Goal: Task Accomplishment & Management: Manage account settings

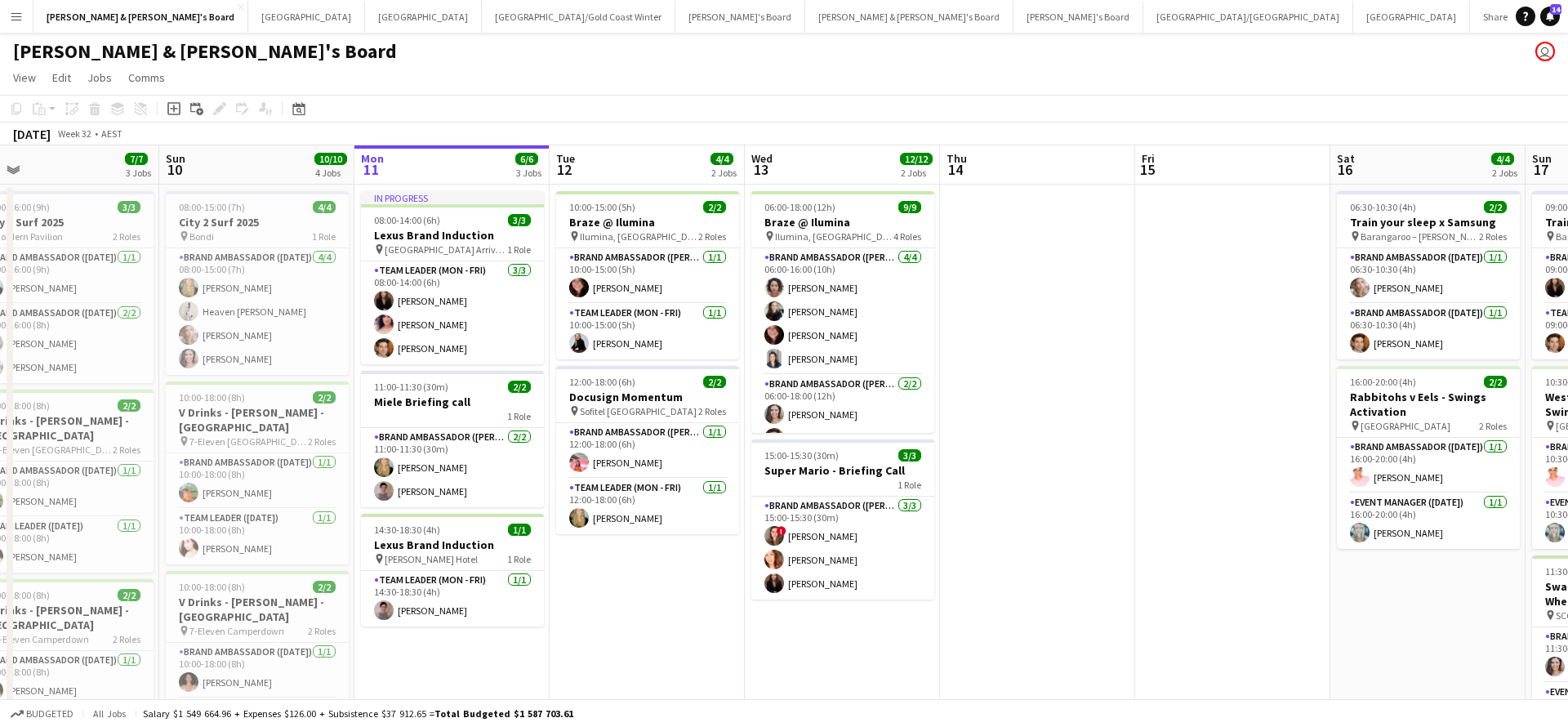
scroll to position [0, 331]
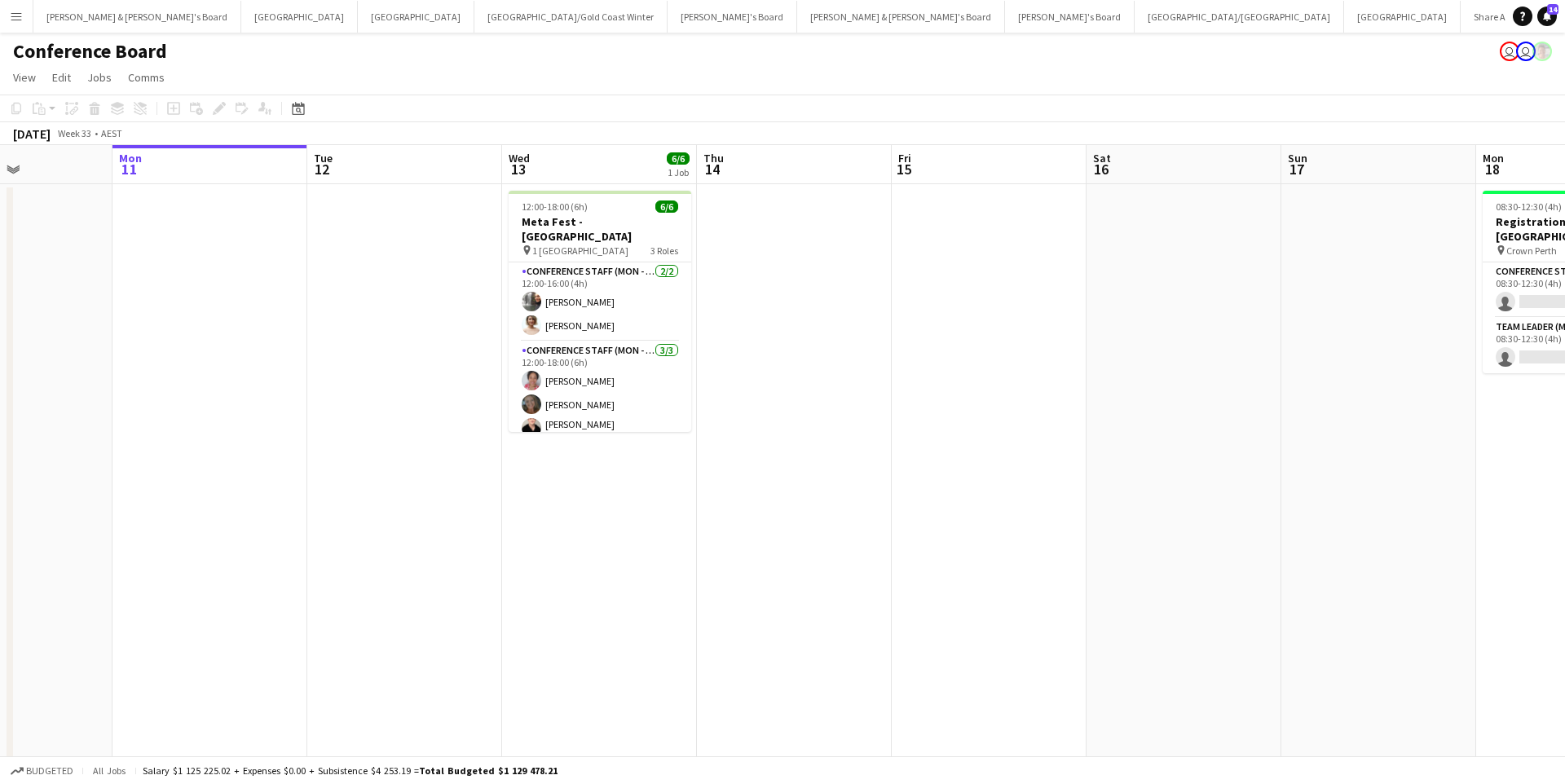
scroll to position [0, 470]
click at [96, 9] on button "[PERSON_NAME] & [PERSON_NAME]'s Board Close" at bounding box center [138, 16] width 208 height 32
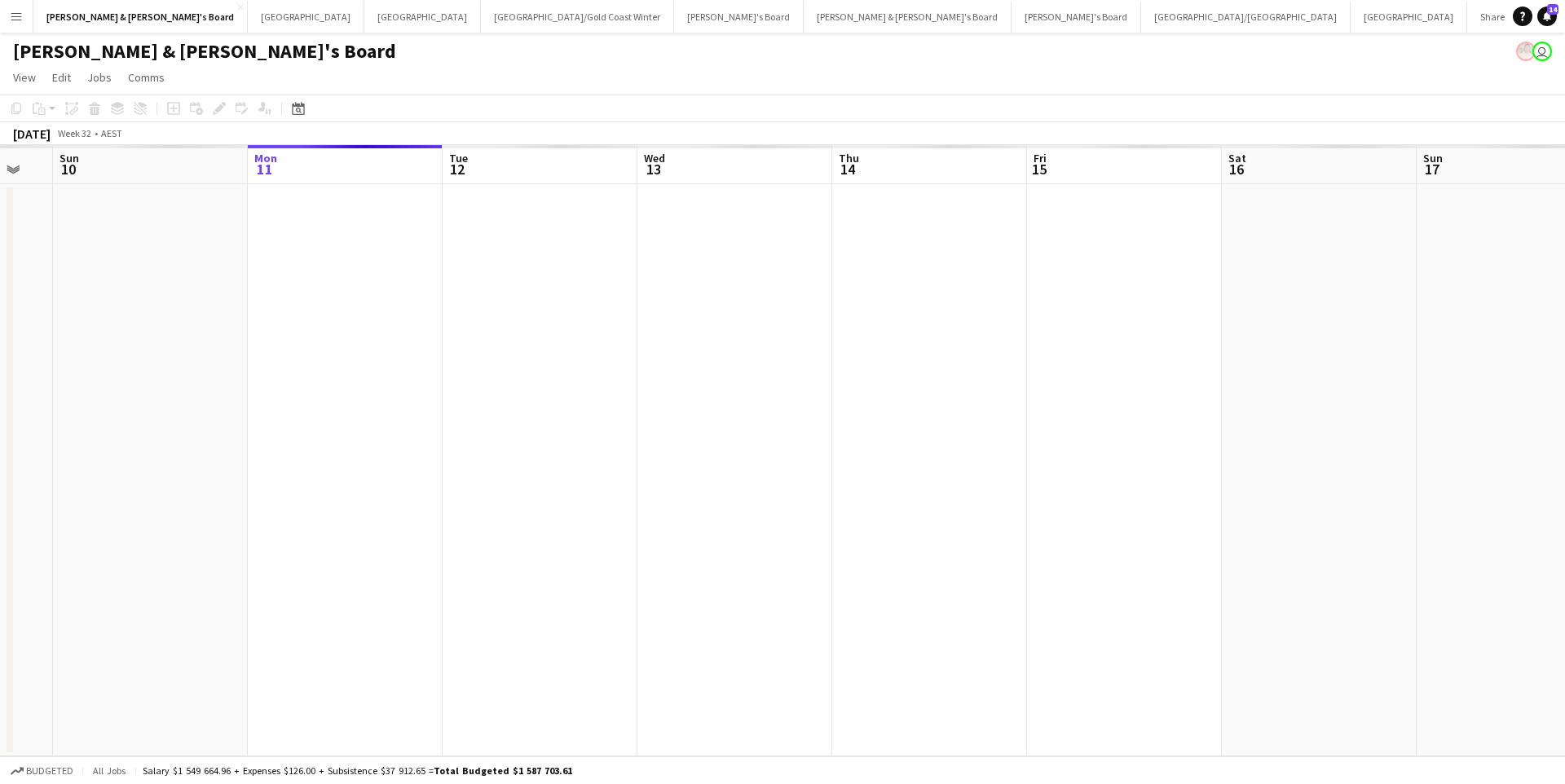
scroll to position [0, 336]
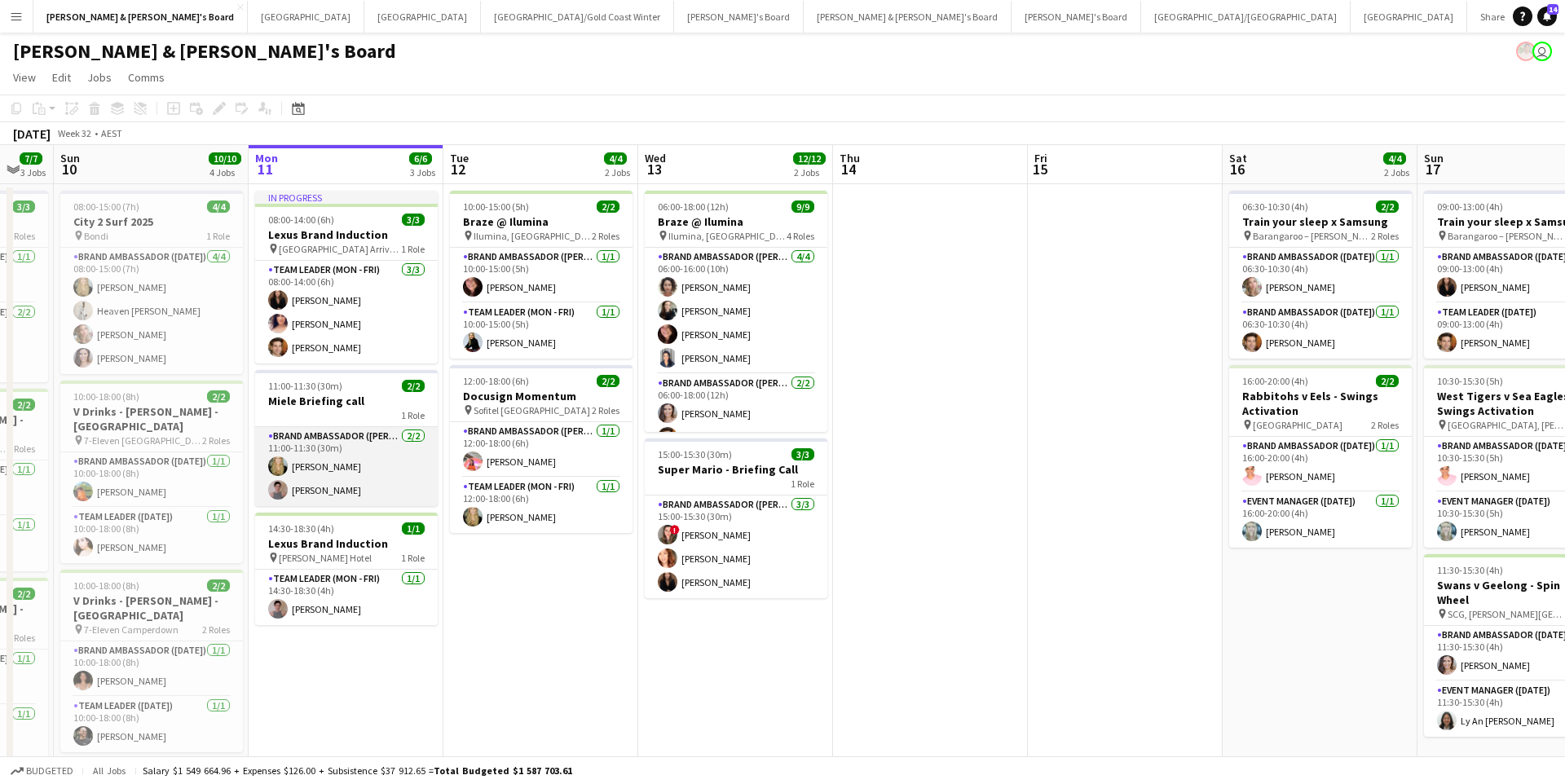
click at [352, 480] on app-card-role "Brand Ambassador (Mon - Fri) [DATE] 11:00-11:30 (30m) [PERSON_NAME] [PERSON_NAM…" at bounding box center [347, 466] width 183 height 79
click at [396, 451] on app-card-role "Brand Ambassador (Mon - Fri) [DATE] 11:00-11:30 (30m) [PERSON_NAME] [PERSON_NAM…" at bounding box center [347, 466] width 183 height 79
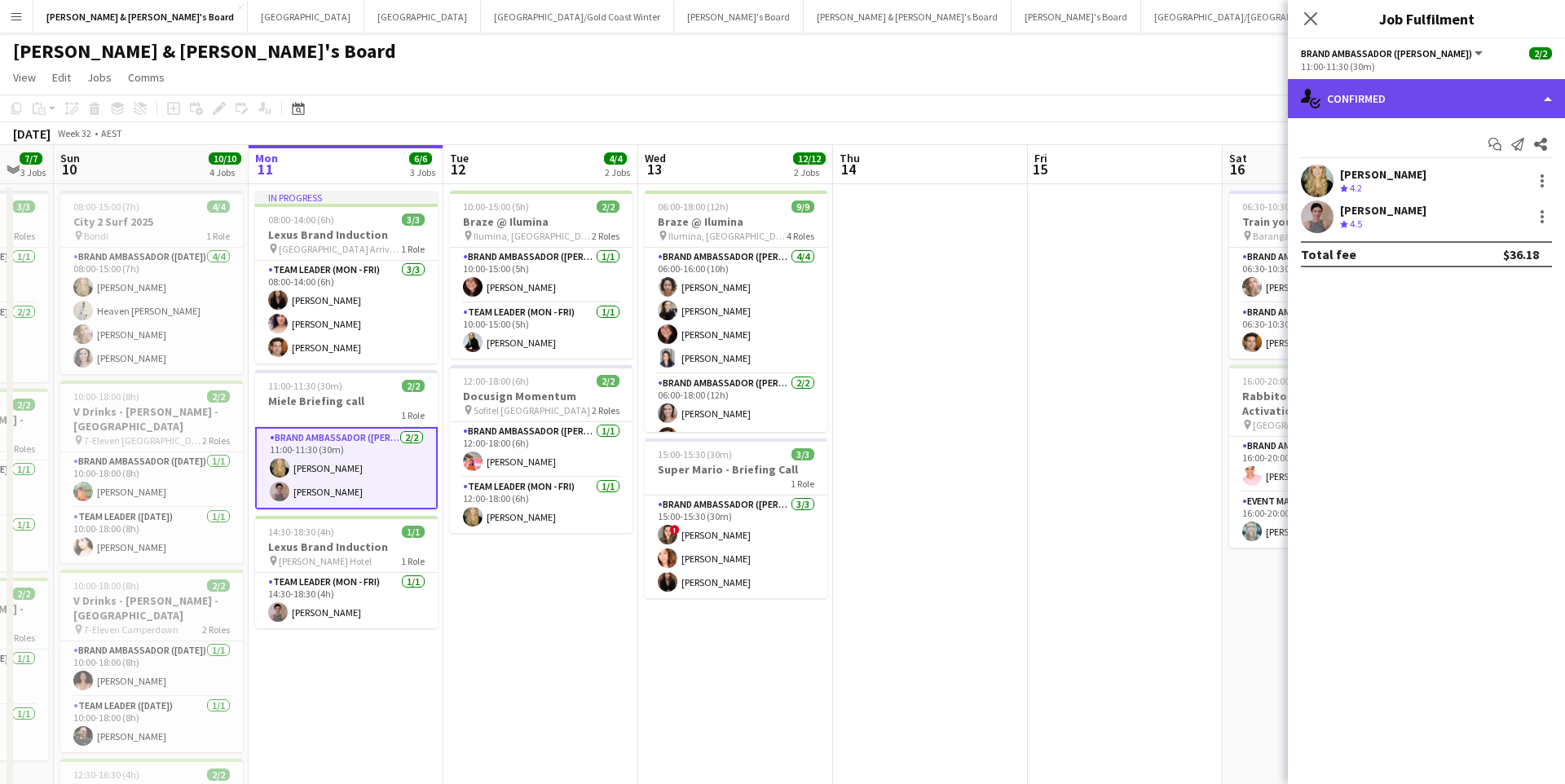
click at [1422, 118] on div "single-neutral-actions-check-2 Confirmed" at bounding box center [1426, 98] width 277 height 39
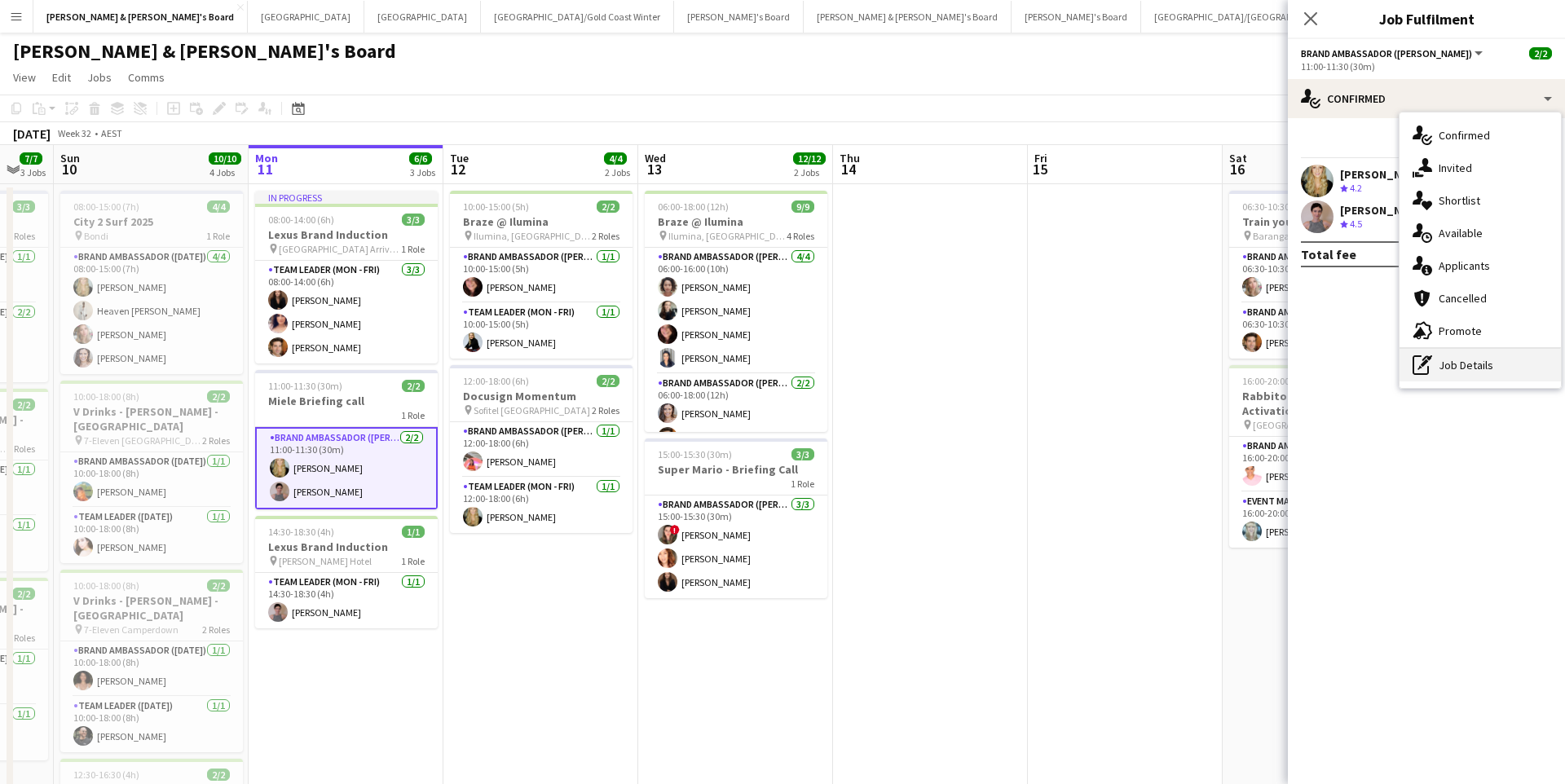
click at [1464, 375] on div "pen-write Job Details" at bounding box center [1480, 365] width 161 height 33
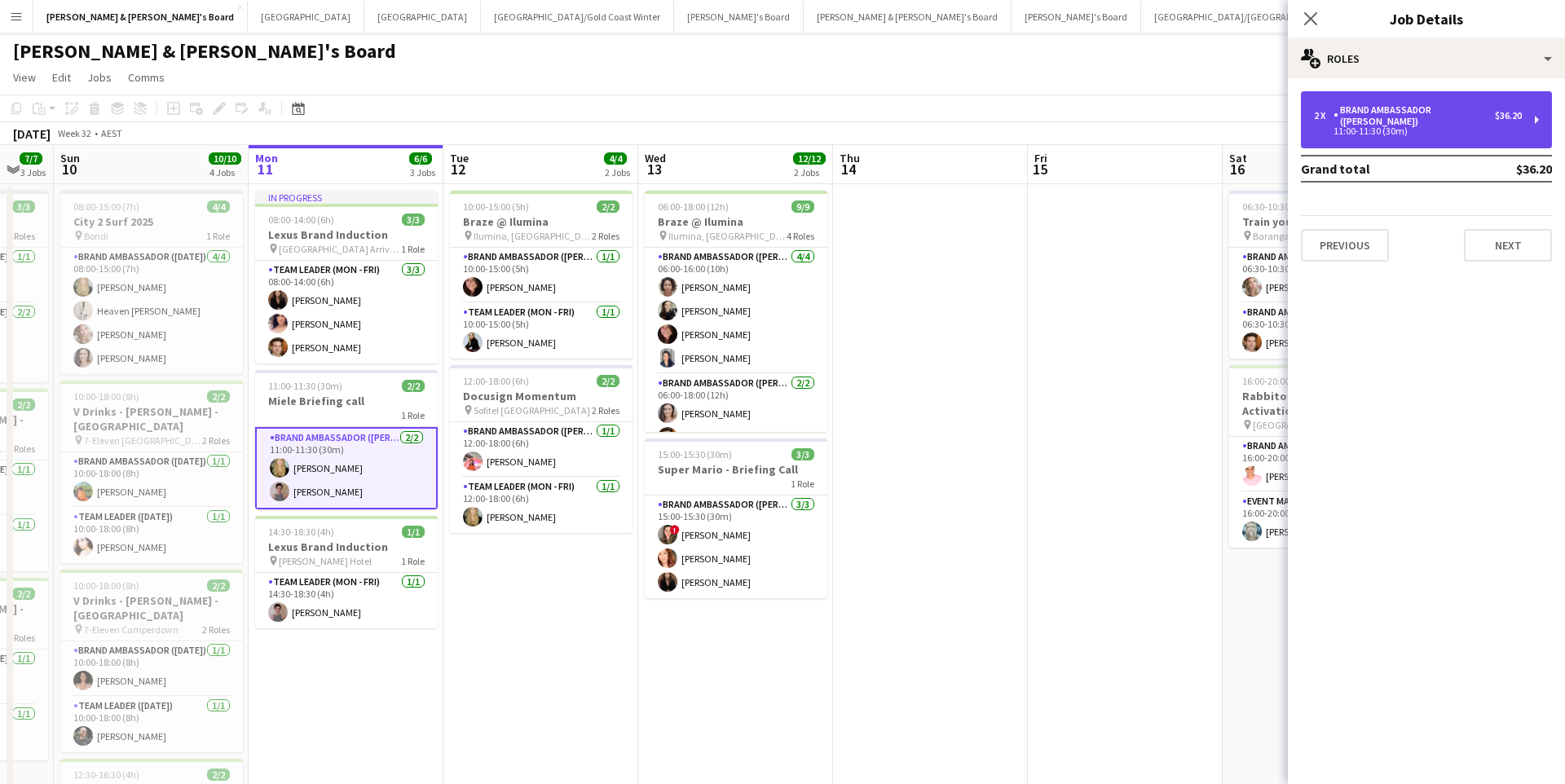
click at [1439, 127] on div "11:00-11:30 (30m)" at bounding box center [1418, 130] width 208 height 8
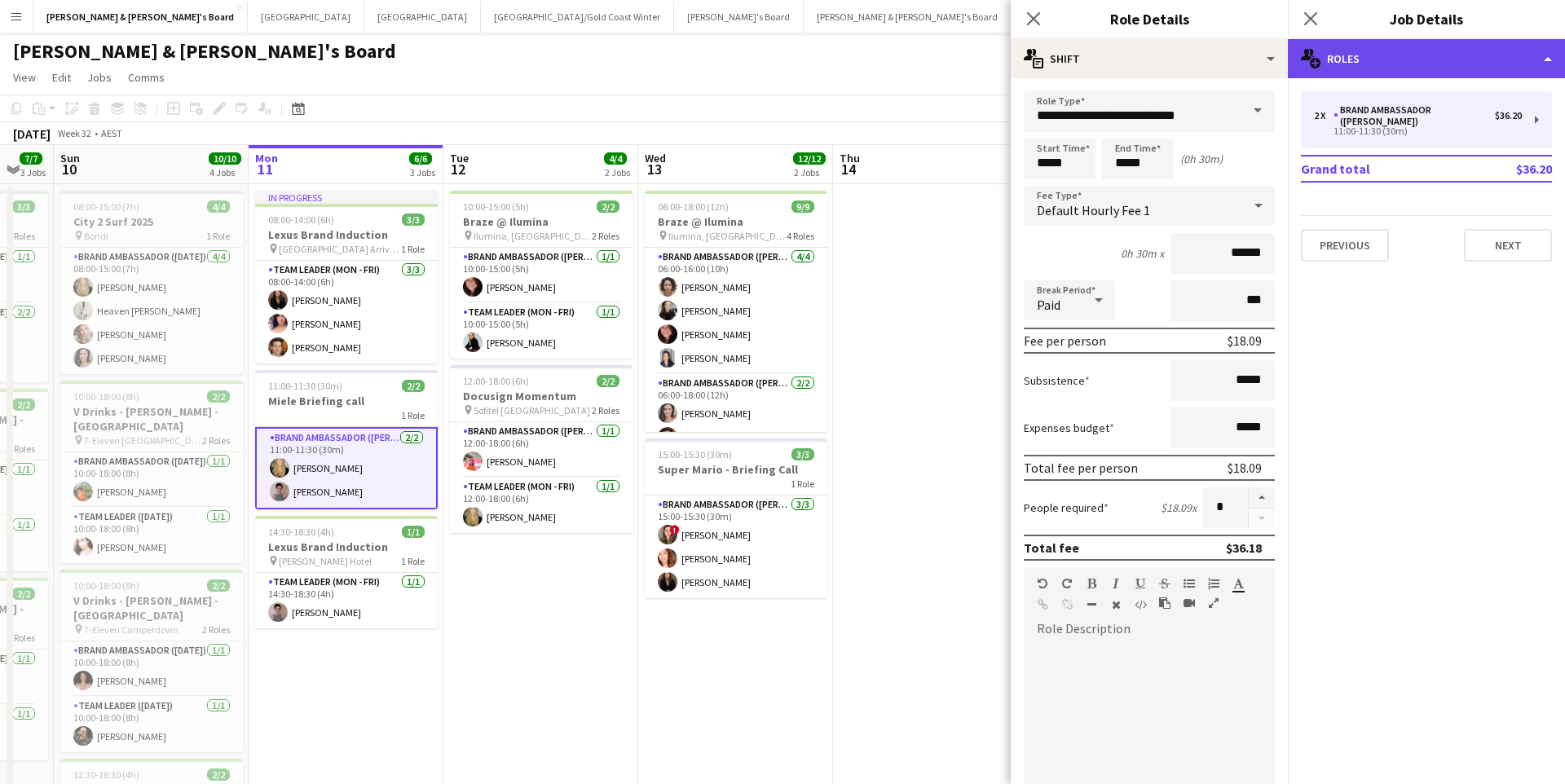
click at [1393, 64] on div "multiple-users-add Roles" at bounding box center [1426, 58] width 277 height 39
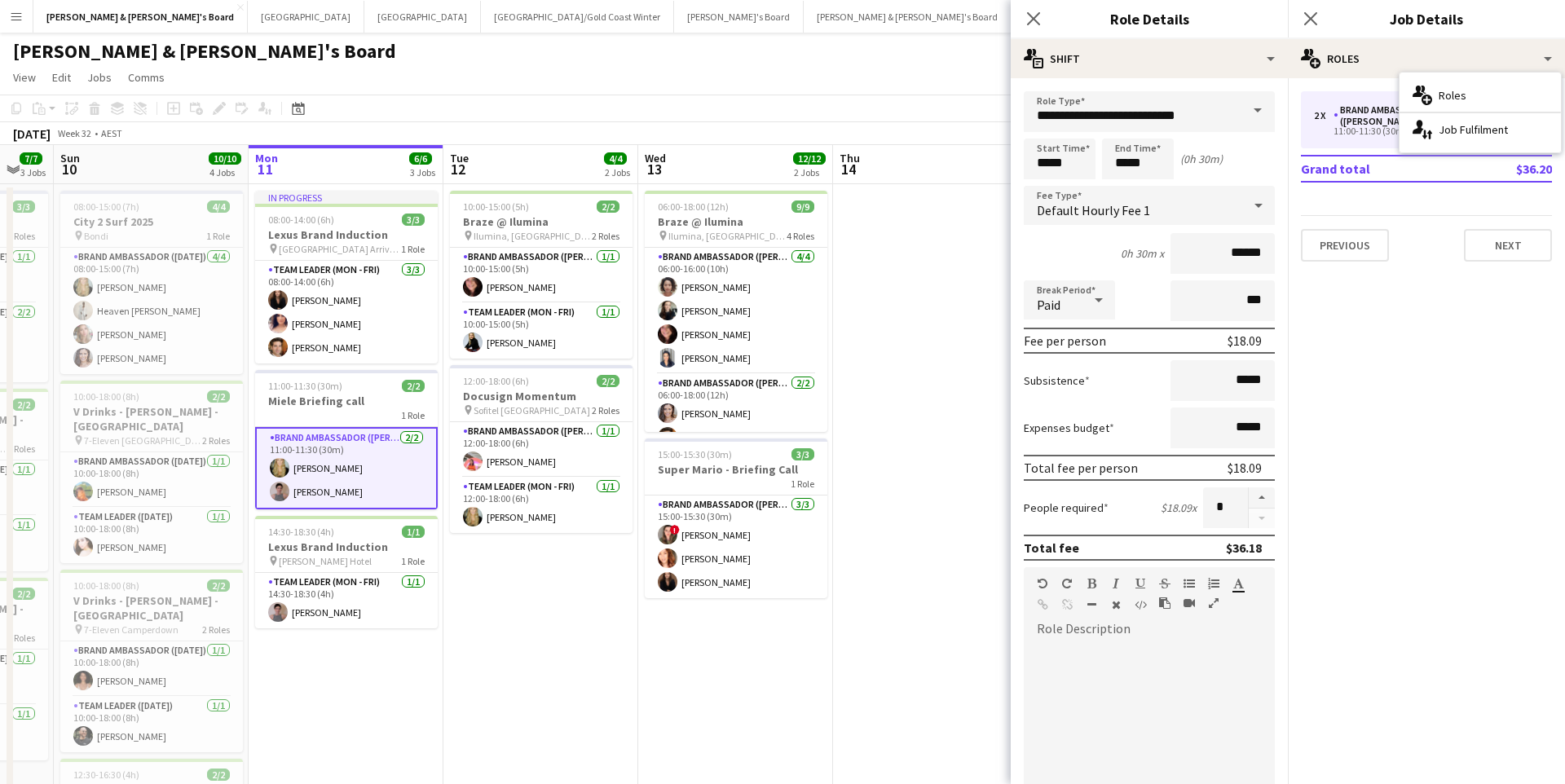
click at [941, 380] on app-date-cell at bounding box center [930, 581] width 195 height 795
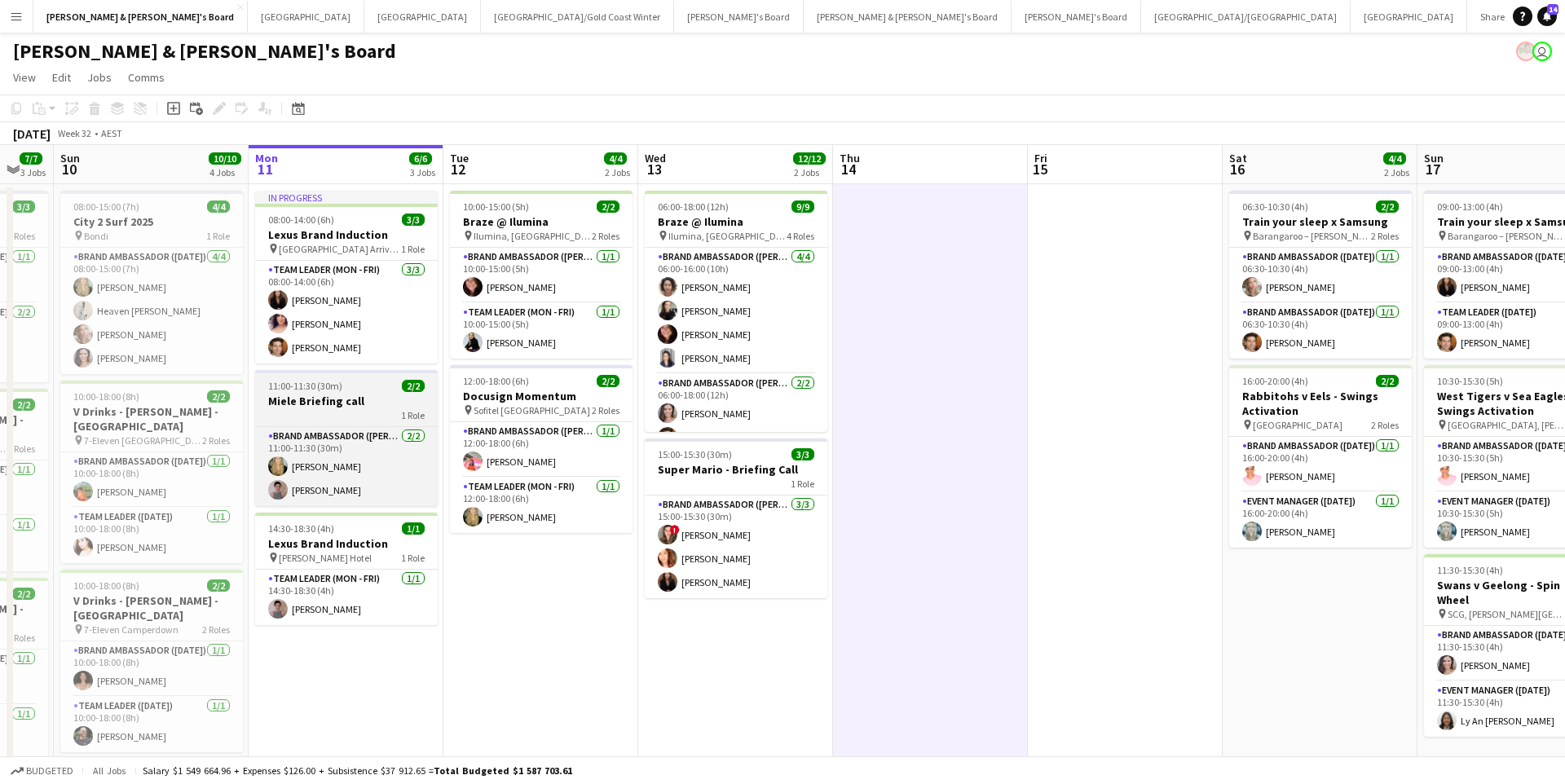
click at [389, 407] on h3 "Miele Briefing call" at bounding box center [347, 401] width 183 height 14
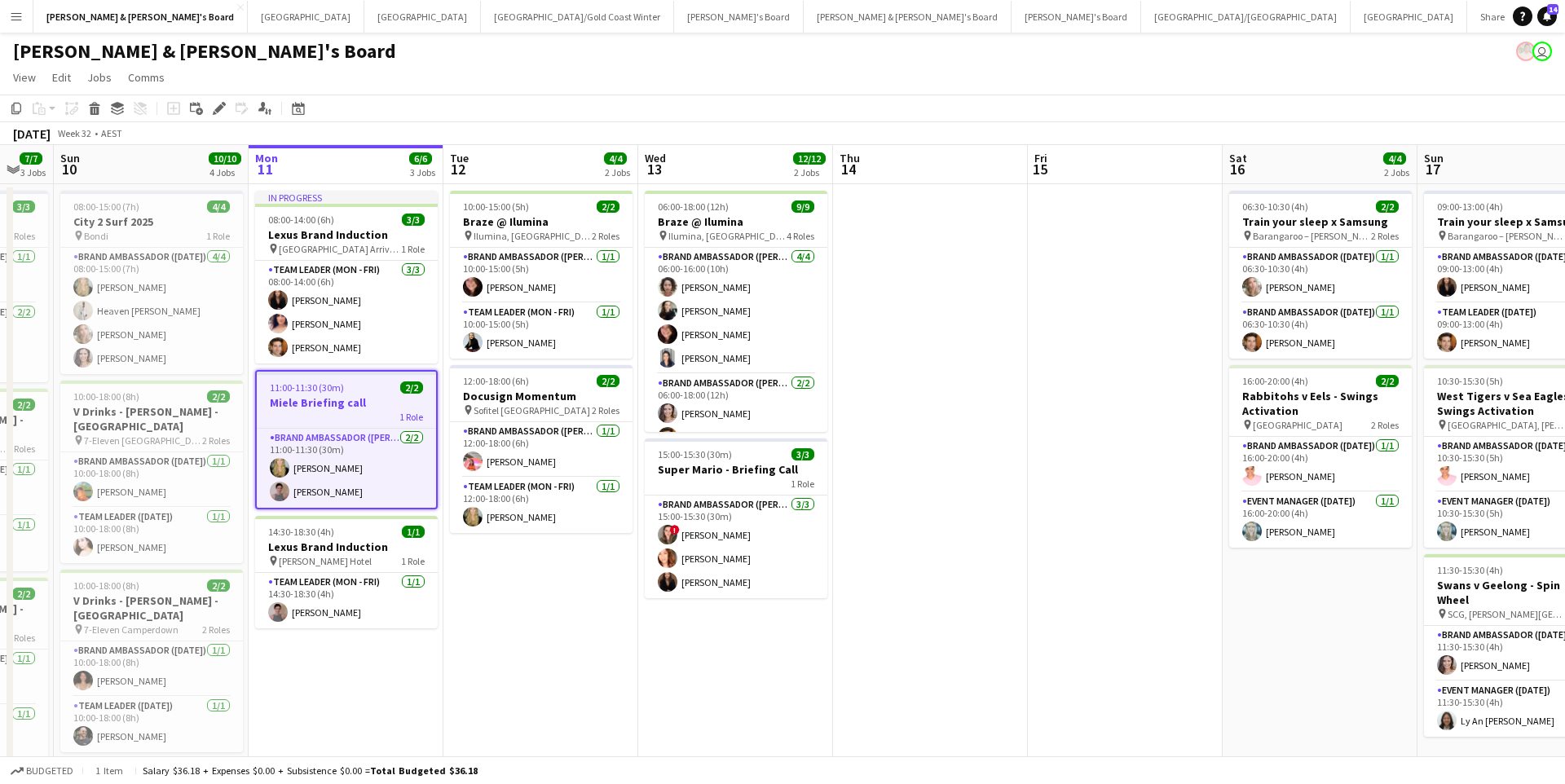
click at [216, 120] on app-toolbar "Copy Paste Paste Command V Paste with crew Command Shift V Paste linked Job [GE…" at bounding box center [782, 108] width 1565 height 28
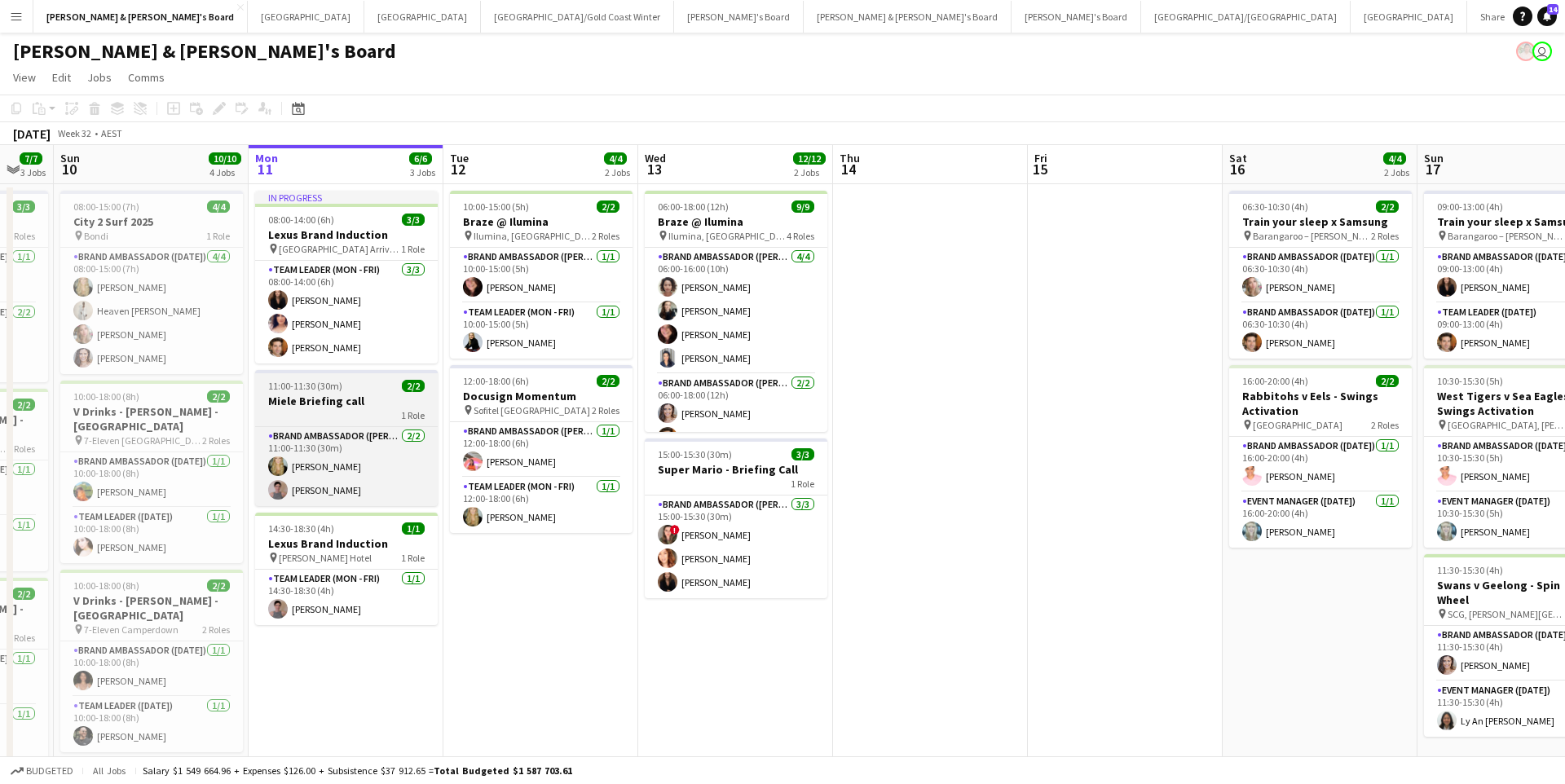
click at [350, 405] on h3 "Miele Briefing call" at bounding box center [347, 401] width 183 height 14
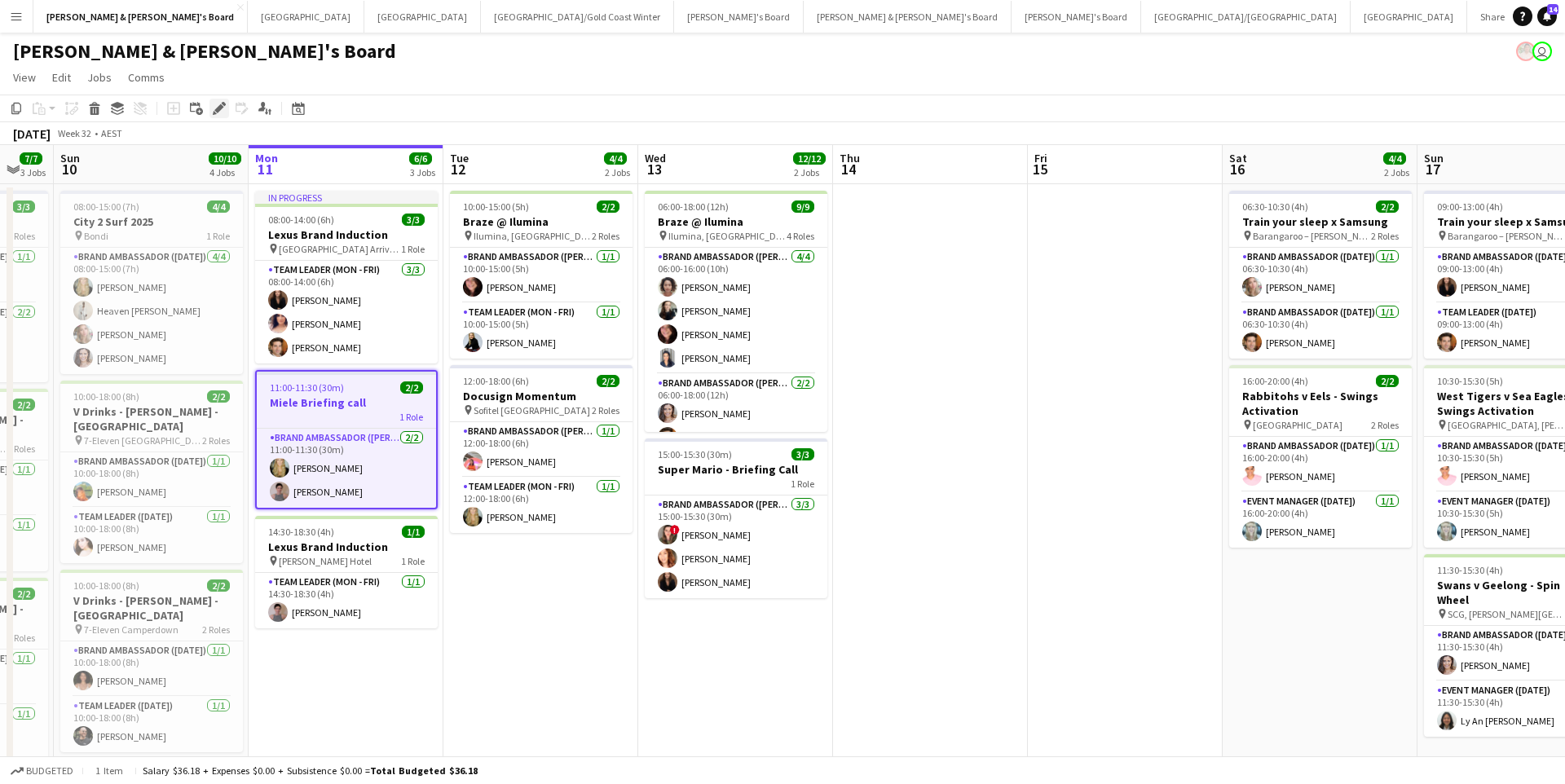
click at [222, 109] on icon at bounding box center [219, 109] width 9 height 9
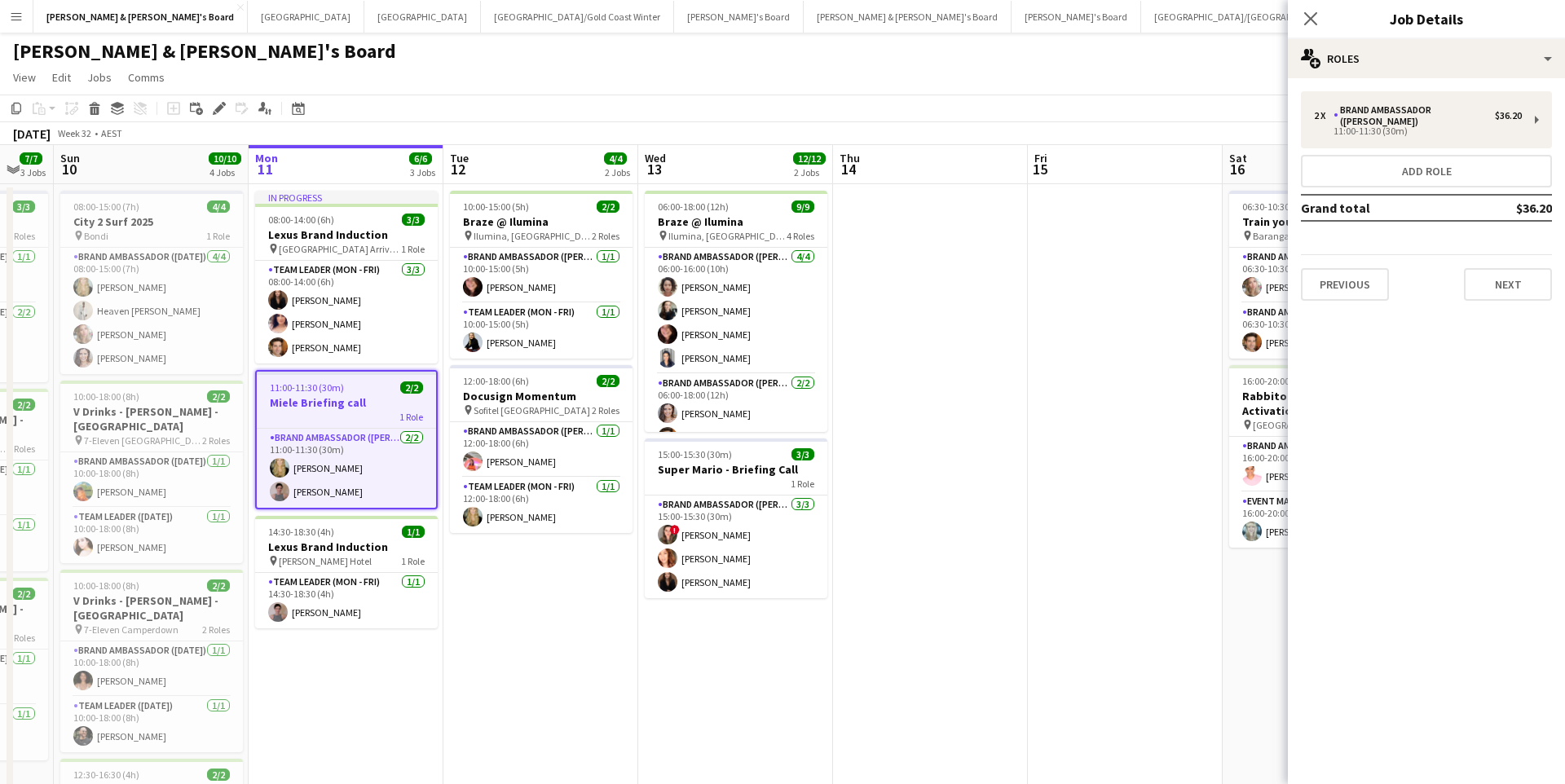
click at [1387, 81] on div "2 x Brand Ambassador (Mon - Fri) $36.20 11:00-11:30 (30m) Add role Grand total …" at bounding box center [1426, 196] width 277 height 235
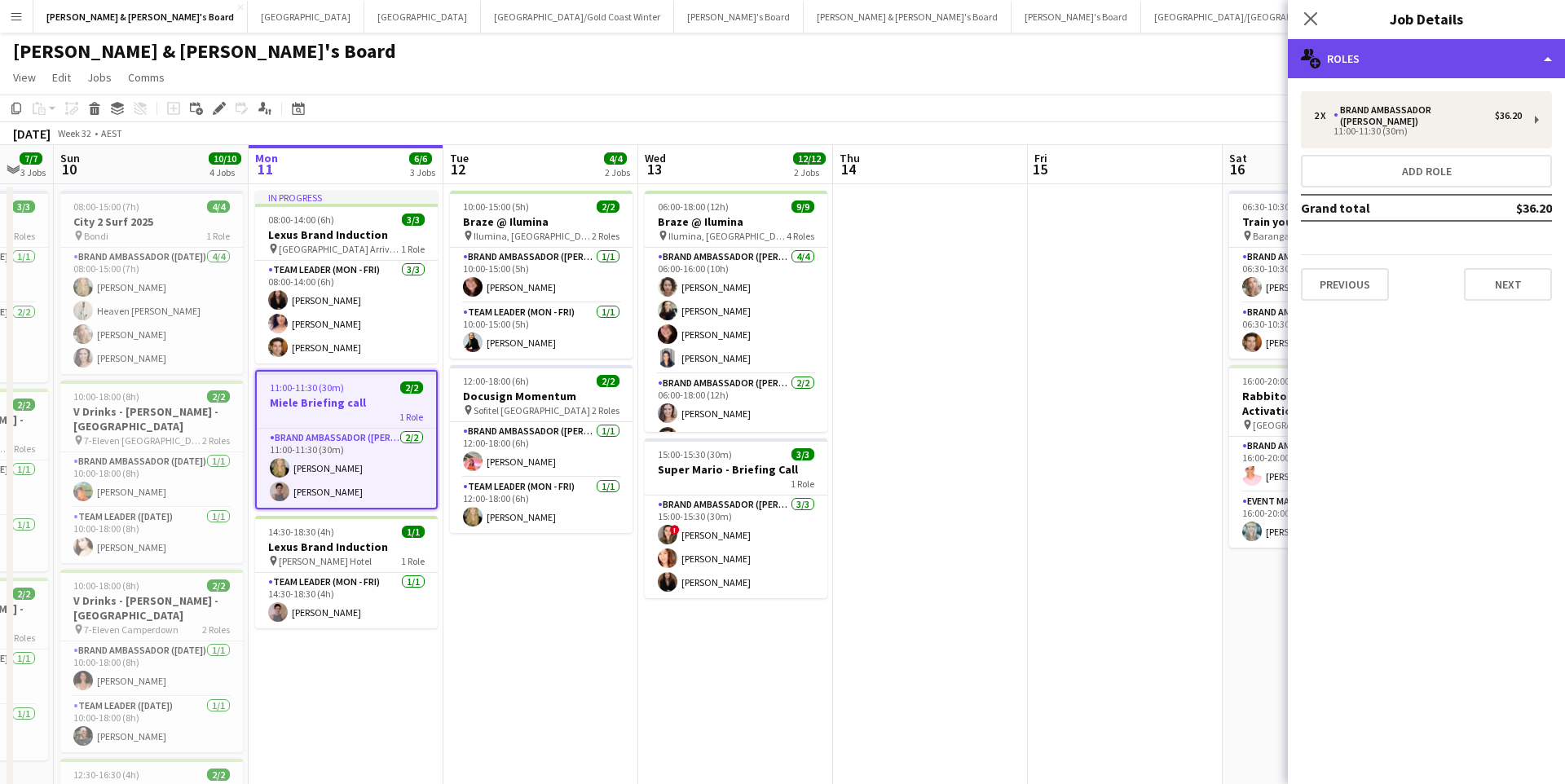
click at [1388, 71] on div "multiple-users-add Roles" at bounding box center [1426, 58] width 277 height 39
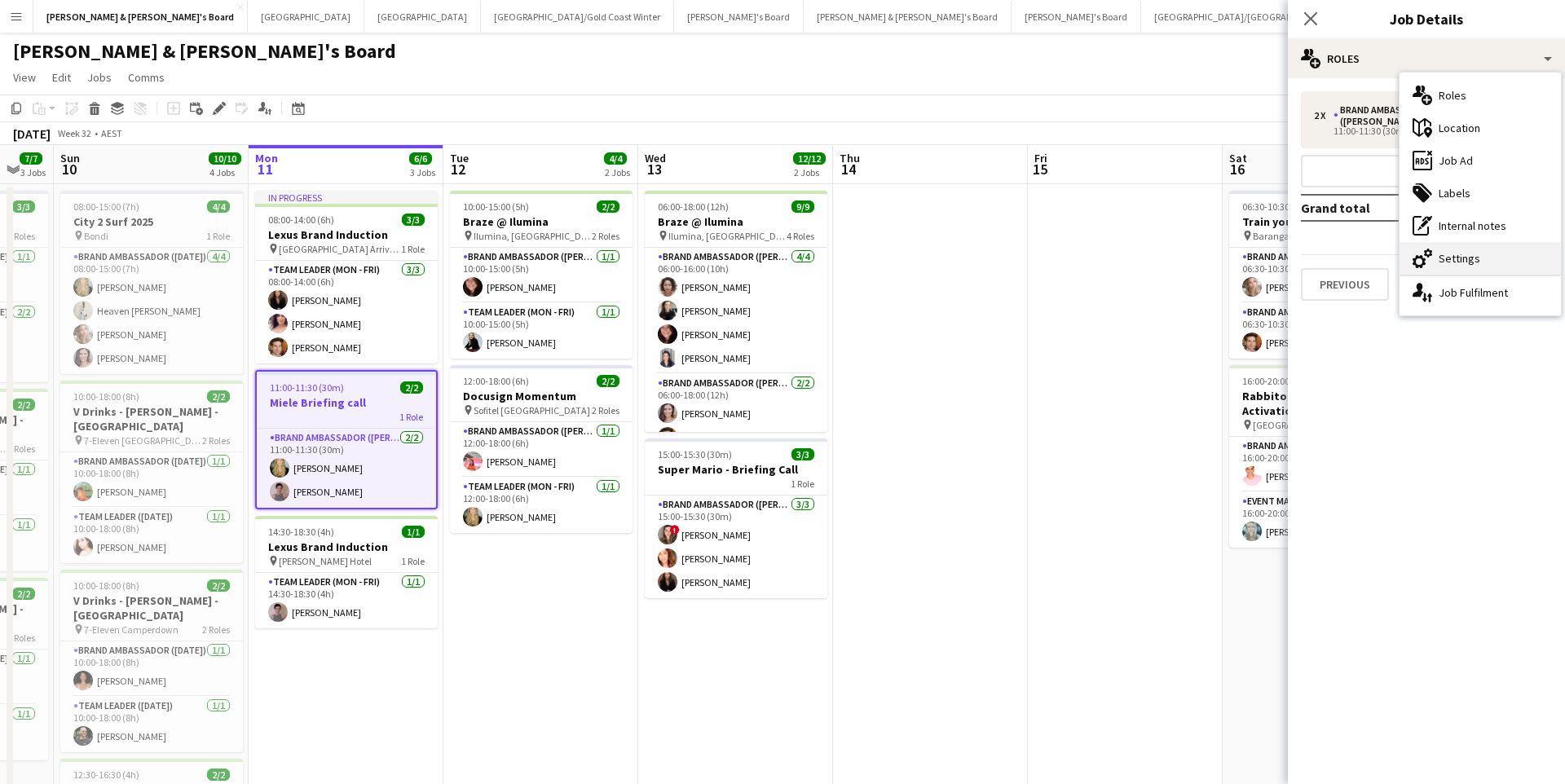
click at [1446, 250] on div "cog-double-3 Settings" at bounding box center [1480, 258] width 161 height 33
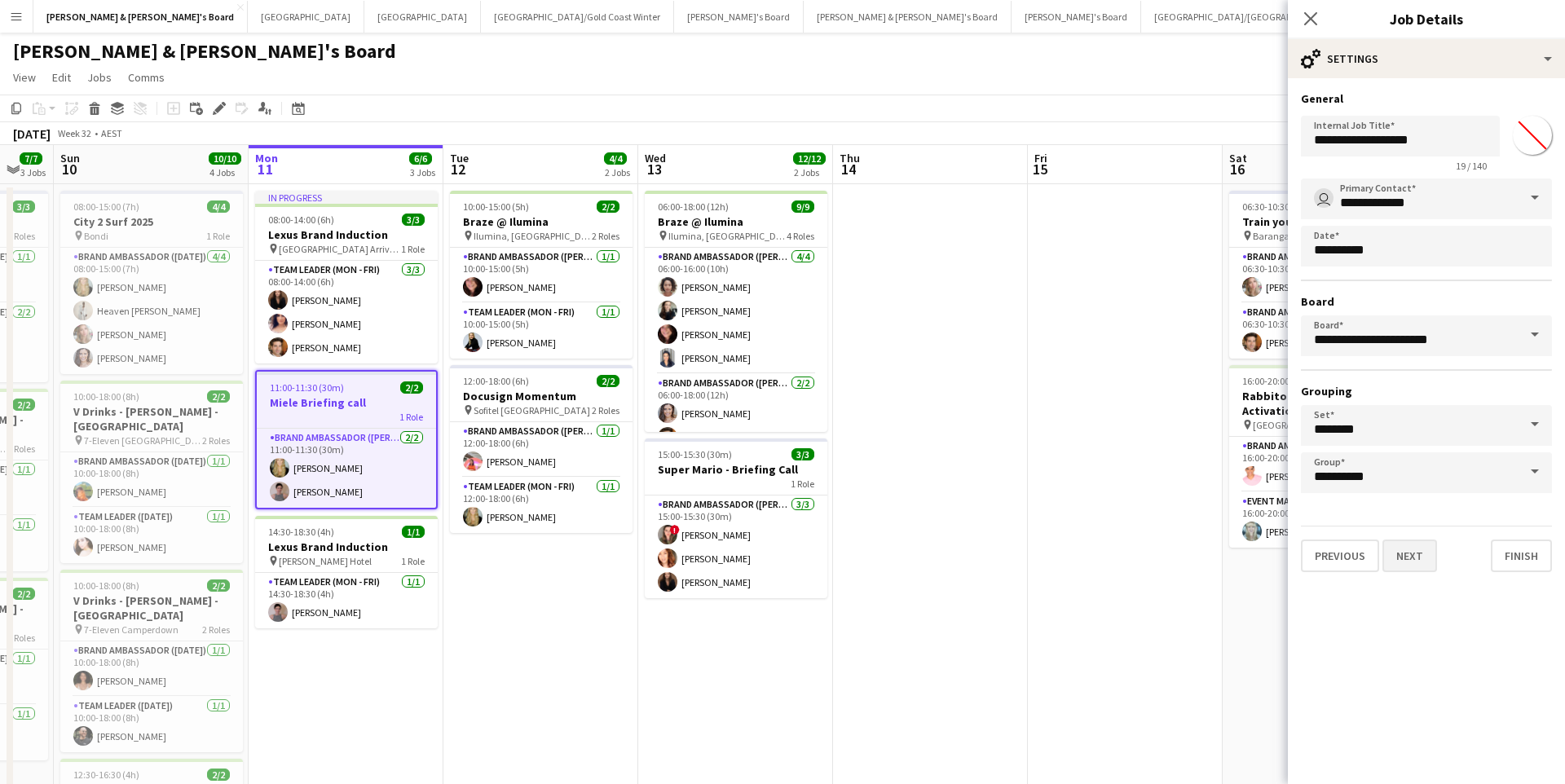
click at [1401, 555] on button "Next" at bounding box center [1410, 556] width 54 height 33
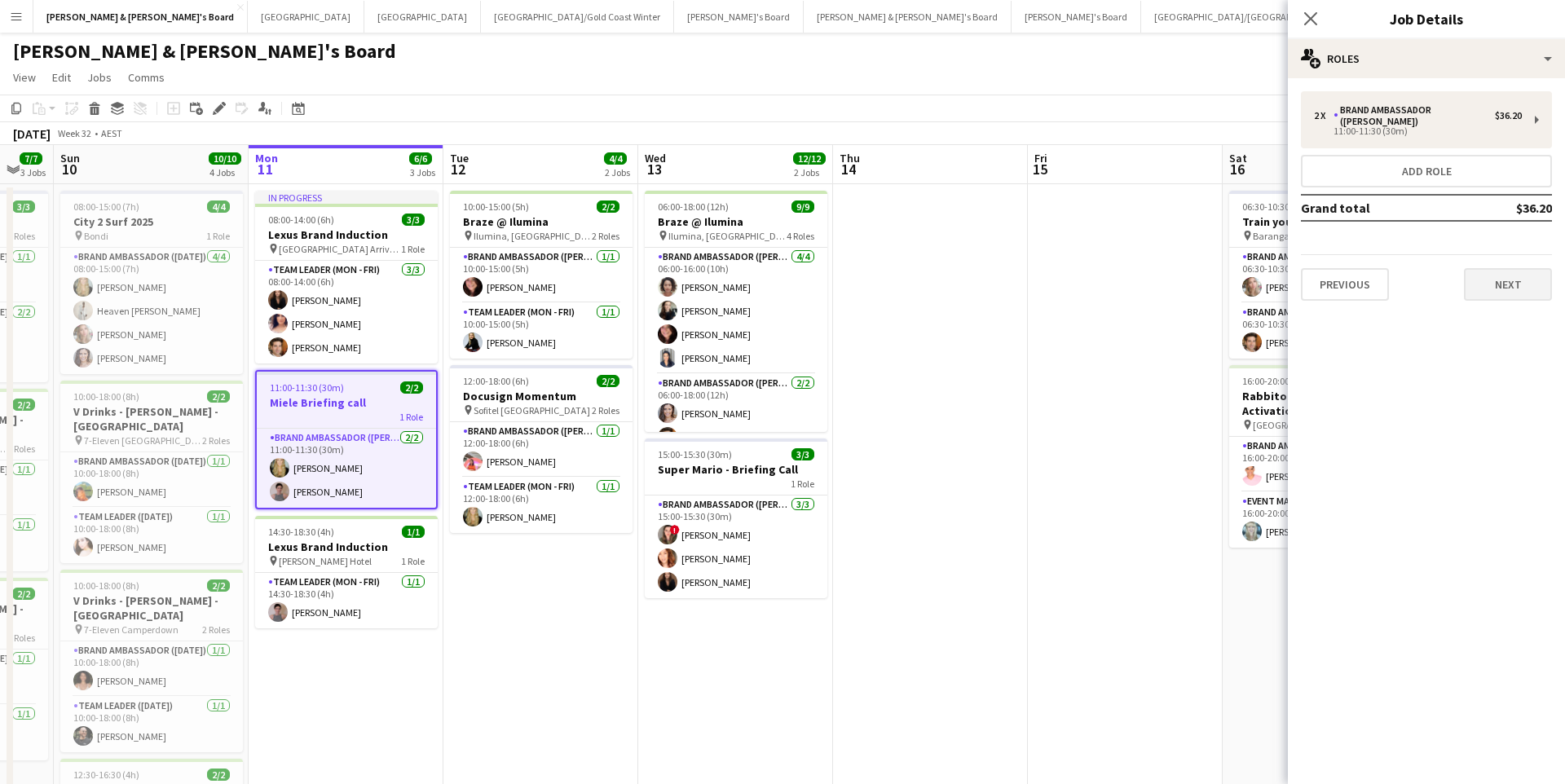
click at [1493, 282] on button "Next" at bounding box center [1508, 284] width 88 height 33
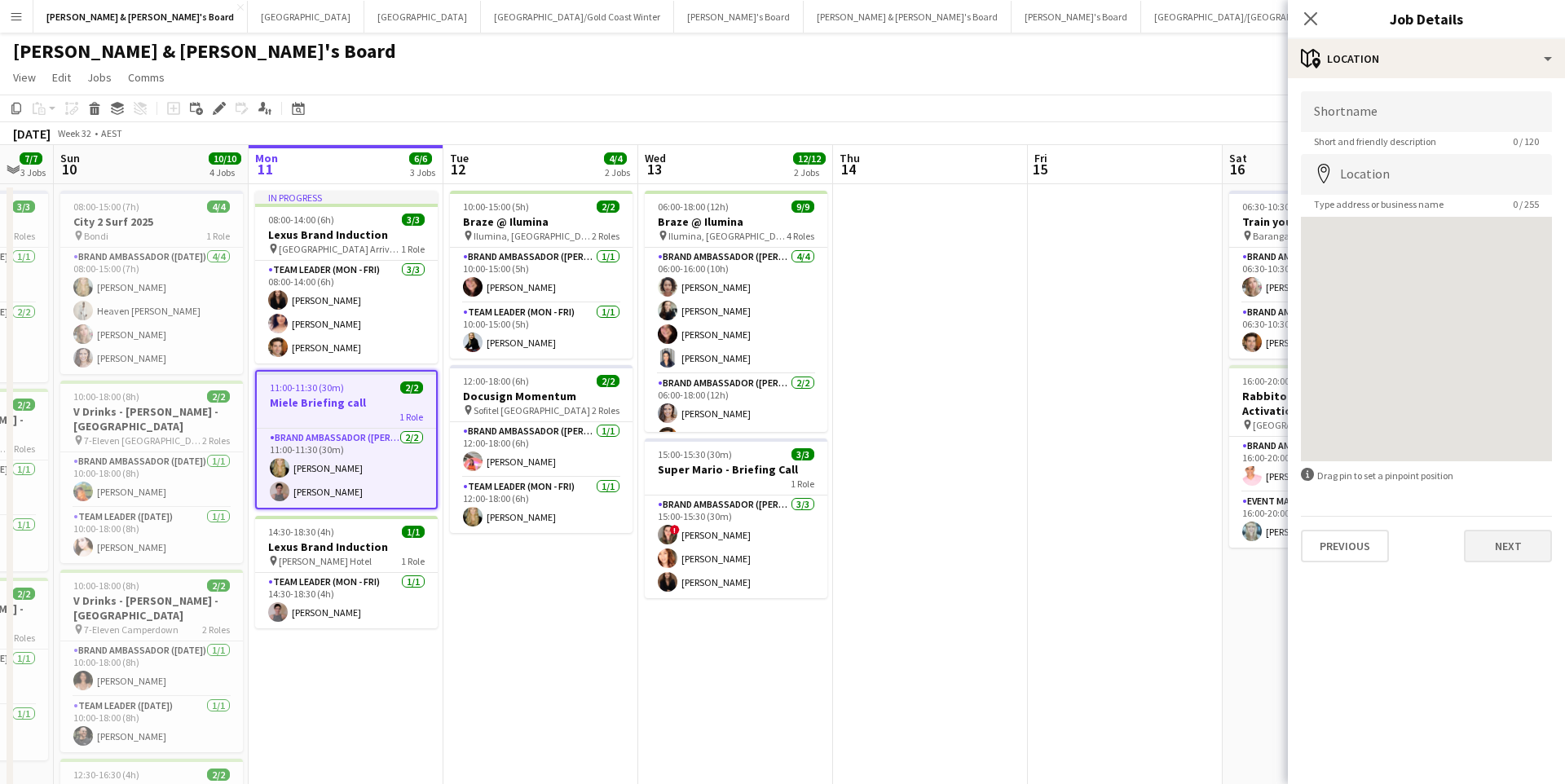
click at [1480, 549] on button "Next" at bounding box center [1508, 546] width 88 height 33
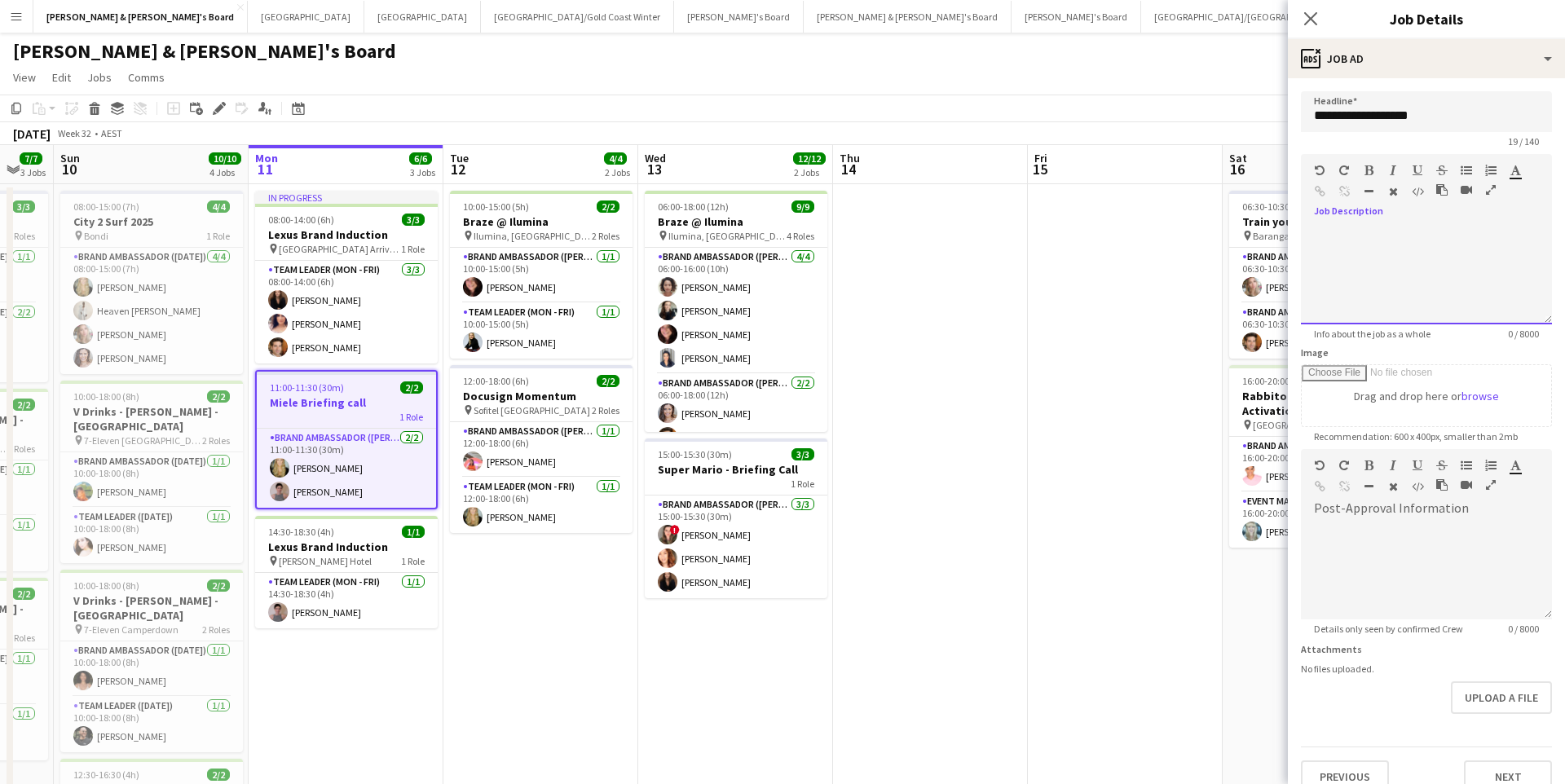
click at [1403, 243] on div at bounding box center [1426, 275] width 251 height 98
paste div
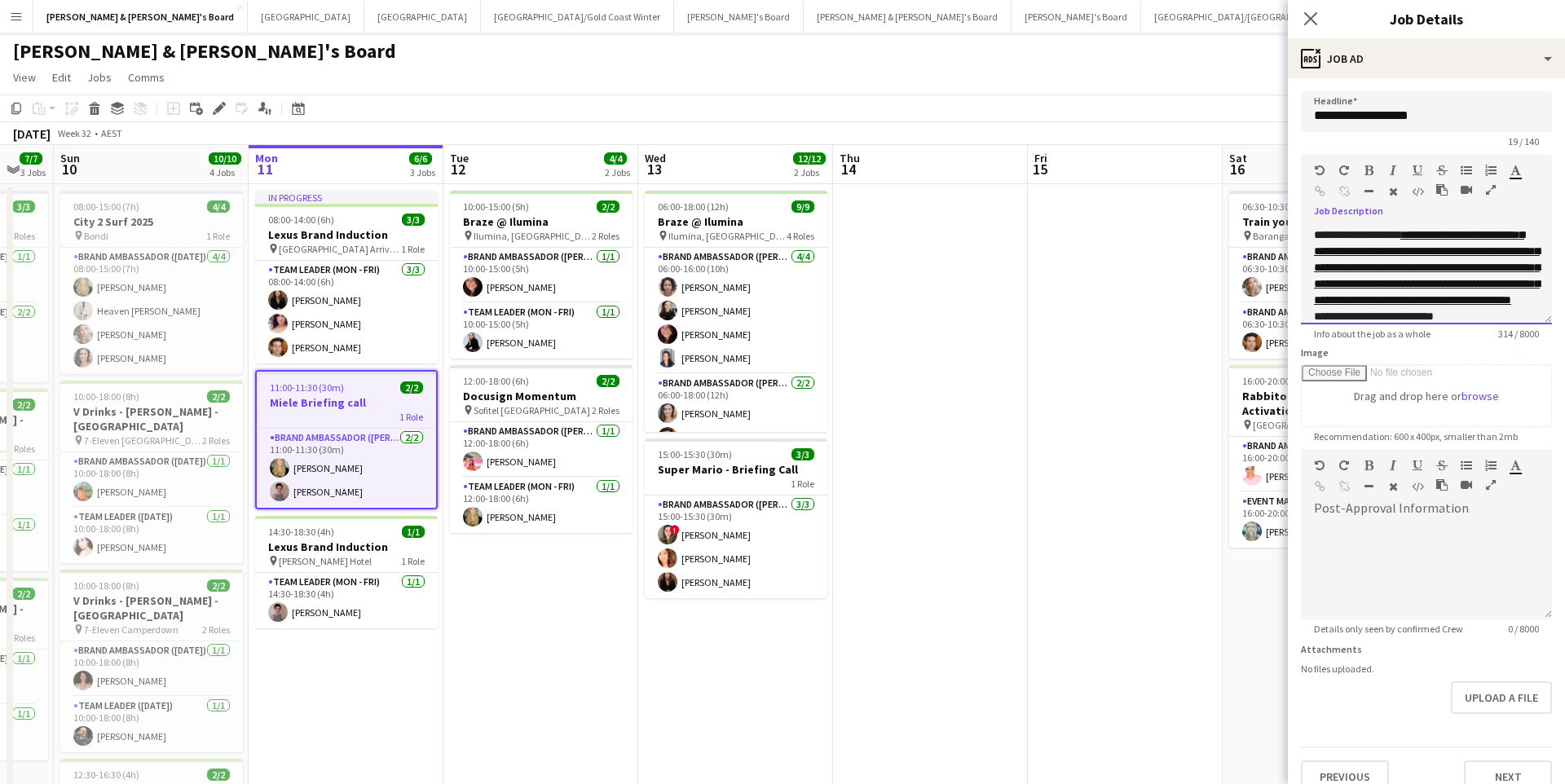
scroll to position [138, 0]
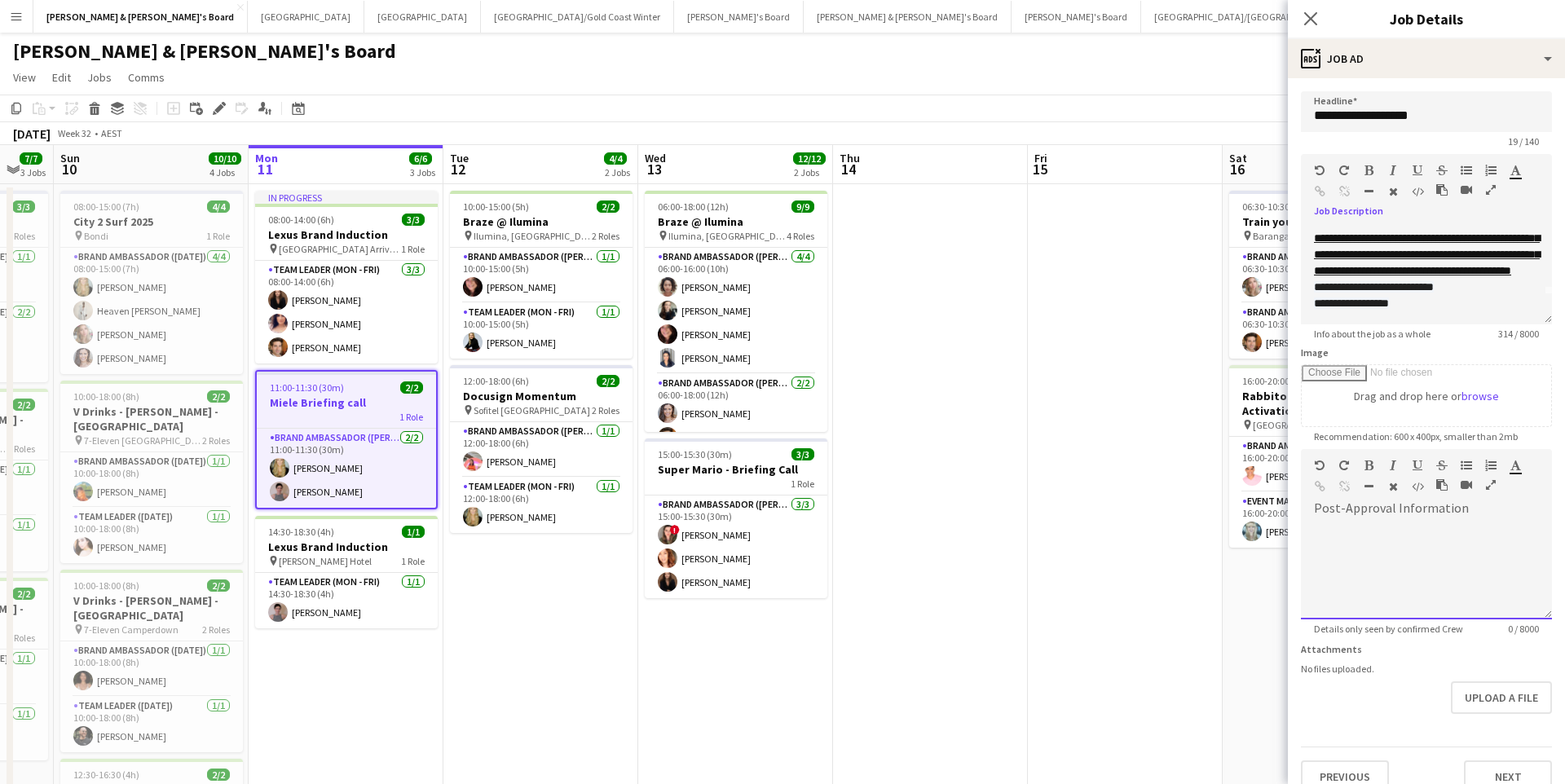
click at [1394, 544] on div at bounding box center [1426, 570] width 251 height 98
paste div
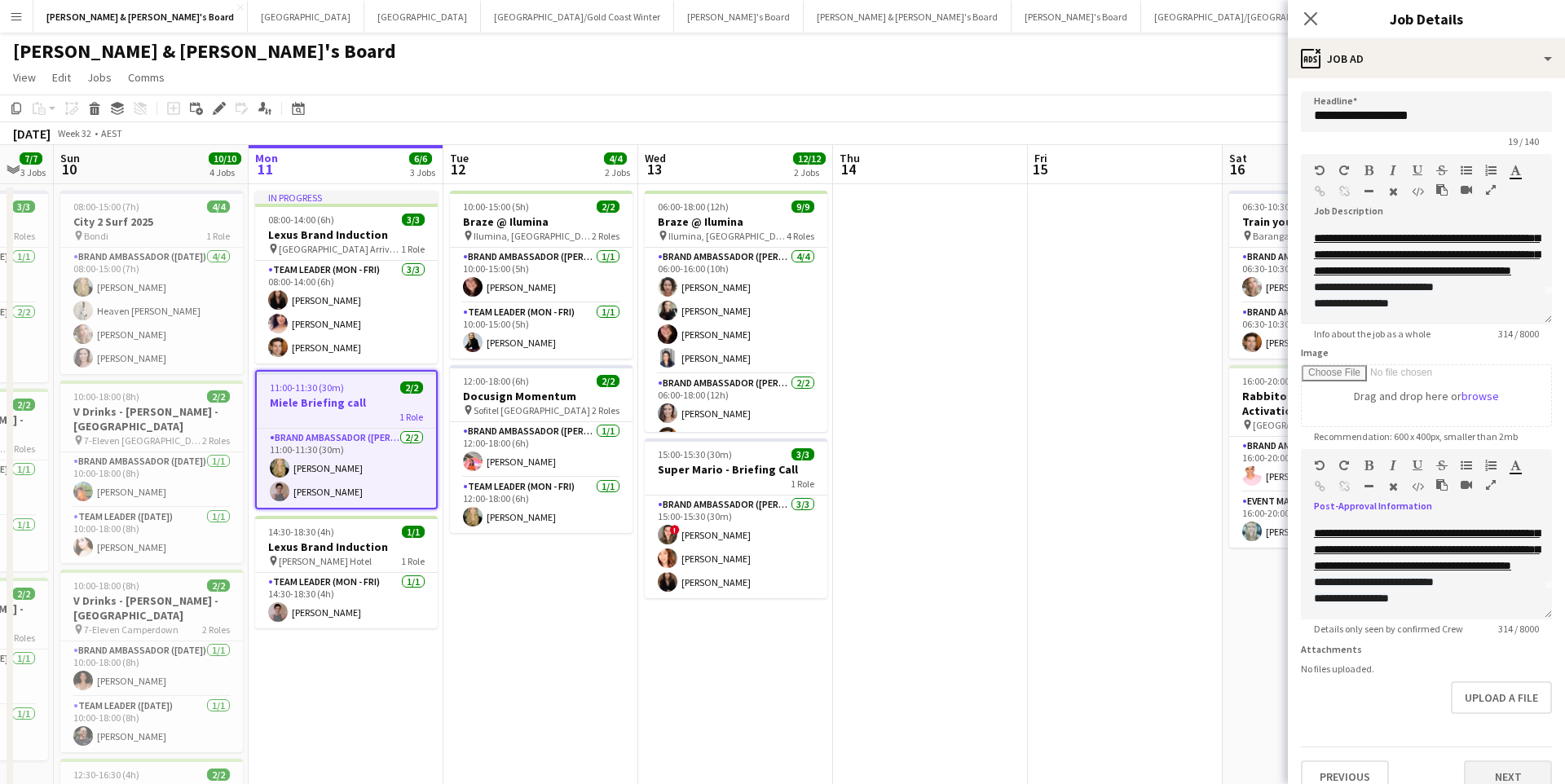
click at [1489, 724] on button "Next" at bounding box center [1508, 777] width 88 height 33
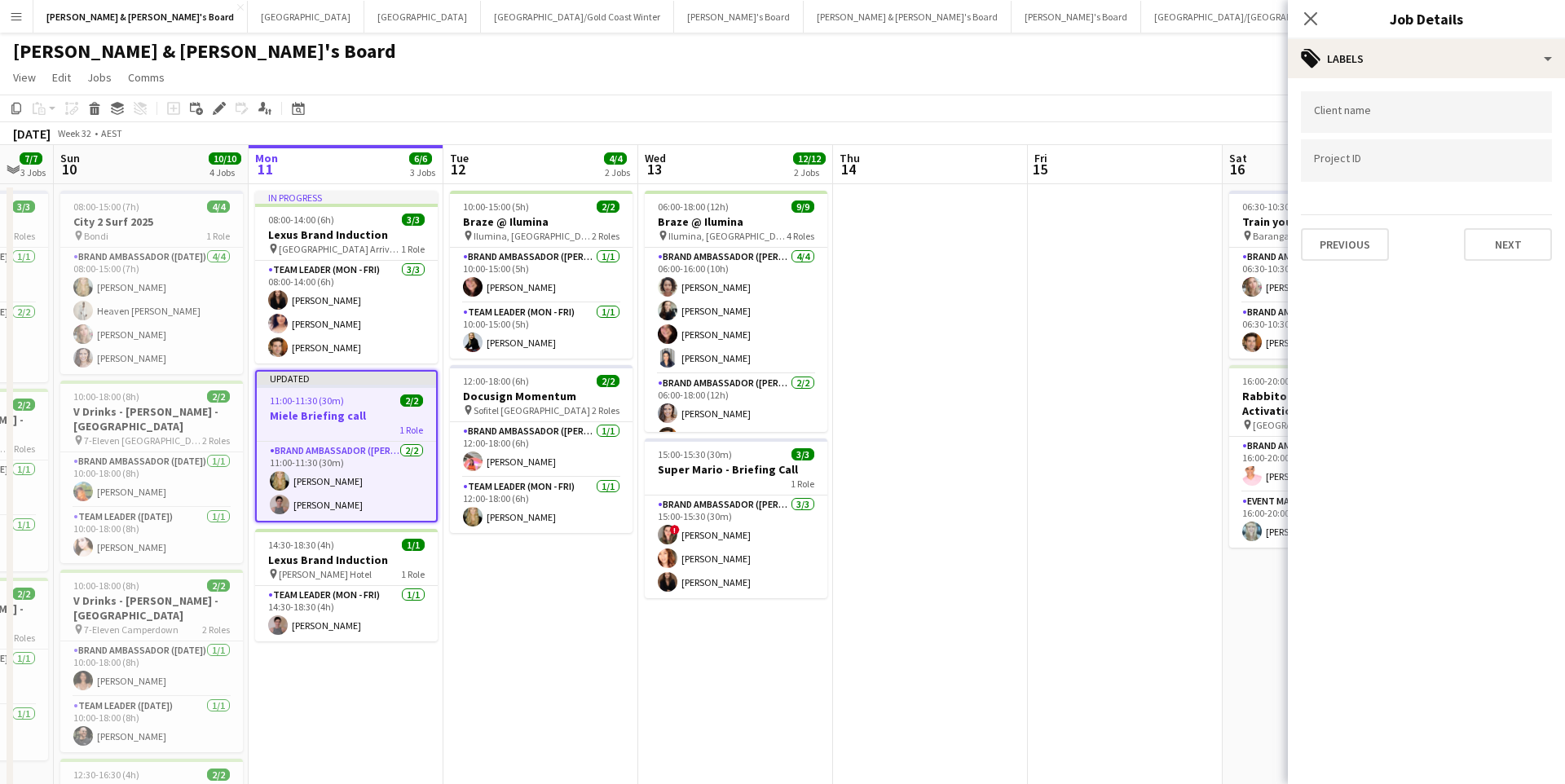
click at [1134, 511] on app-date-cell at bounding box center [1125, 581] width 195 height 795
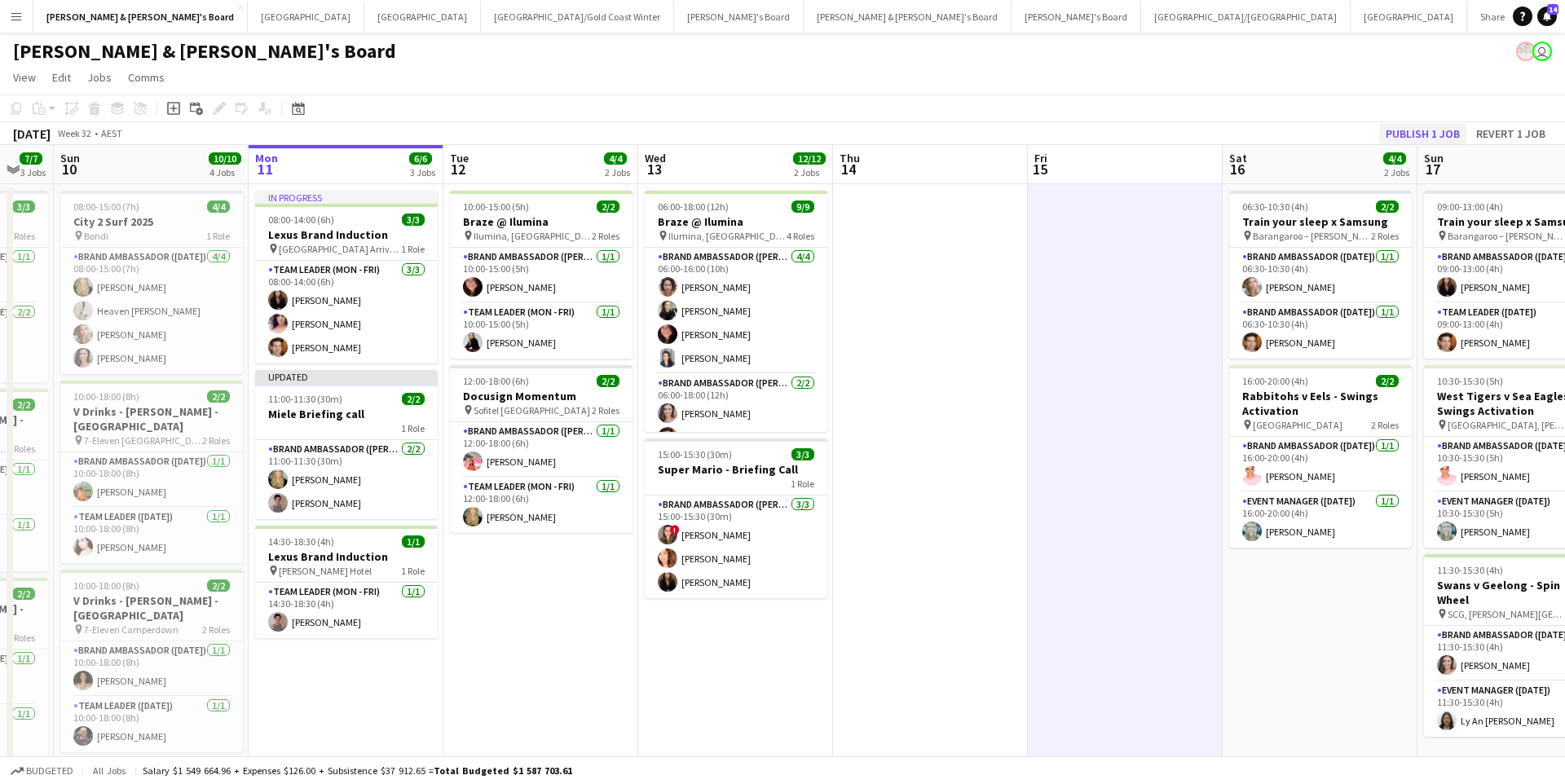
click at [1417, 135] on button "Publish 1 job" at bounding box center [1423, 133] width 87 height 21
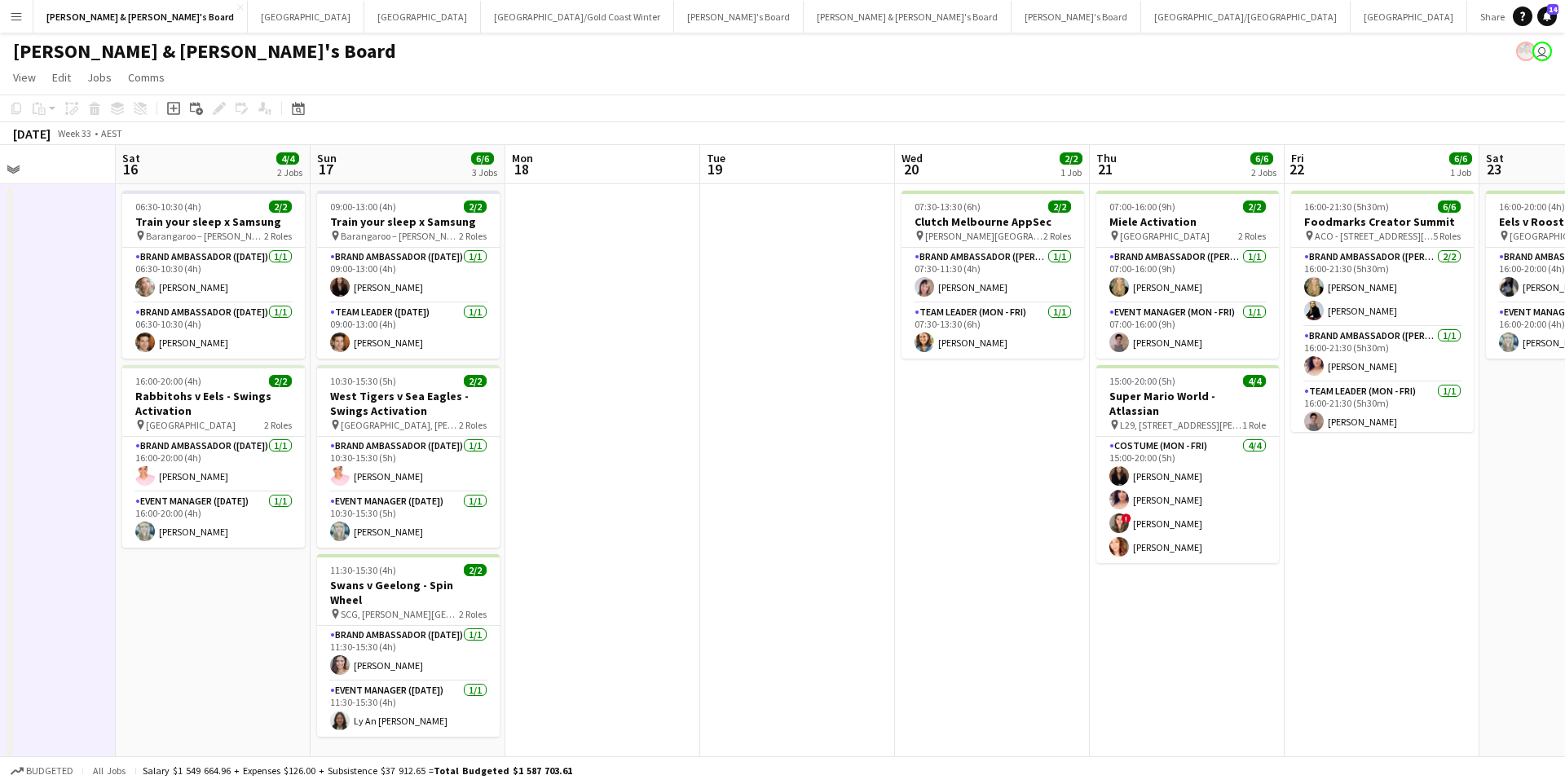
scroll to position [0, 665]
click at [248, 22] on button "Sydney Close" at bounding box center [306, 16] width 117 height 32
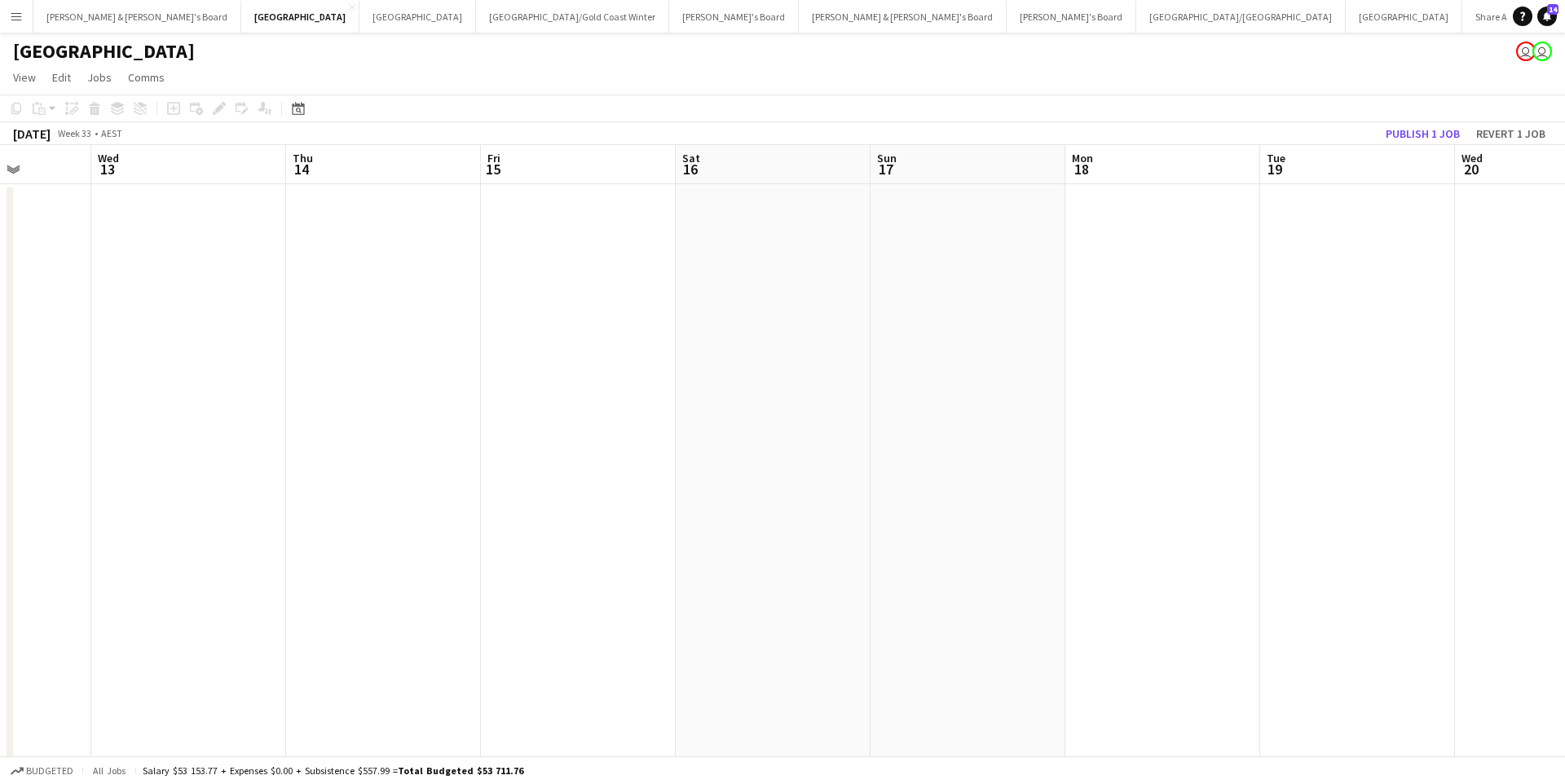
scroll to position [0, 487]
click at [97, 16] on button "[PERSON_NAME] & [PERSON_NAME]'s Board Close" at bounding box center [138, 16] width 208 height 32
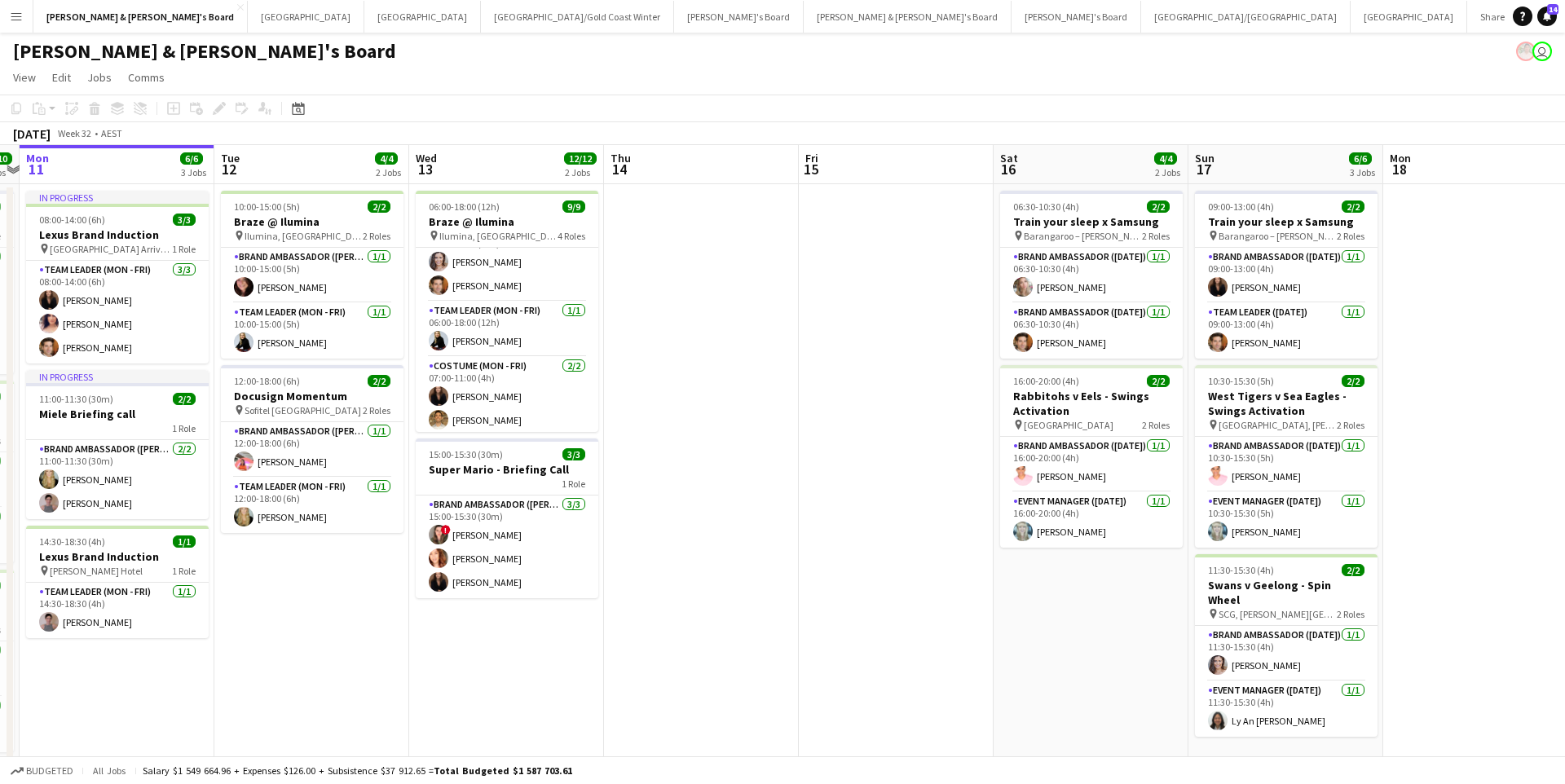
scroll to position [0, 563]
click at [551, 540] on app-card-role "Brand Ambassador (Mon - Fri) [DATE] 15:00-15:30 (30m) ! [PERSON_NAME] [PERSON_N…" at bounding box center [509, 546] width 183 height 102
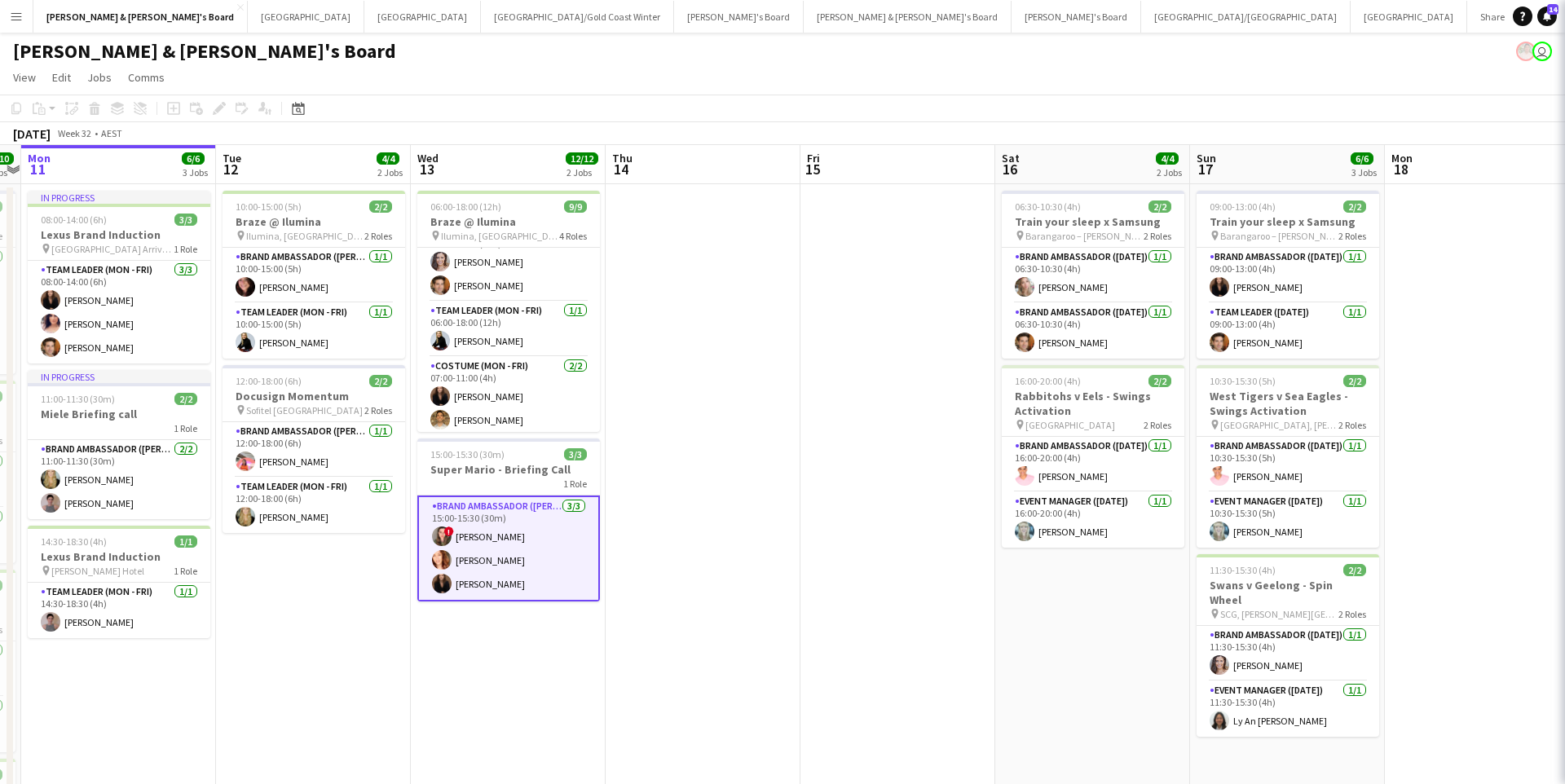
click at [551, 540] on app-card-role "Brand Ambassador (Mon - Fri) [DATE] 15:00-15:30 (30m) ! [PERSON_NAME] [PERSON_N…" at bounding box center [509, 548] width 183 height 106
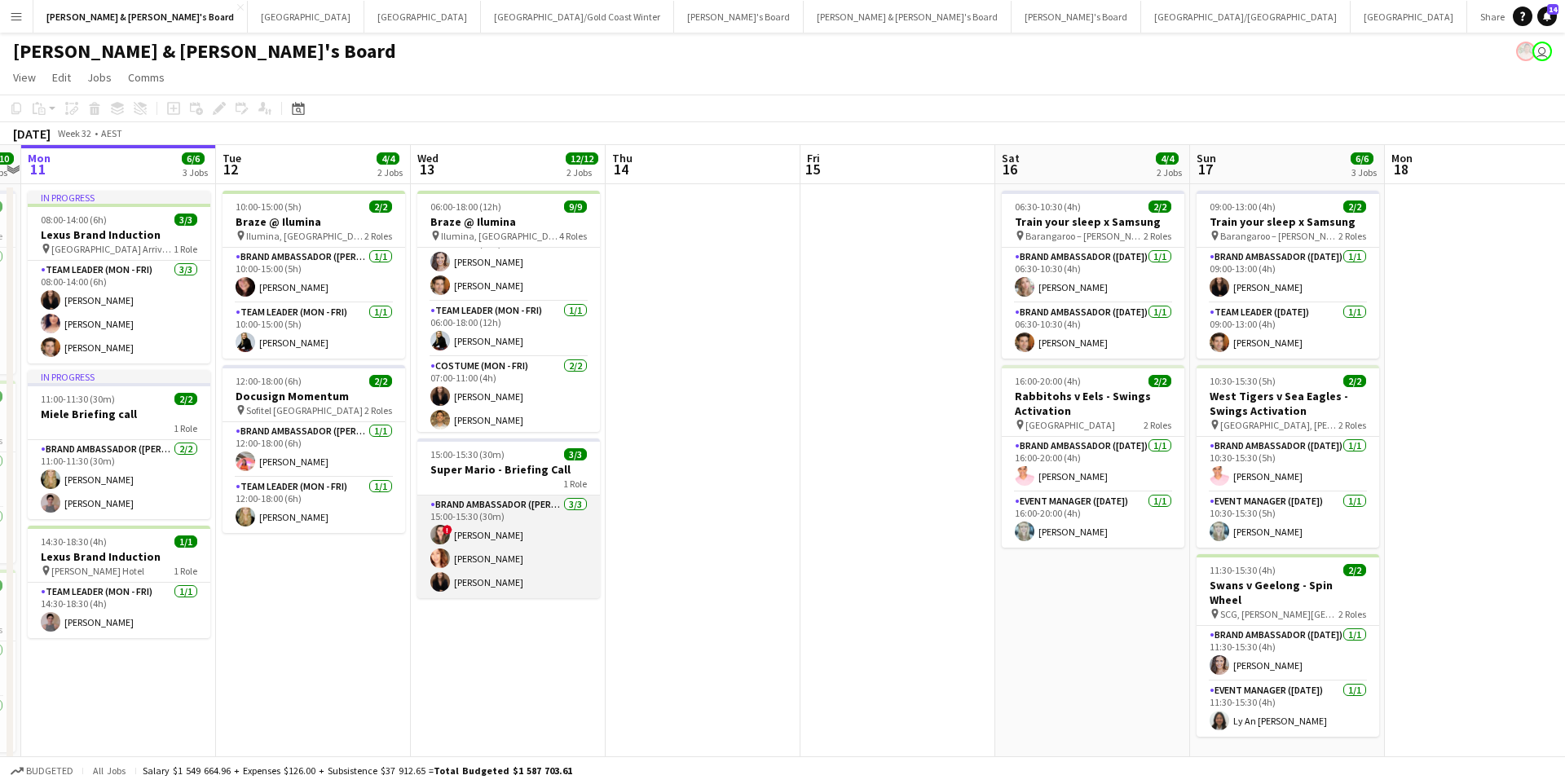
click at [542, 540] on app-card-role "Brand Ambassador (Mon - Fri) [DATE] 15:00-15:30 (30m) ! [PERSON_NAME] [PERSON_N…" at bounding box center [509, 546] width 183 height 102
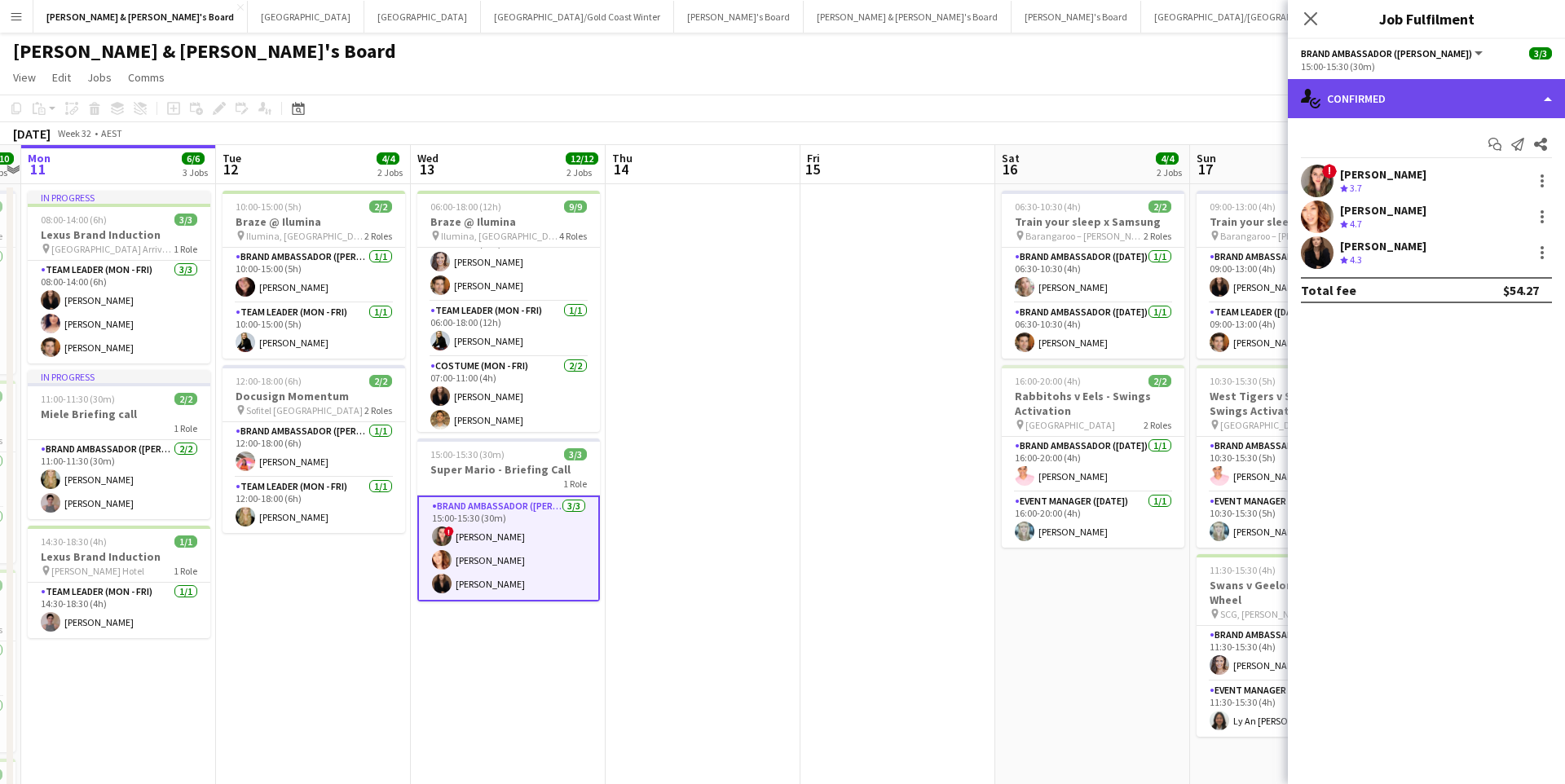
click at [1447, 89] on div "single-neutral-actions-check-2 Confirmed" at bounding box center [1426, 98] width 277 height 39
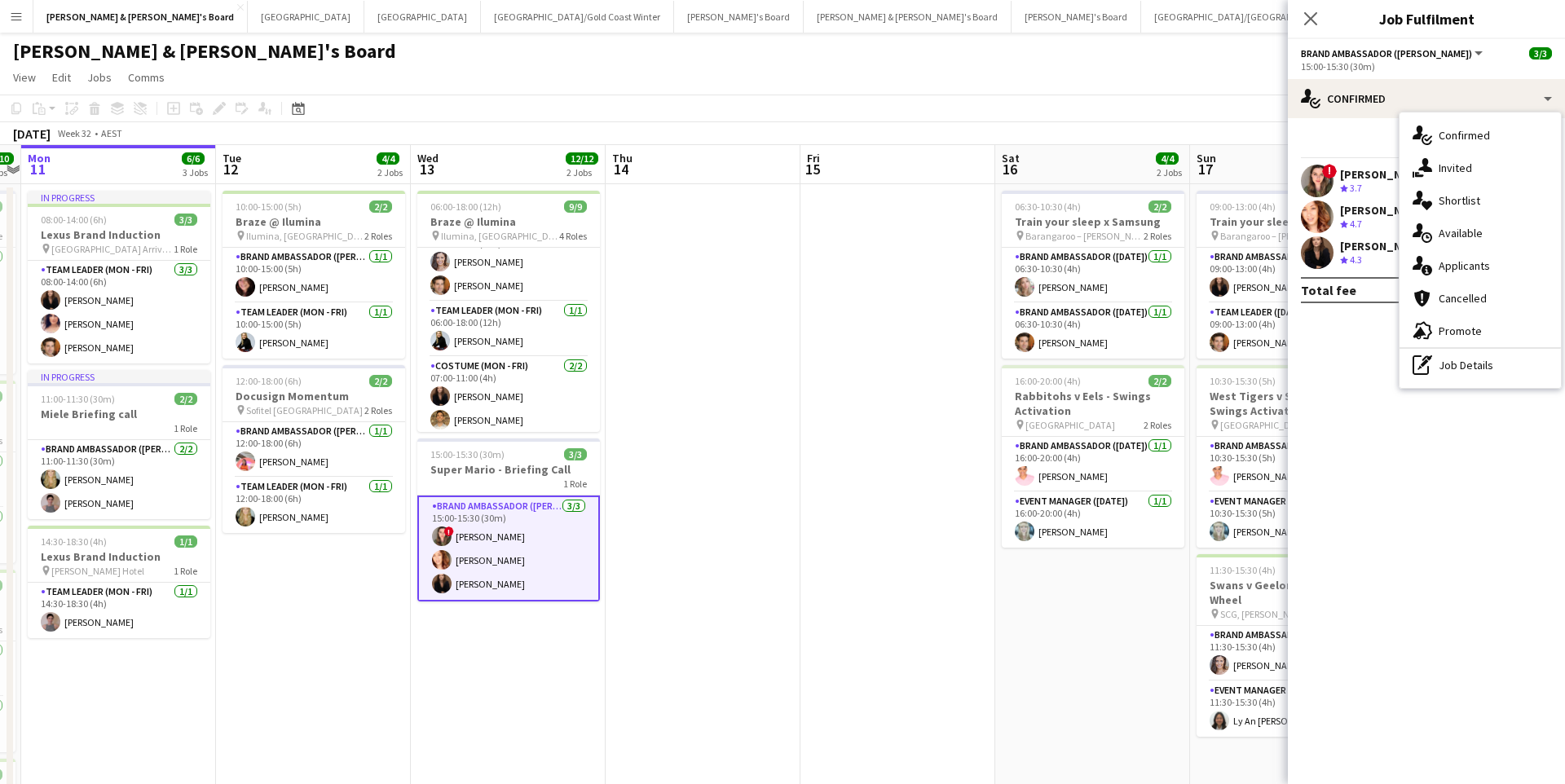
click at [1473, 387] on div "single-neutral-actions-check-2 Confirmed single-neutral-actions-share-1 Invited…" at bounding box center [1480, 250] width 161 height 275
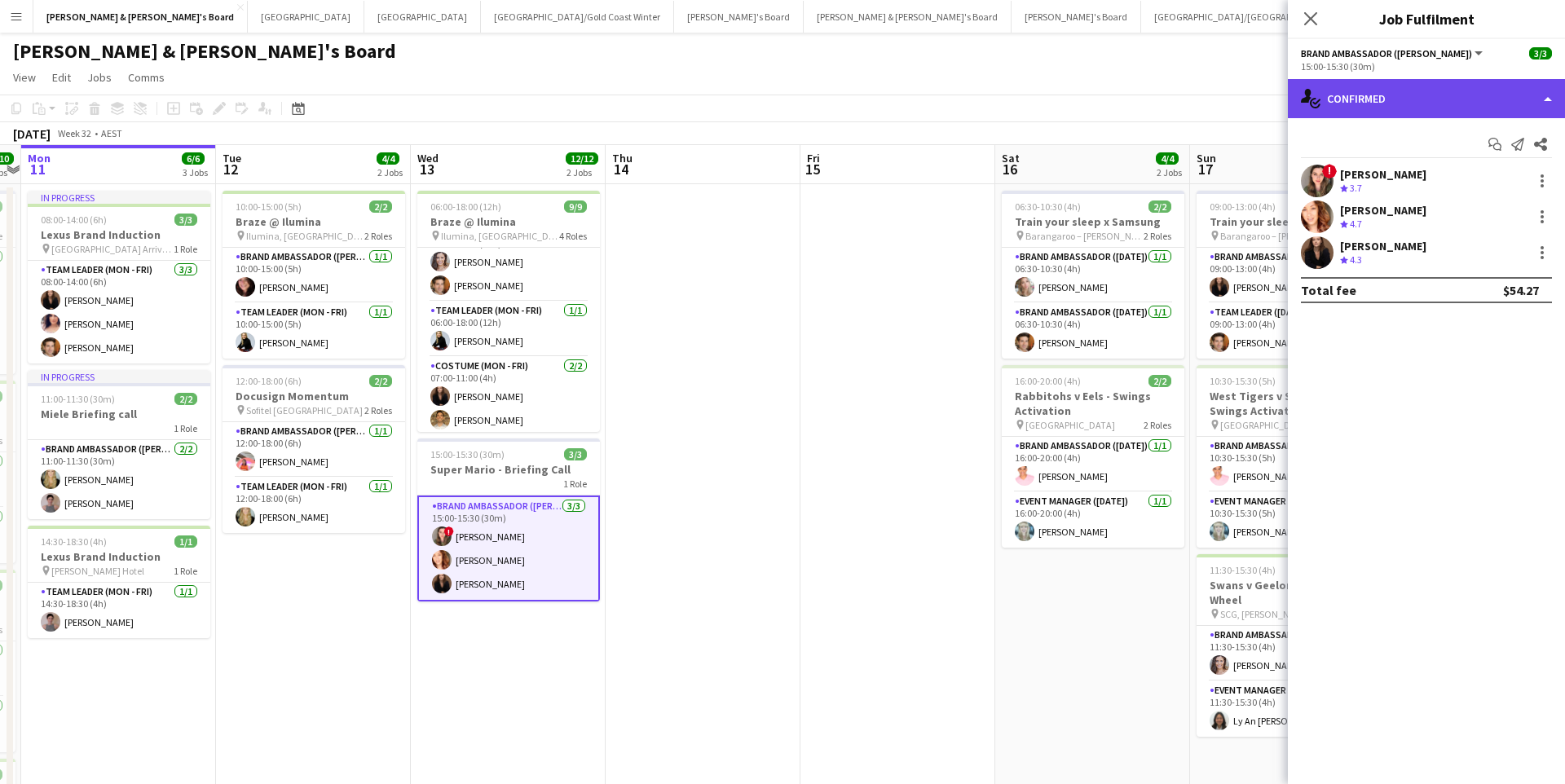
click at [1415, 99] on div "single-neutral-actions-check-2 Confirmed" at bounding box center [1426, 98] width 277 height 39
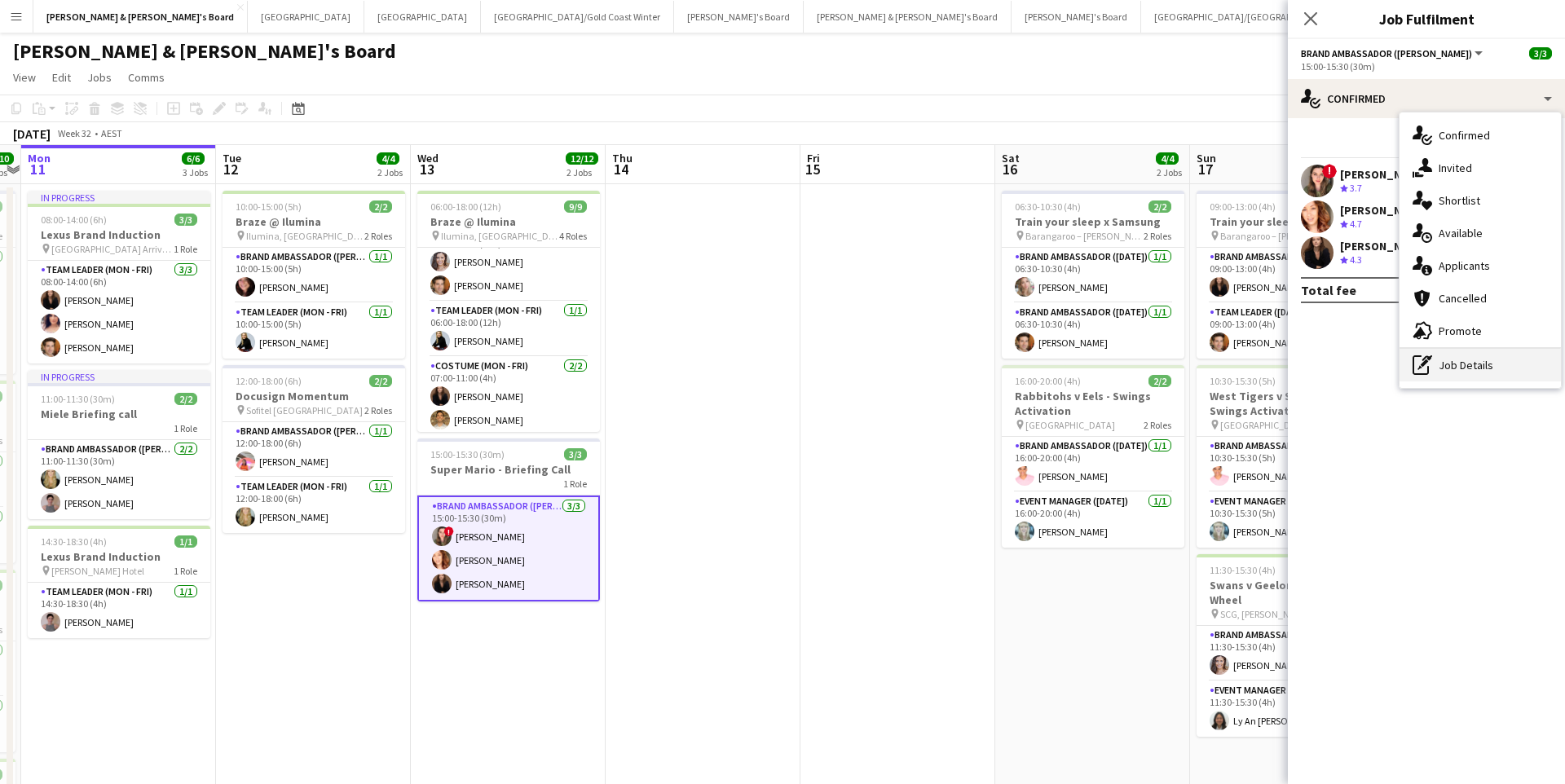
click at [1456, 363] on div "pen-write Job Details" at bounding box center [1480, 365] width 161 height 33
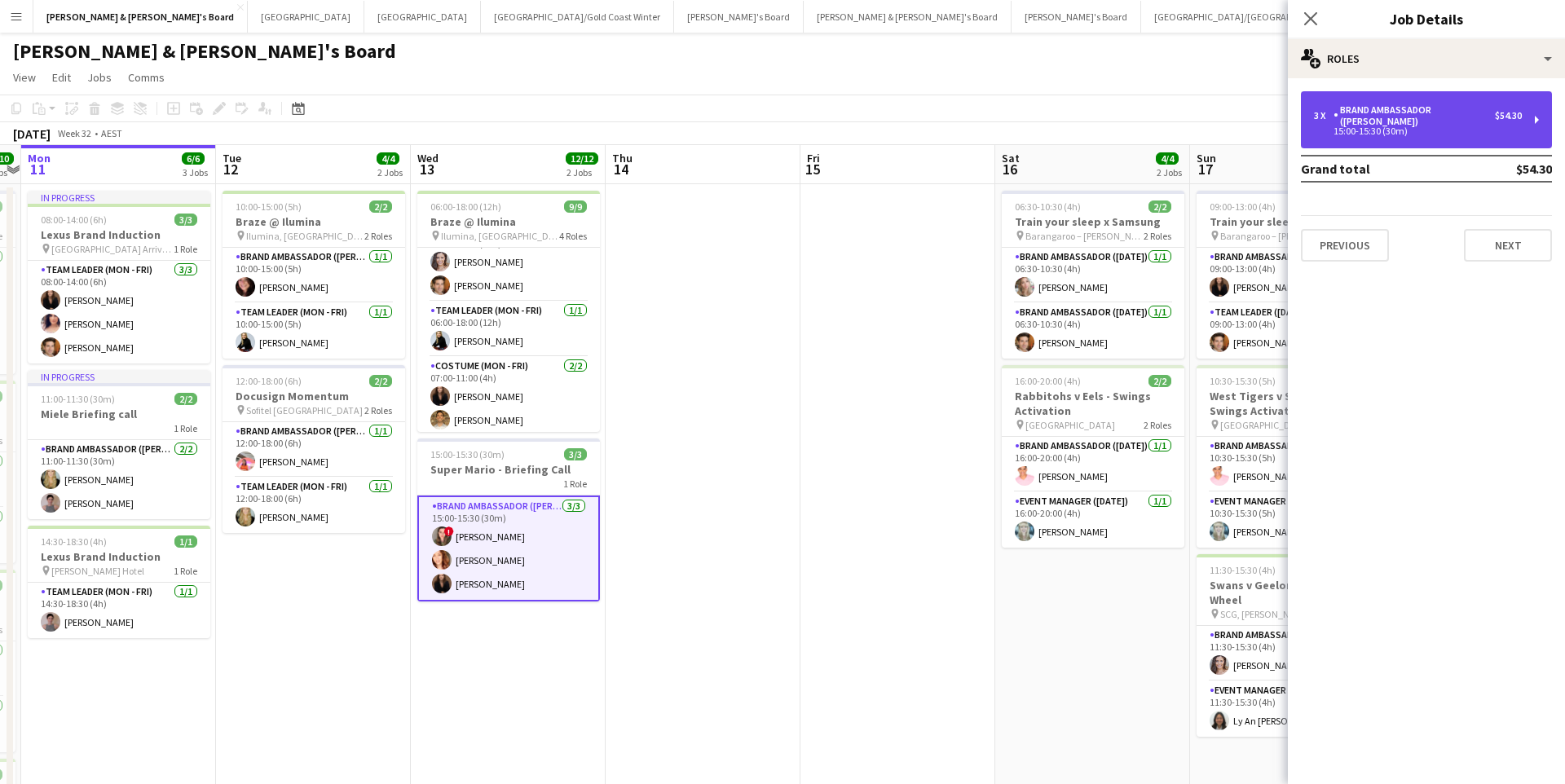
click at [1416, 112] on div "Brand Ambassador ([PERSON_NAME])" at bounding box center [1415, 115] width 161 height 23
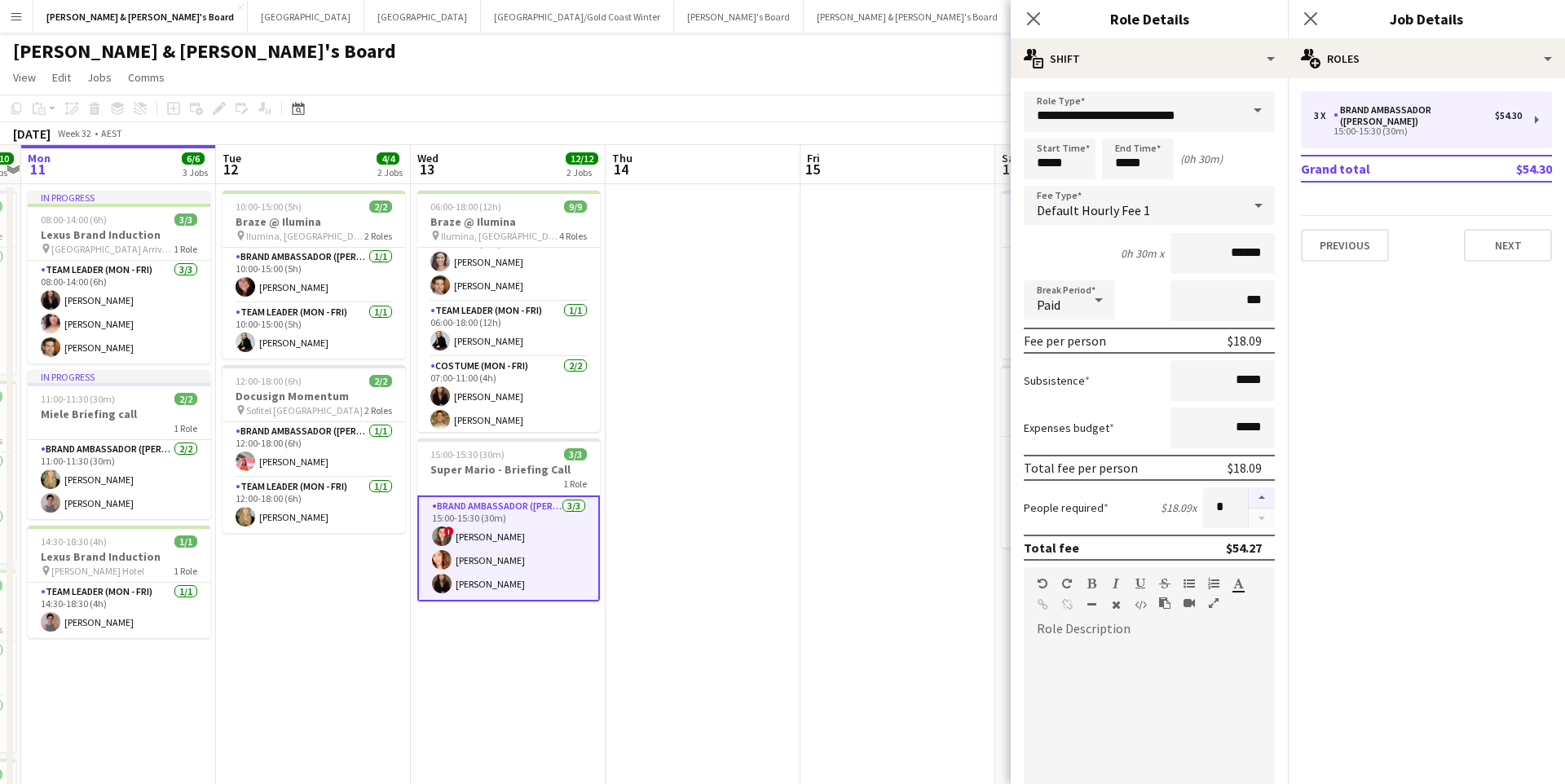
click at [1261, 490] on button "button" at bounding box center [1262, 497] width 26 height 21
type input "*"
click at [967, 528] on app-date-cell at bounding box center [898, 581] width 195 height 795
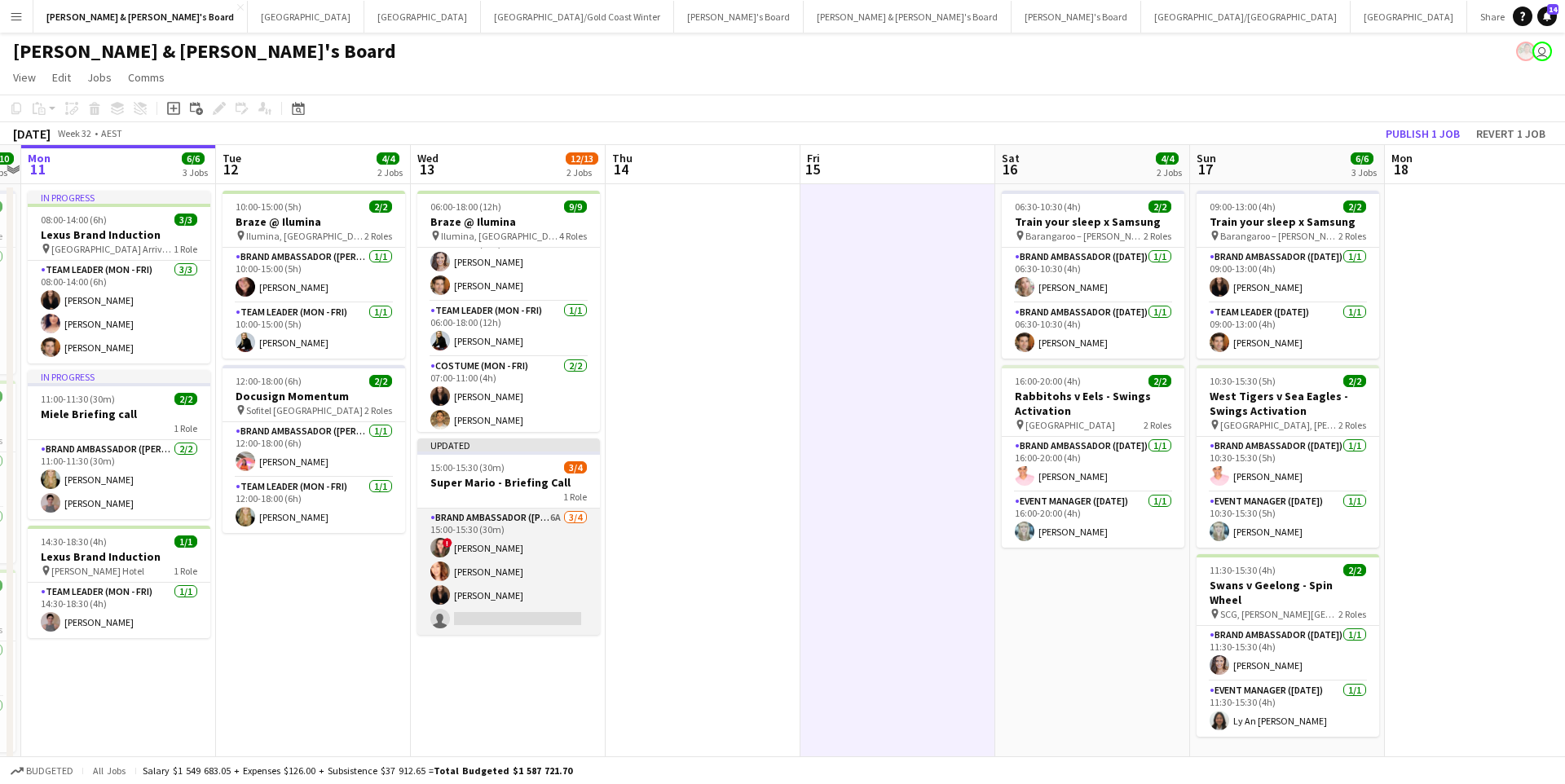
click at [564, 588] on app-card-role "Brand Ambassador (Mon - Fri) 6A [DATE] 15:00-15:30 (30m) ! [PERSON_NAME] [PERSO…" at bounding box center [509, 572] width 183 height 127
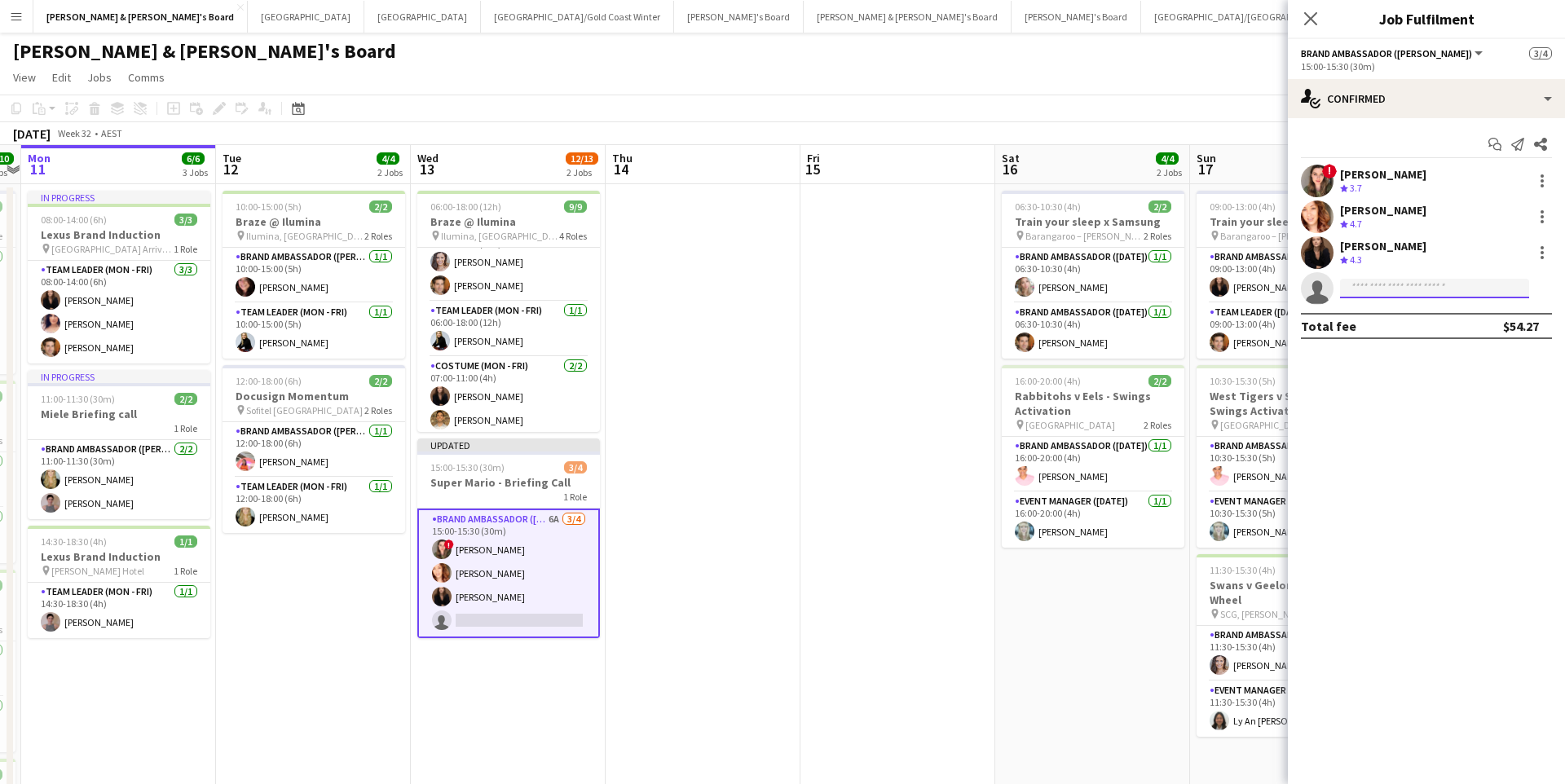
click at [1389, 291] on input at bounding box center [1435, 289] width 189 height 20
type input "*"
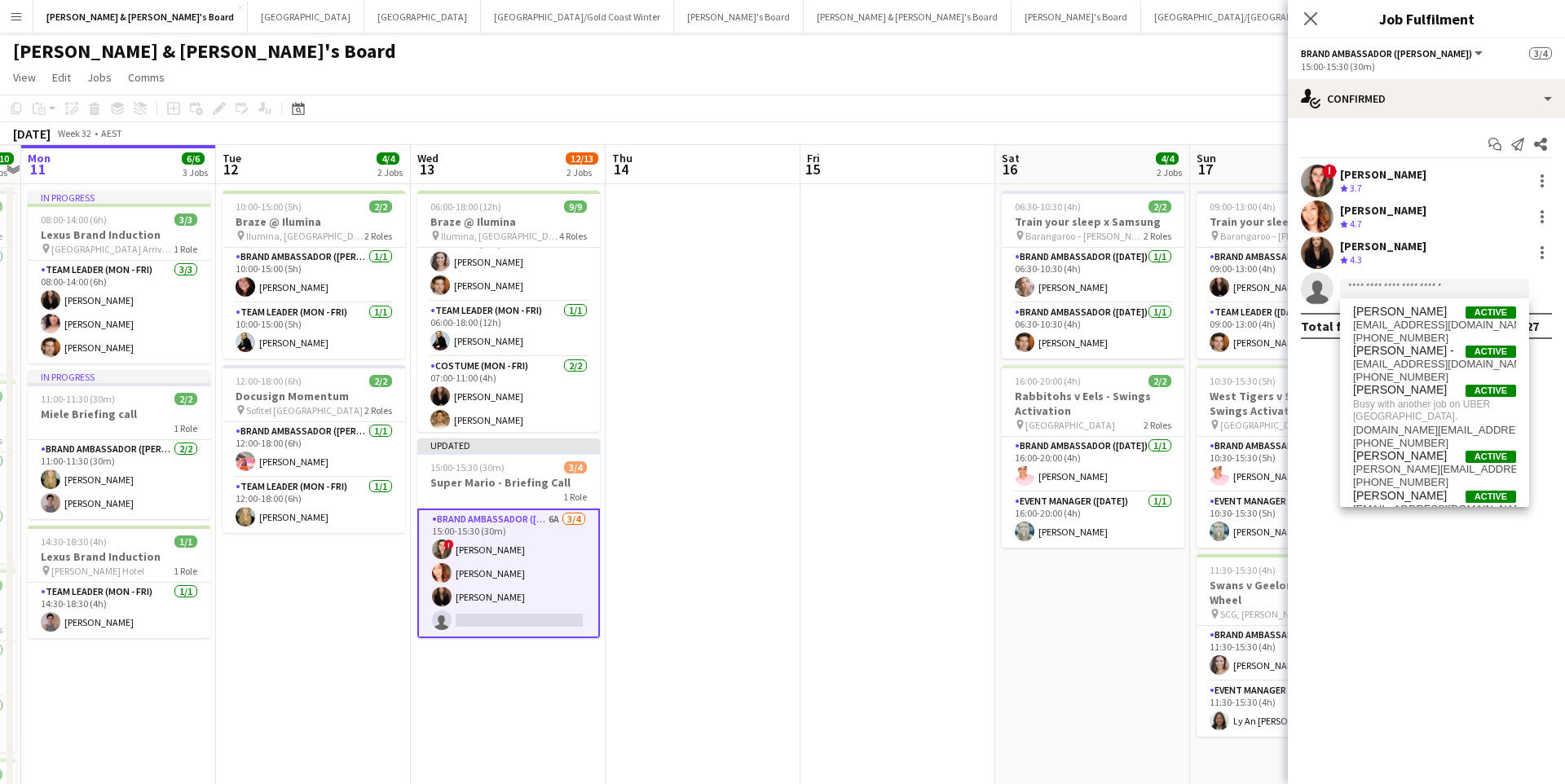
click at [788, 512] on app-date-cell at bounding box center [703, 581] width 195 height 795
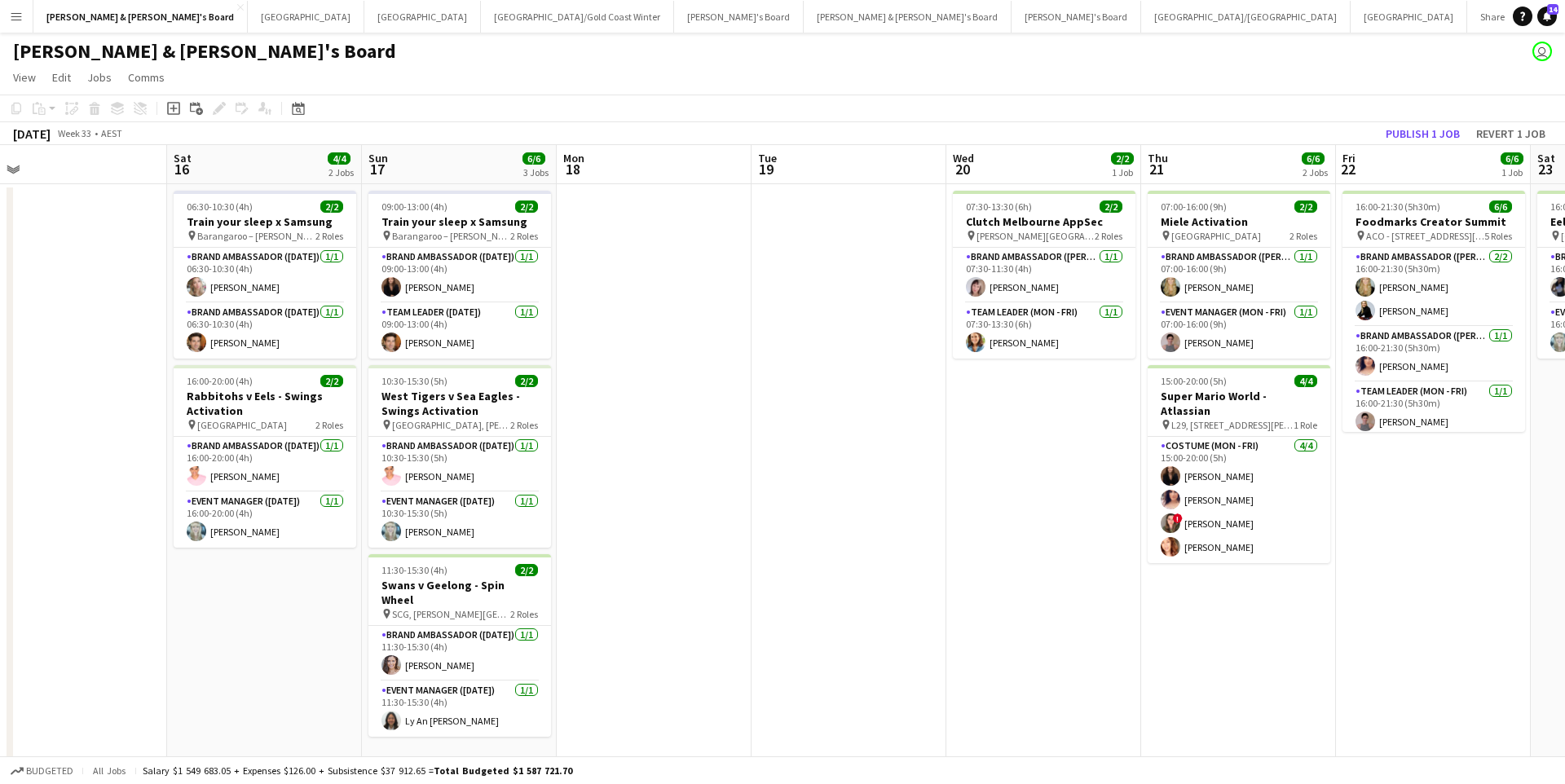
scroll to position [0, 636]
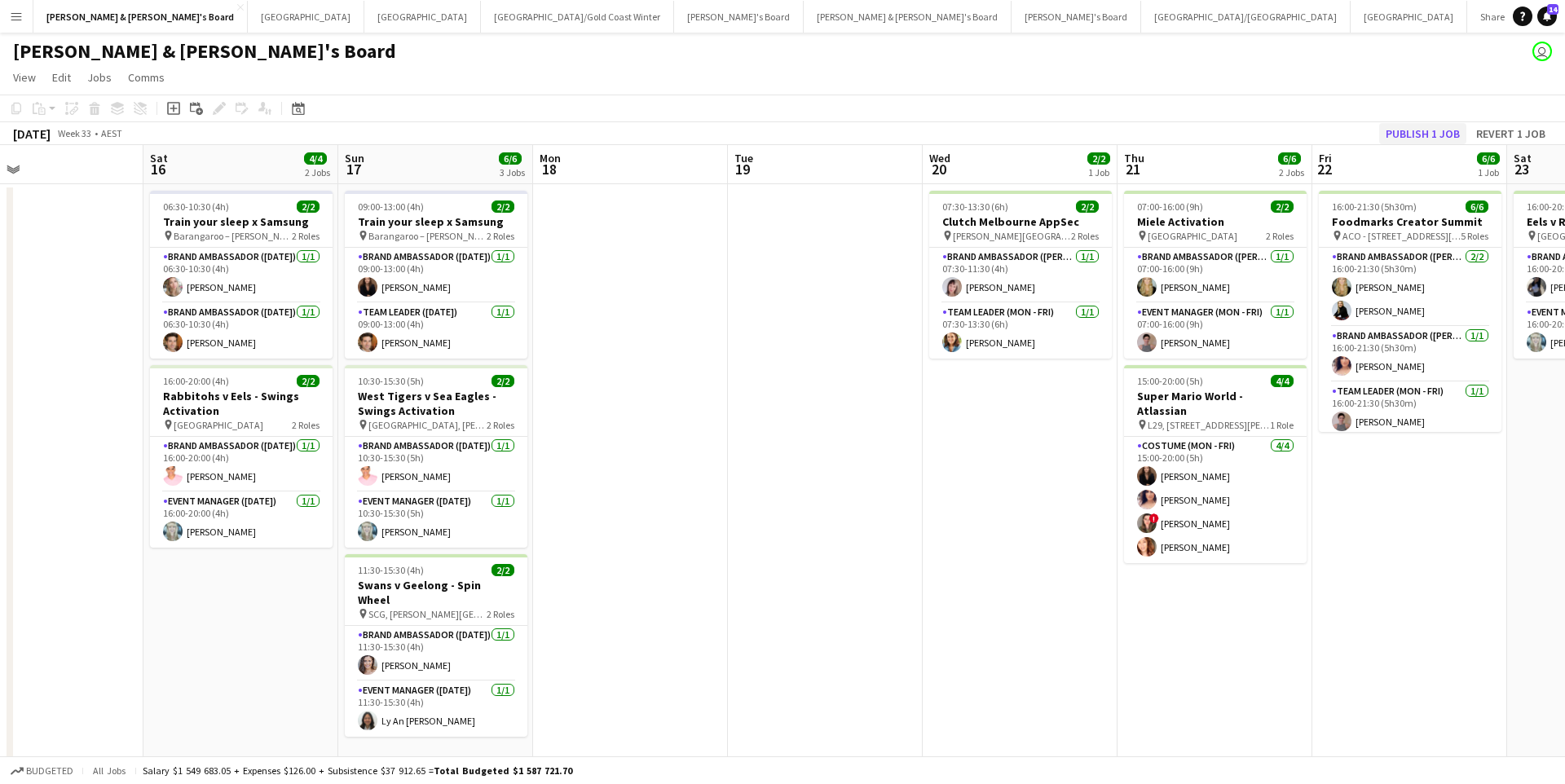
click at [1405, 139] on button "Publish 1 job" at bounding box center [1423, 133] width 87 height 21
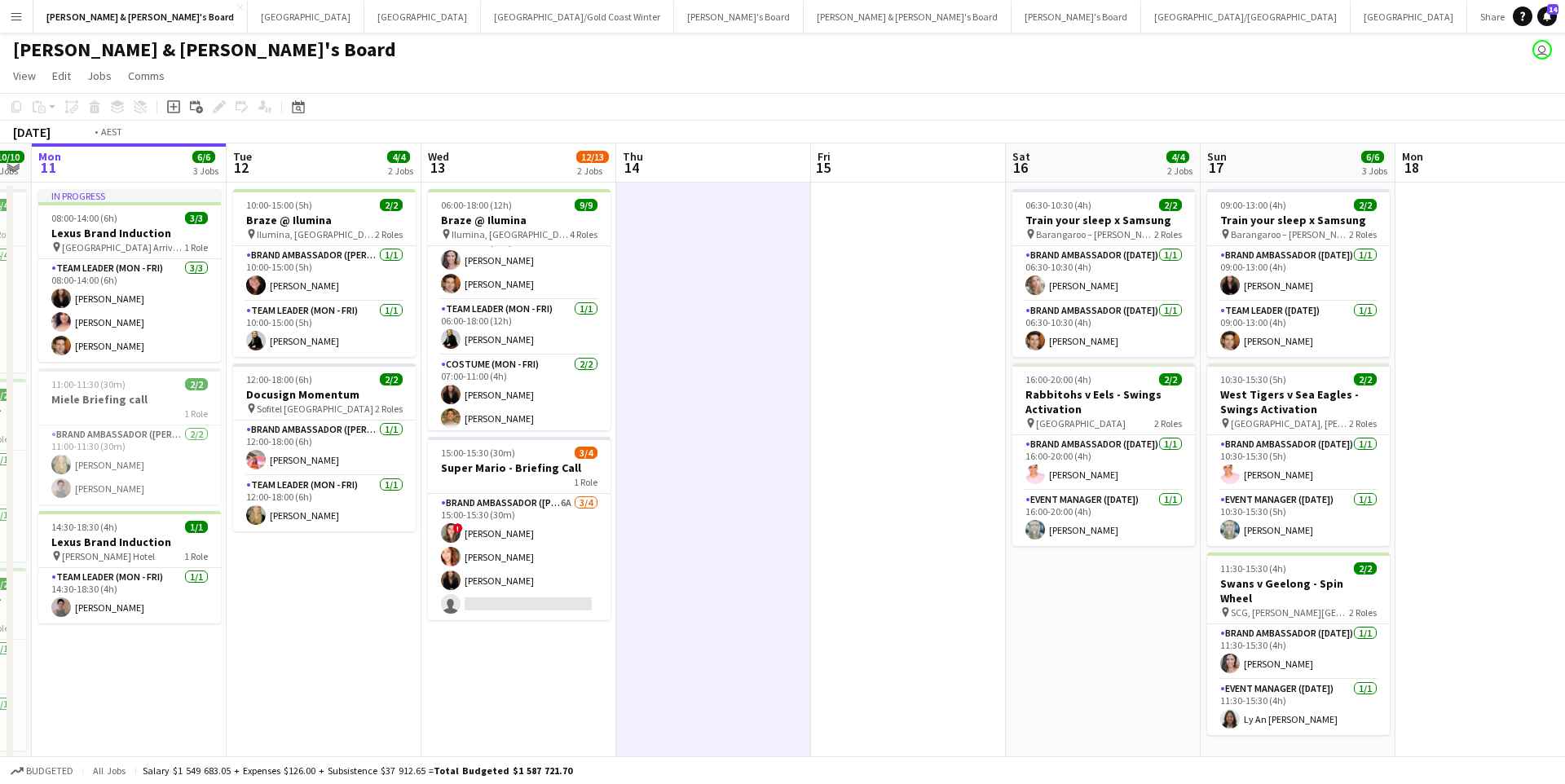
scroll to position [0, 354]
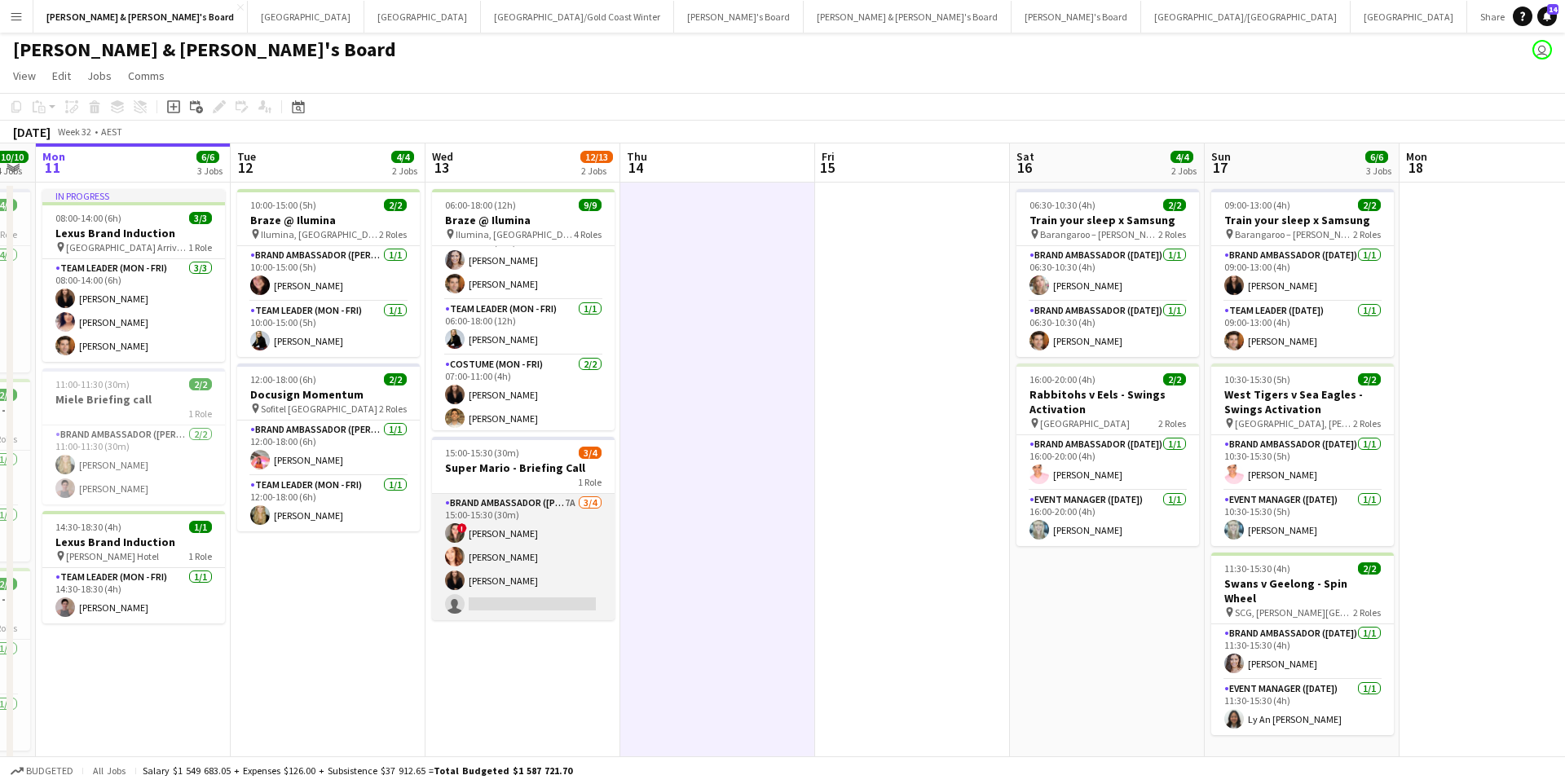
click at [559, 570] on app-card-role "Brand Ambassador (Mon - Fri) 7A [DATE] 15:00-15:30 (30m) ! [PERSON_NAME] [PERSO…" at bounding box center [523, 557] width 183 height 127
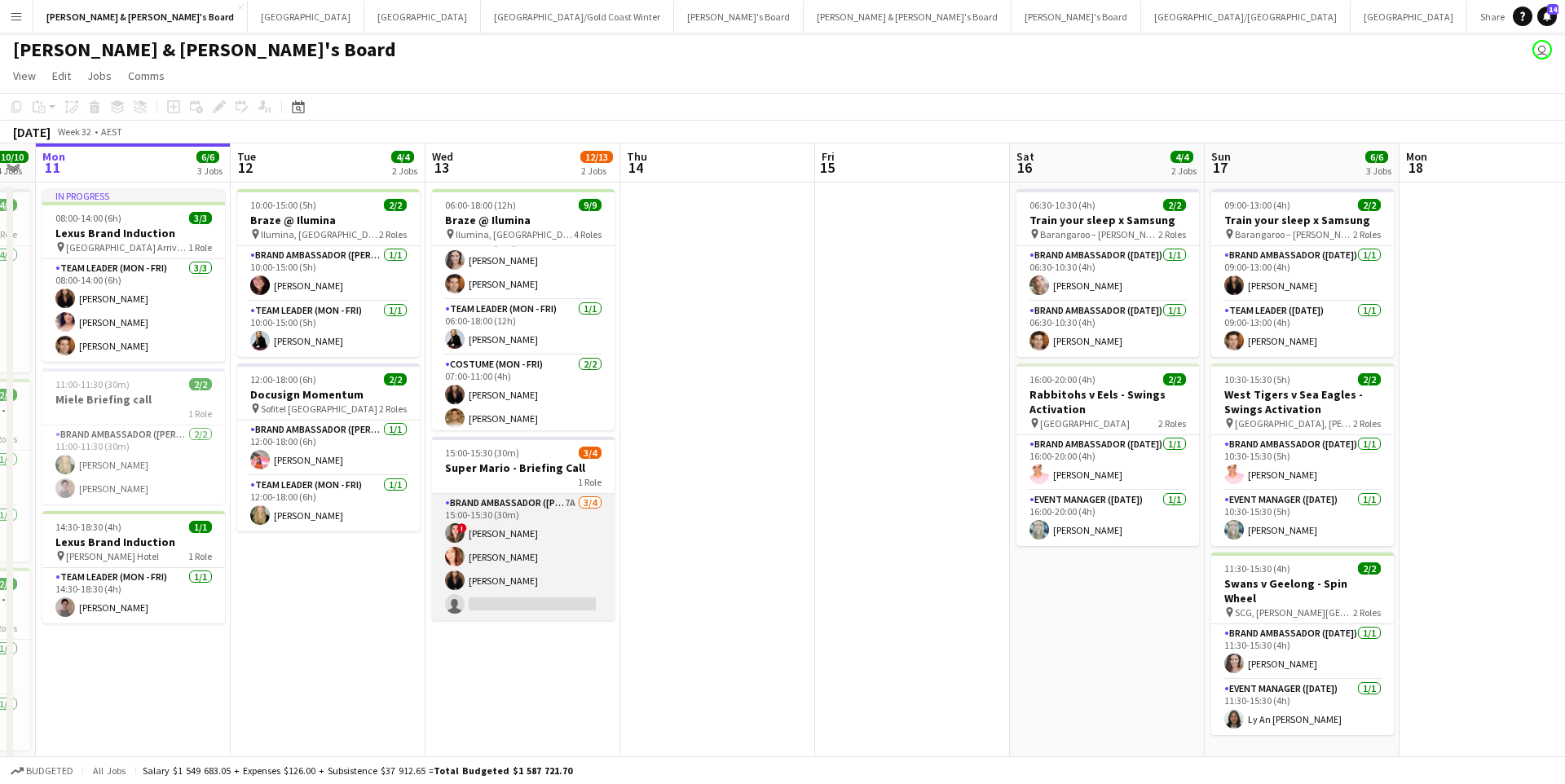
click at [477, 569] on app-card-role "Brand Ambassador (Mon - Fri) 7A [DATE] 15:00-15:30 (30m) ! [PERSON_NAME] [PERSO…" at bounding box center [523, 557] width 183 height 127
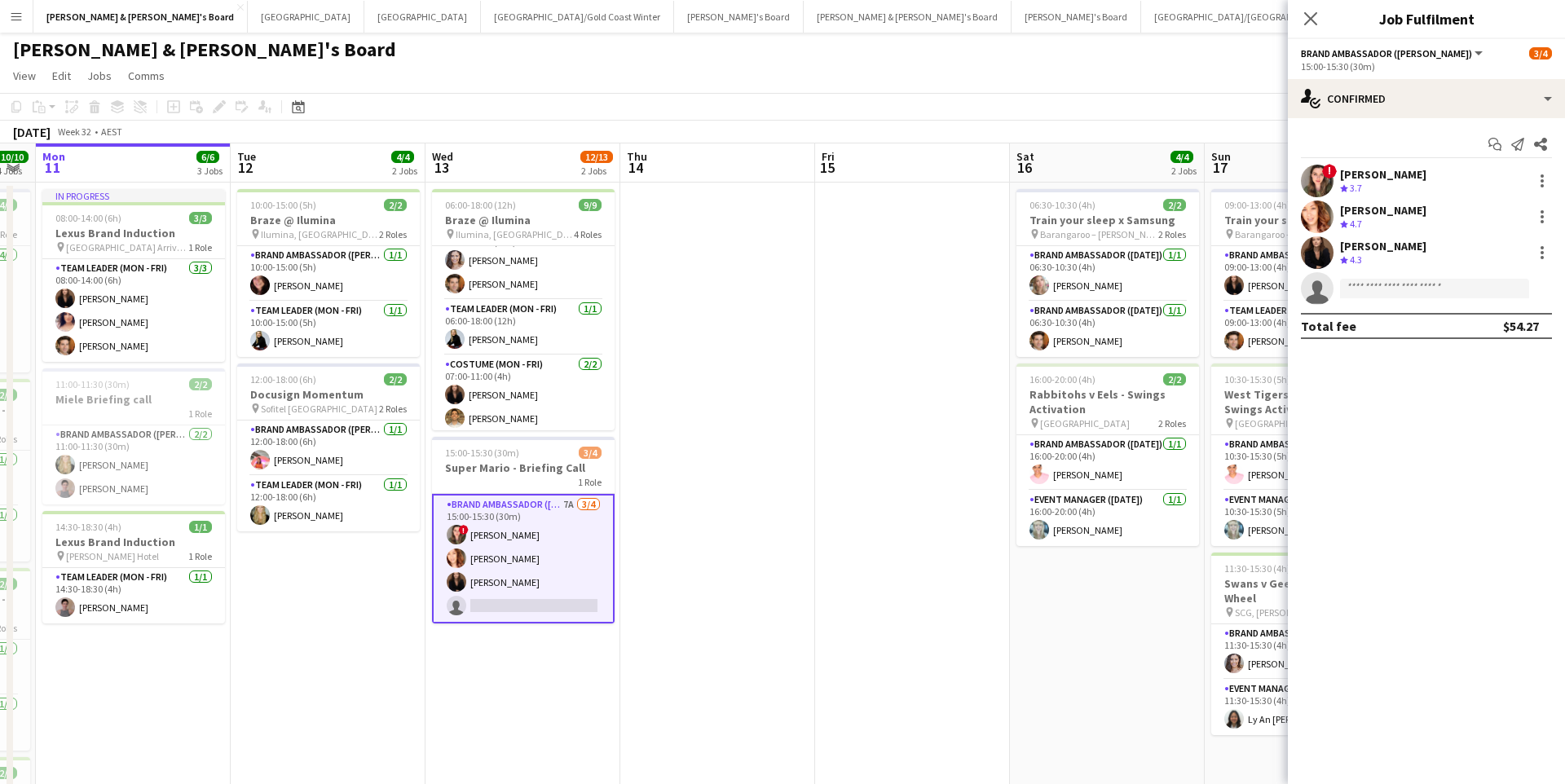
click at [1339, 284] on form at bounding box center [1443, 289] width 218 height 21
click at [1407, 295] on input at bounding box center [1435, 289] width 189 height 20
type input "********"
click at [1416, 311] on span "[PERSON_NAME]" at bounding box center [1400, 311] width 94 height 14
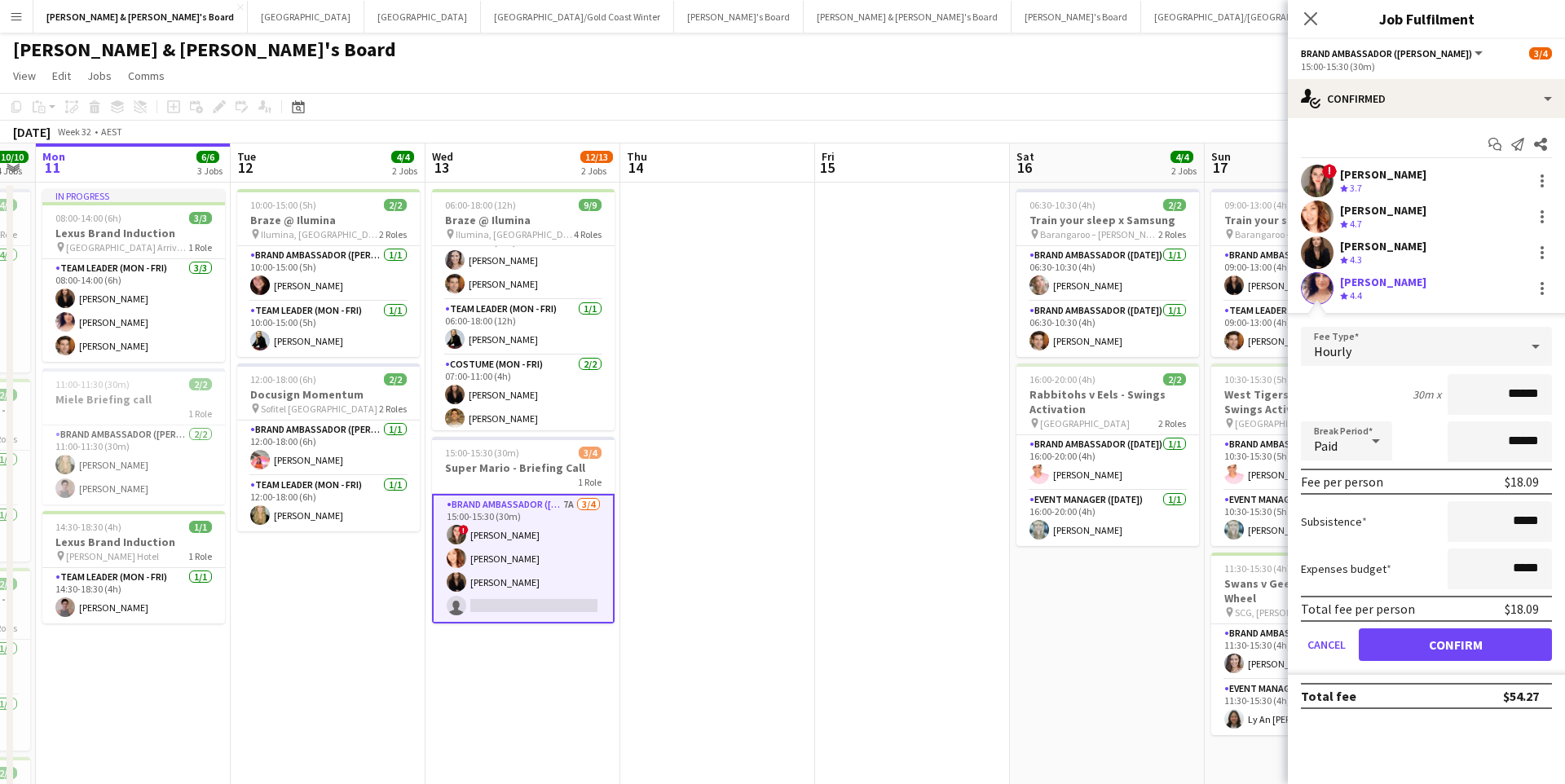
click at [1404, 647] on button "Confirm" at bounding box center [1455, 645] width 193 height 33
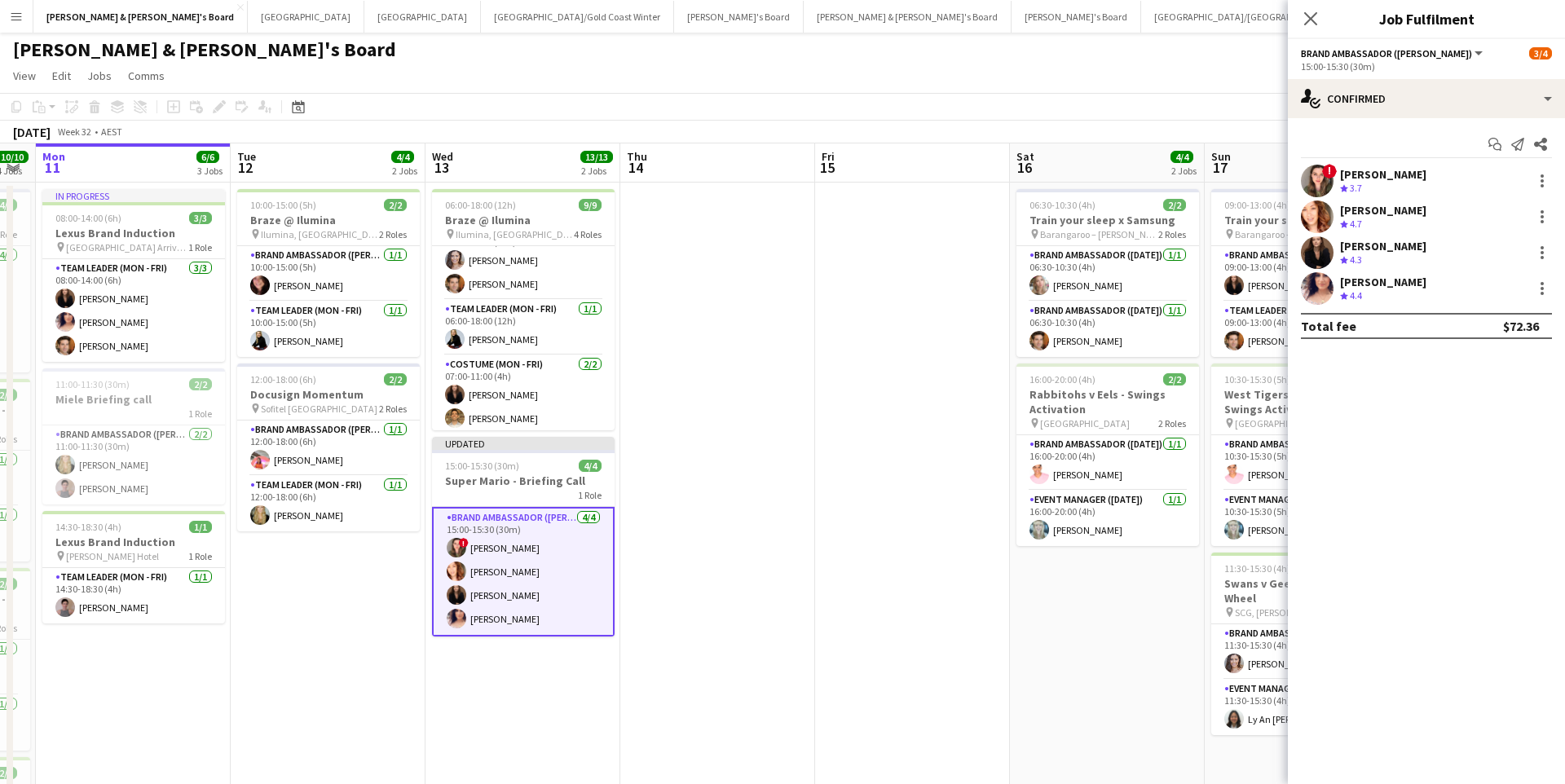
click at [946, 643] on app-date-cell at bounding box center [912, 580] width 195 height 795
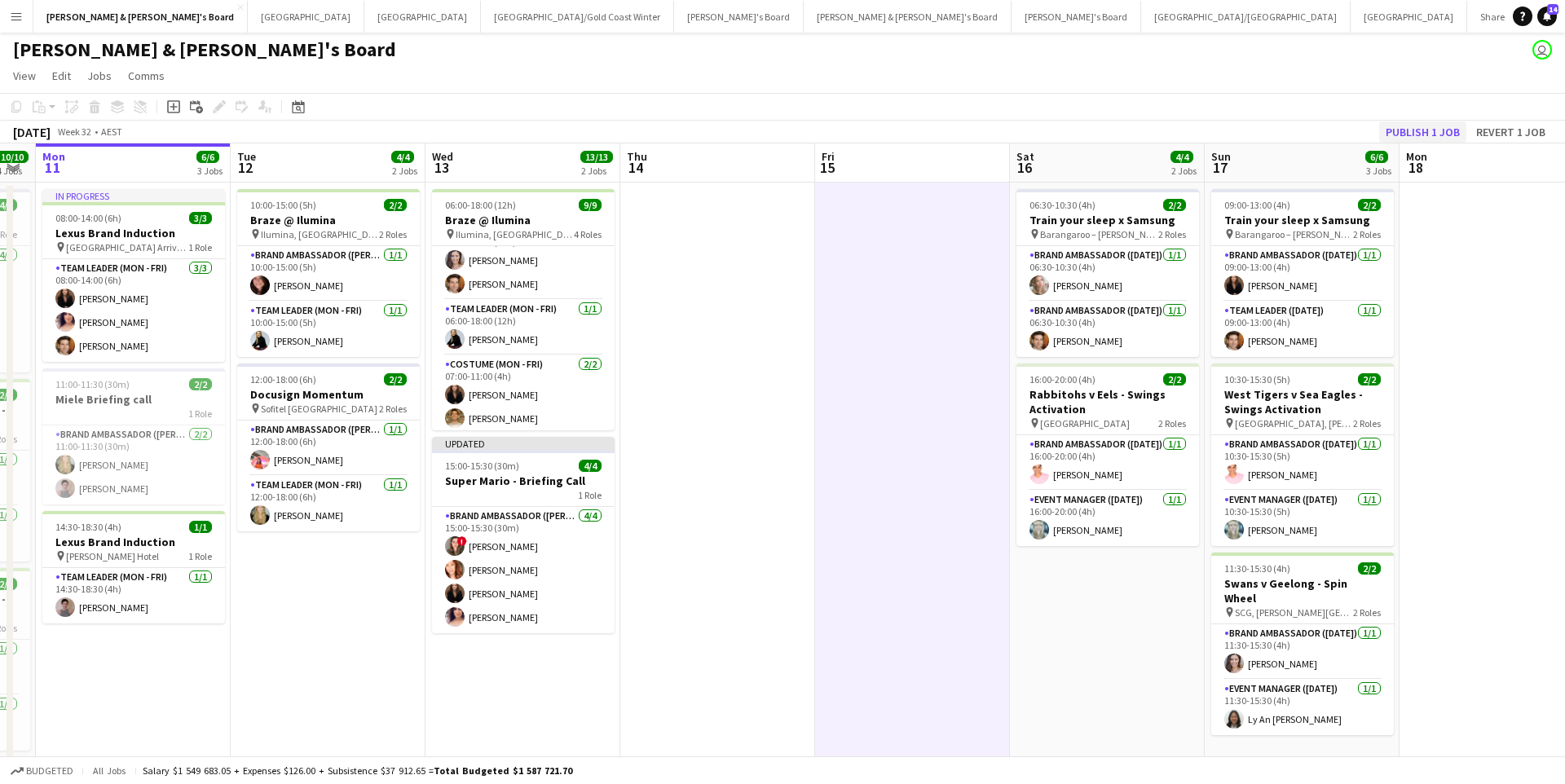
click at [1418, 129] on button "Publish 1 job" at bounding box center [1423, 131] width 87 height 21
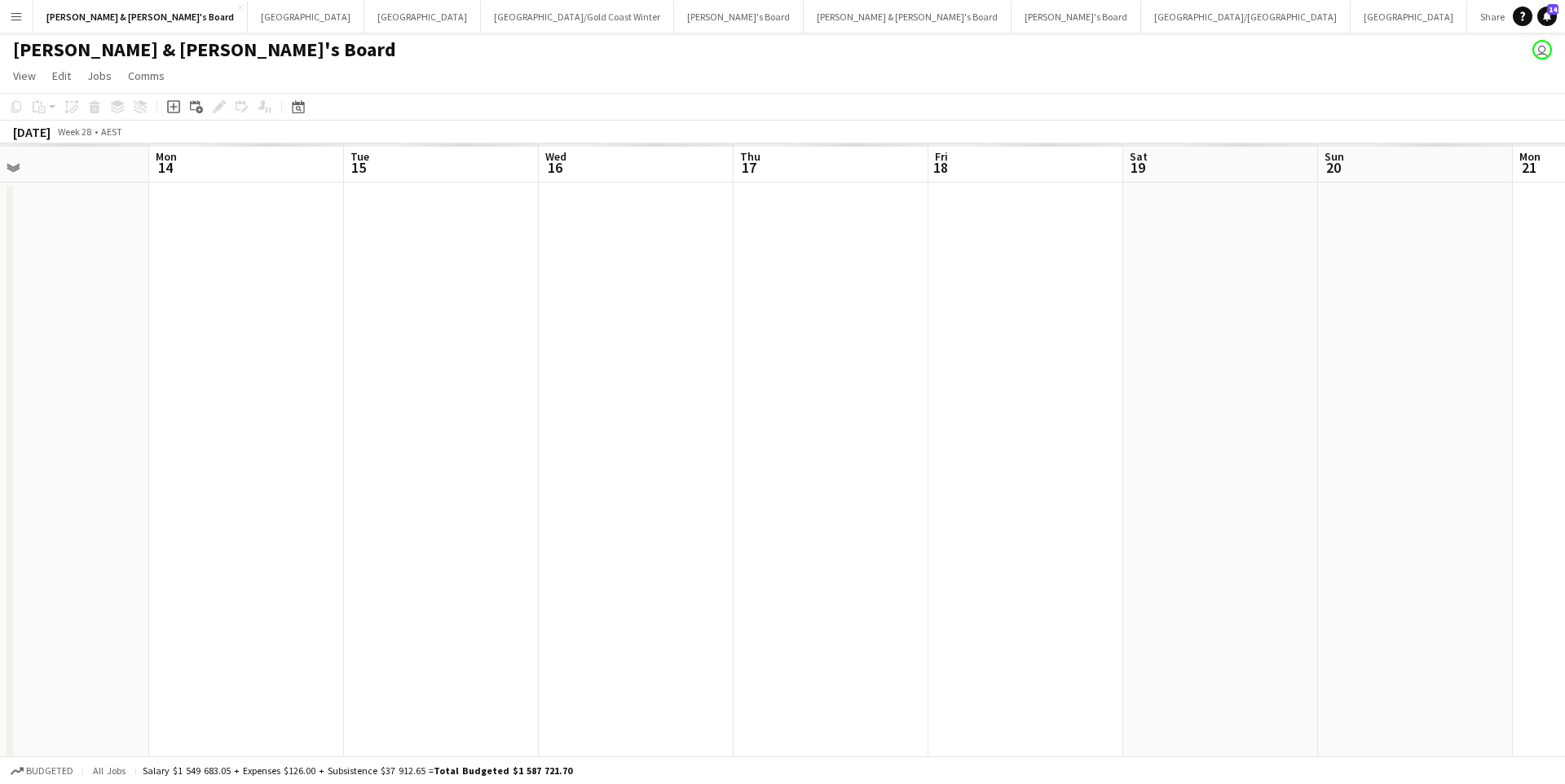
scroll to position [0, 437]
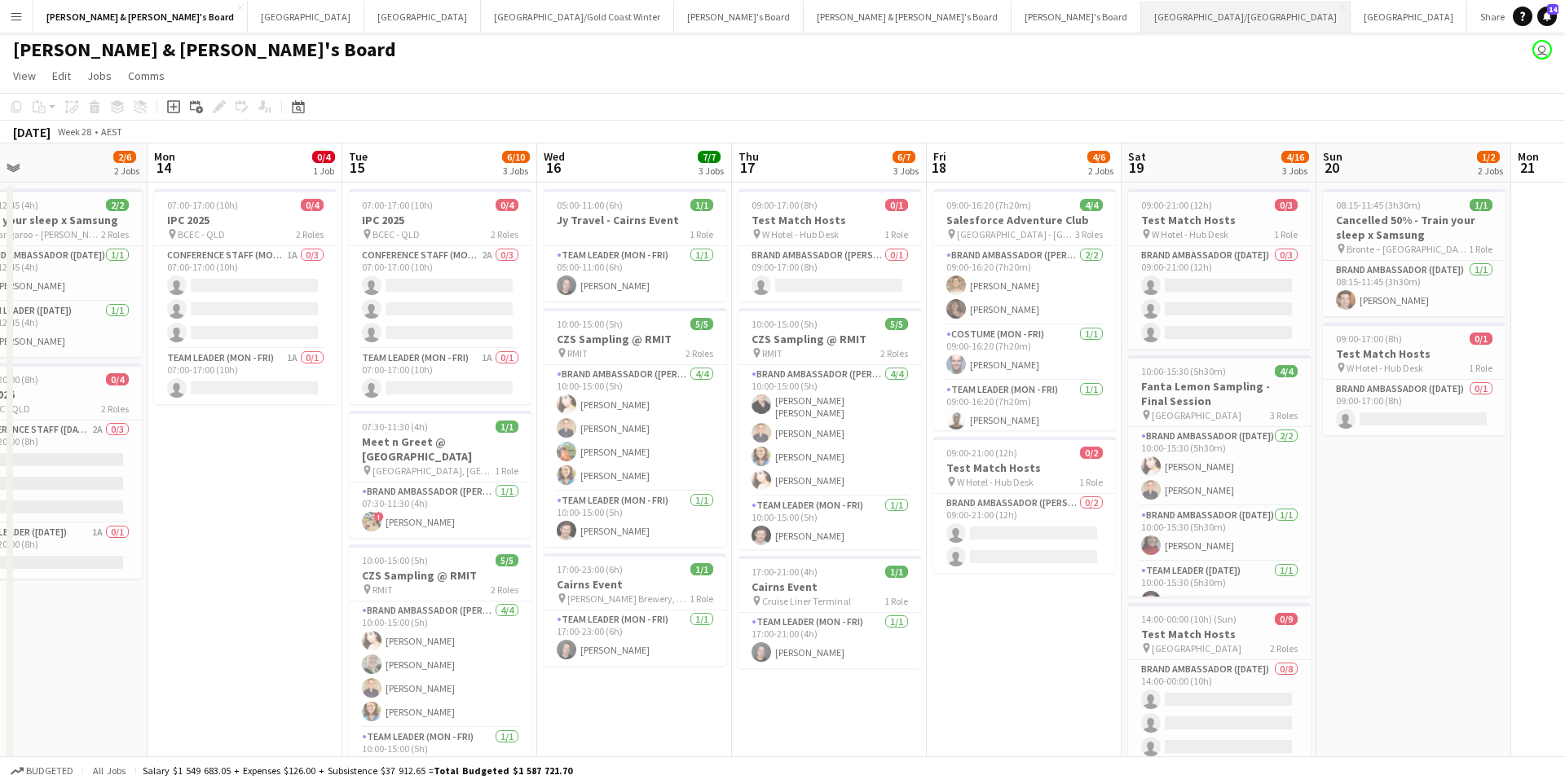
click at [1141, 16] on button "[GEOGRAPHIC_DATA]/[GEOGRAPHIC_DATA] Close" at bounding box center [1245, 16] width 209 height 32
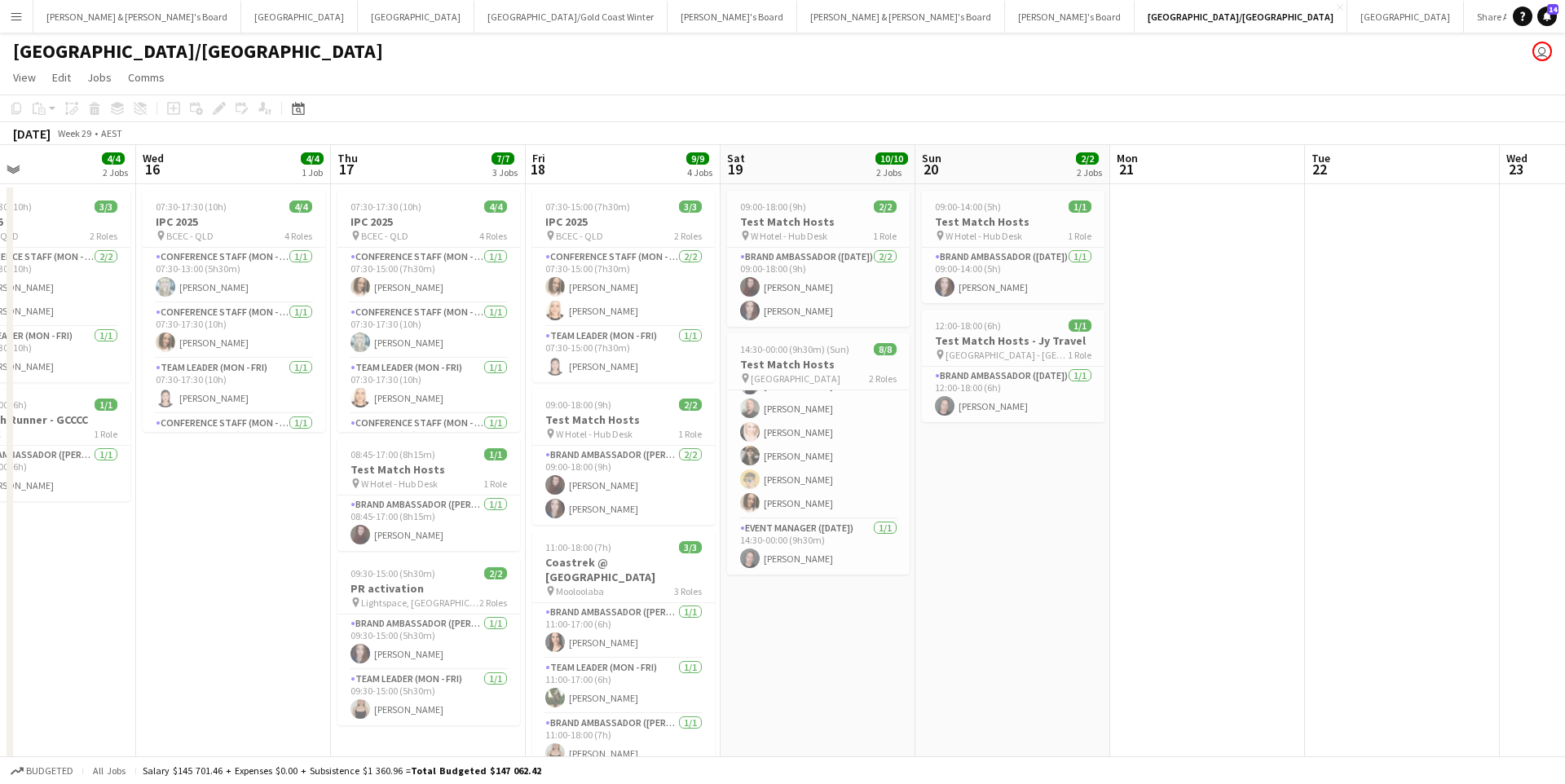
scroll to position [69, 0]
click at [840, 550] on app-card-role "Event Manager ([DATE]) [DATE] 14:30-00:00 (9h30m) [PERSON_NAME]" at bounding box center [819, 546] width 183 height 55
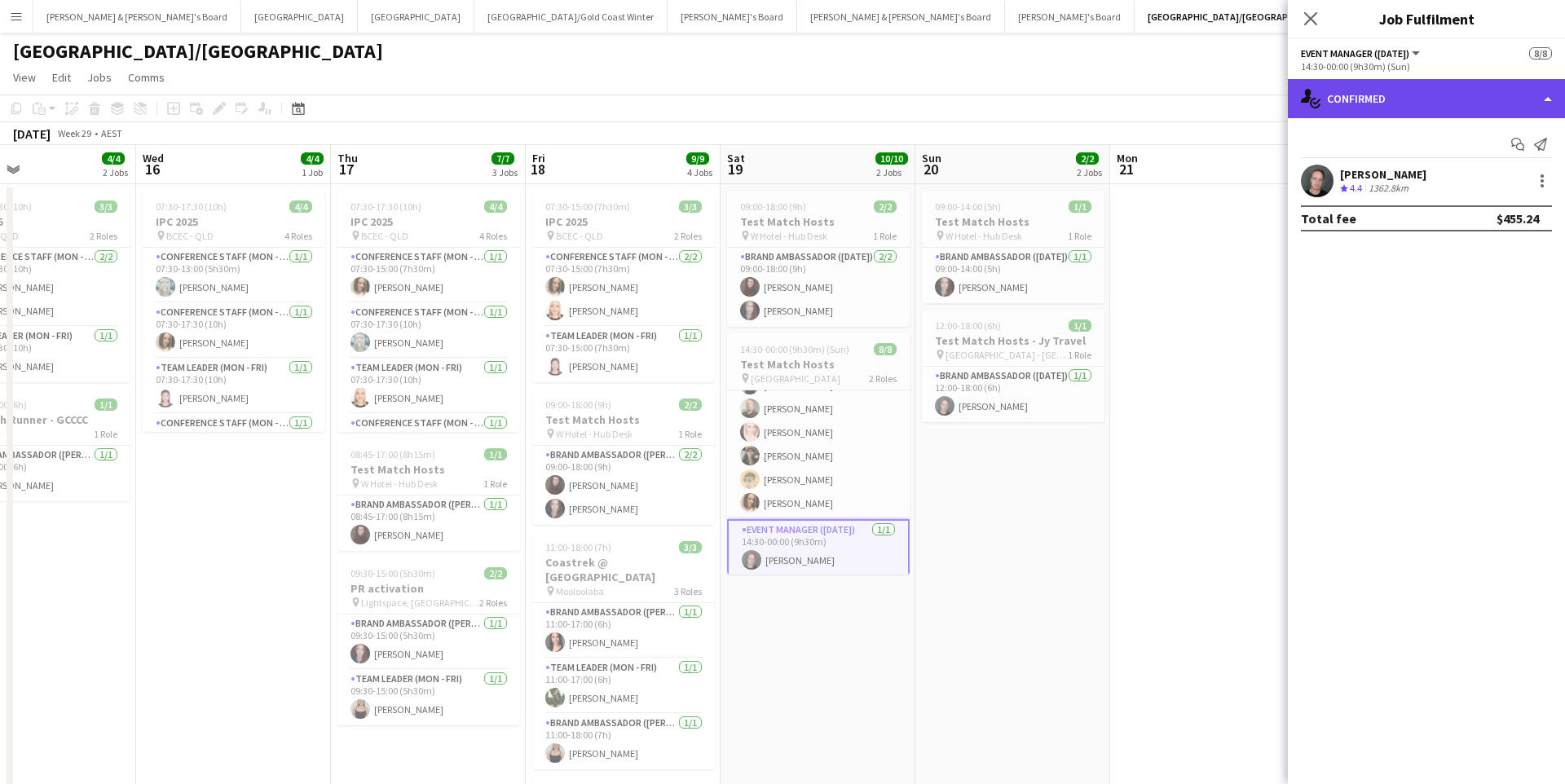
click at [1431, 86] on div "single-neutral-actions-check-2 Confirmed" at bounding box center [1426, 98] width 277 height 39
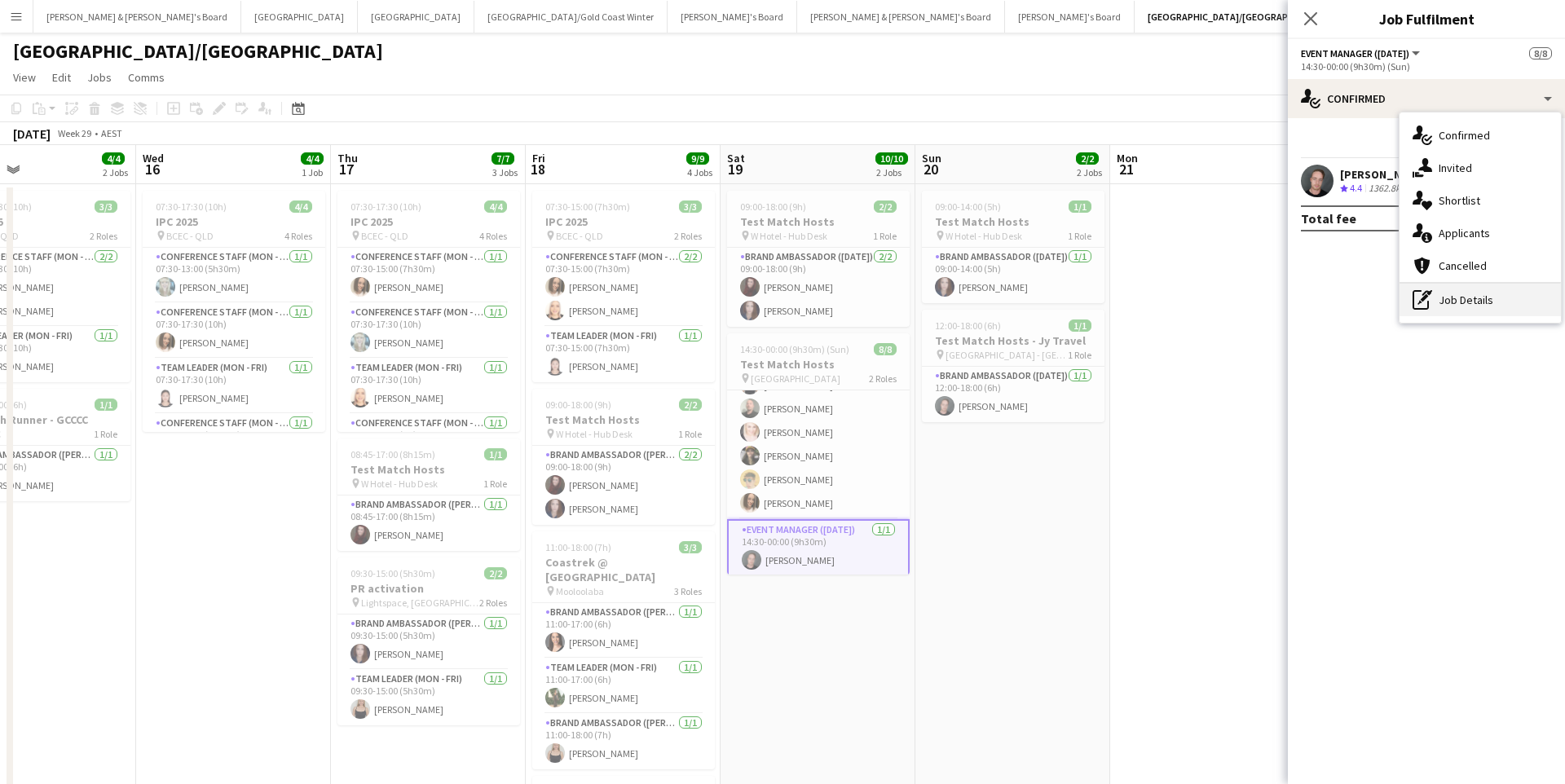
click at [1448, 298] on div "pen-write Job Details" at bounding box center [1480, 300] width 161 height 33
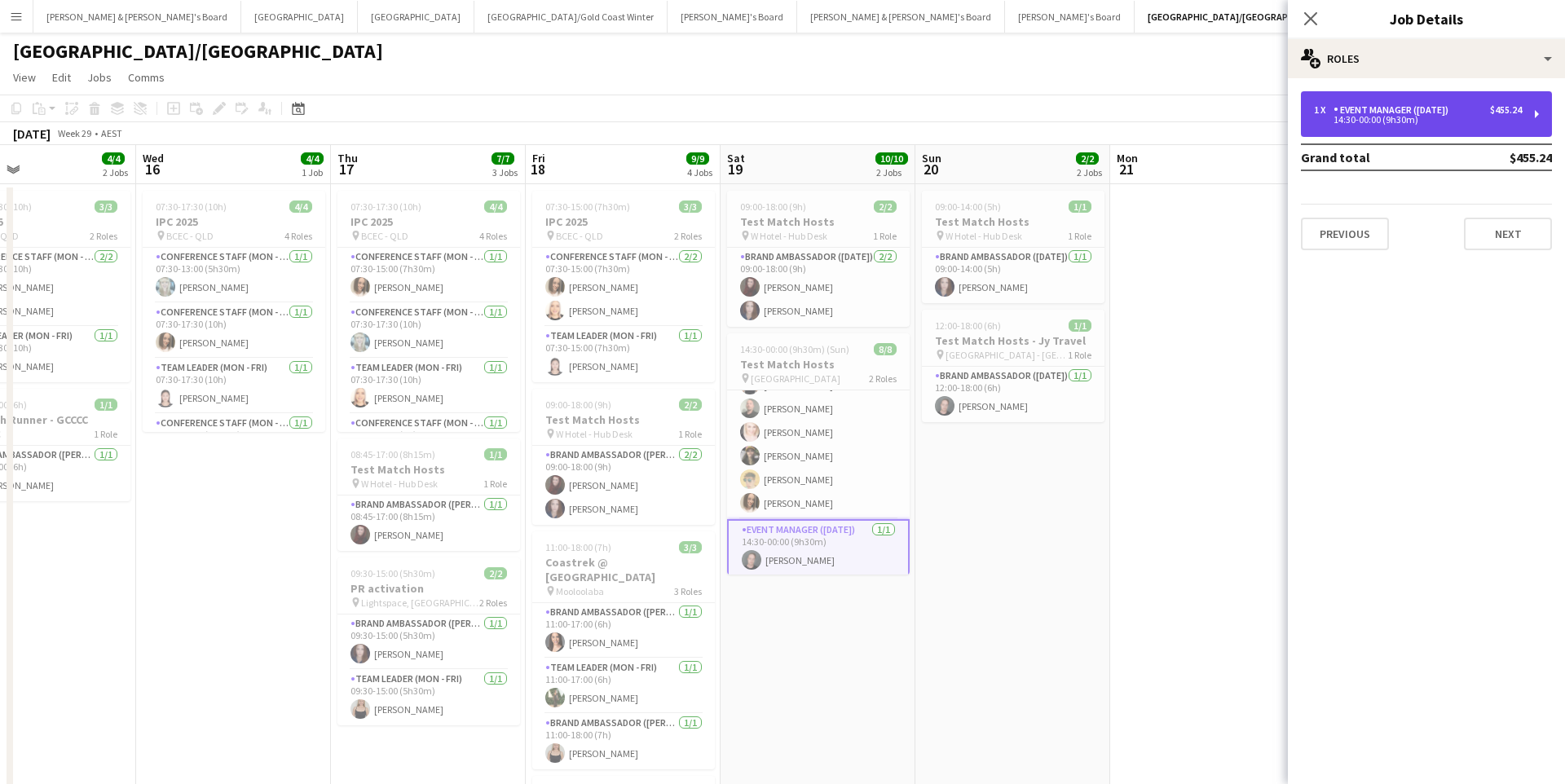
click at [1425, 123] on div "14:30-00:00 (9h30m)" at bounding box center [1418, 120] width 208 height 8
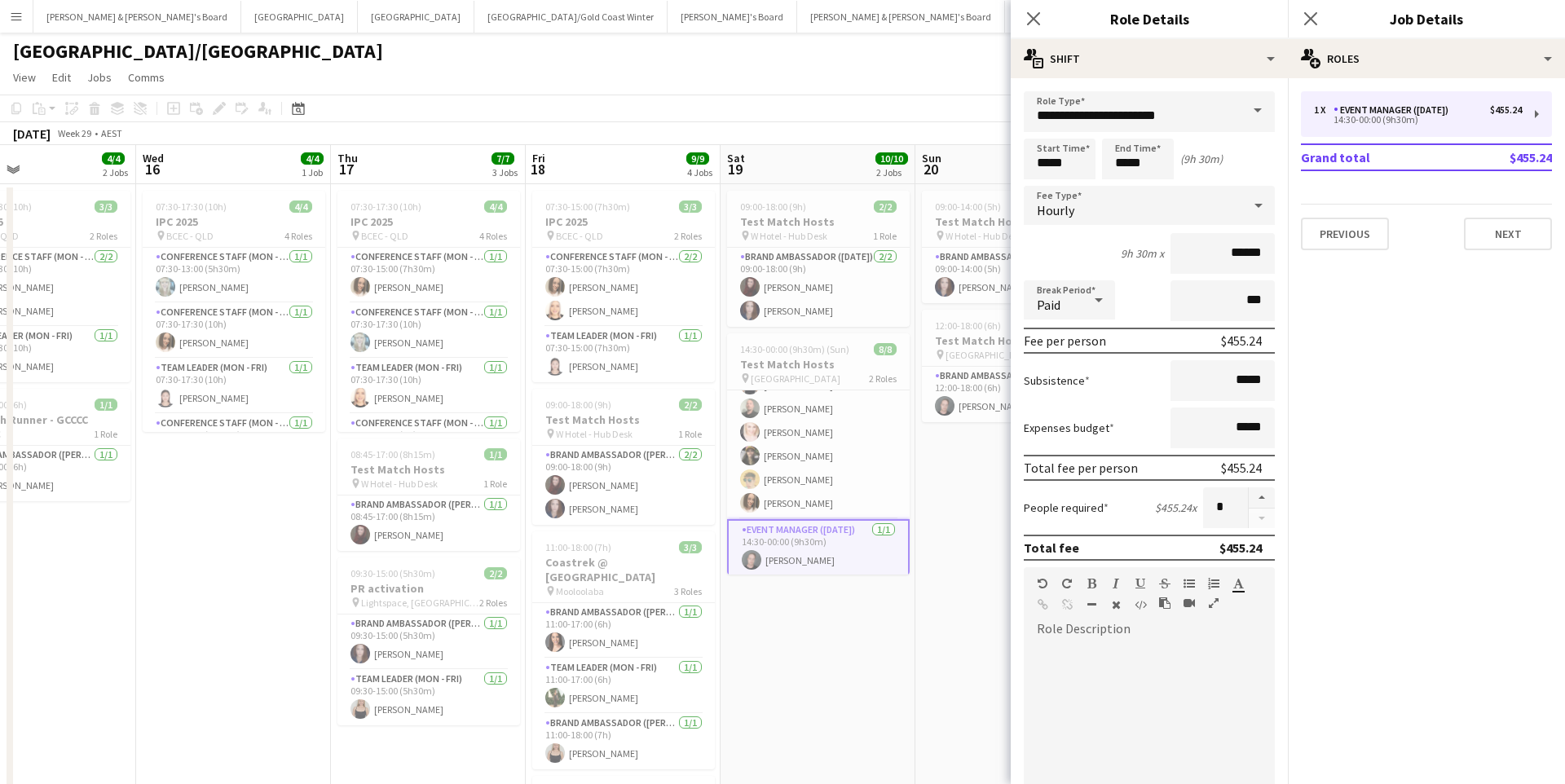
click at [974, 651] on app-date-cell "09:00-14:00 (5h) 1/1 Test Match Hosts pin W Hotel - Hub Desk 1 Role Brand Ambas…" at bounding box center [1013, 561] width 195 height 756
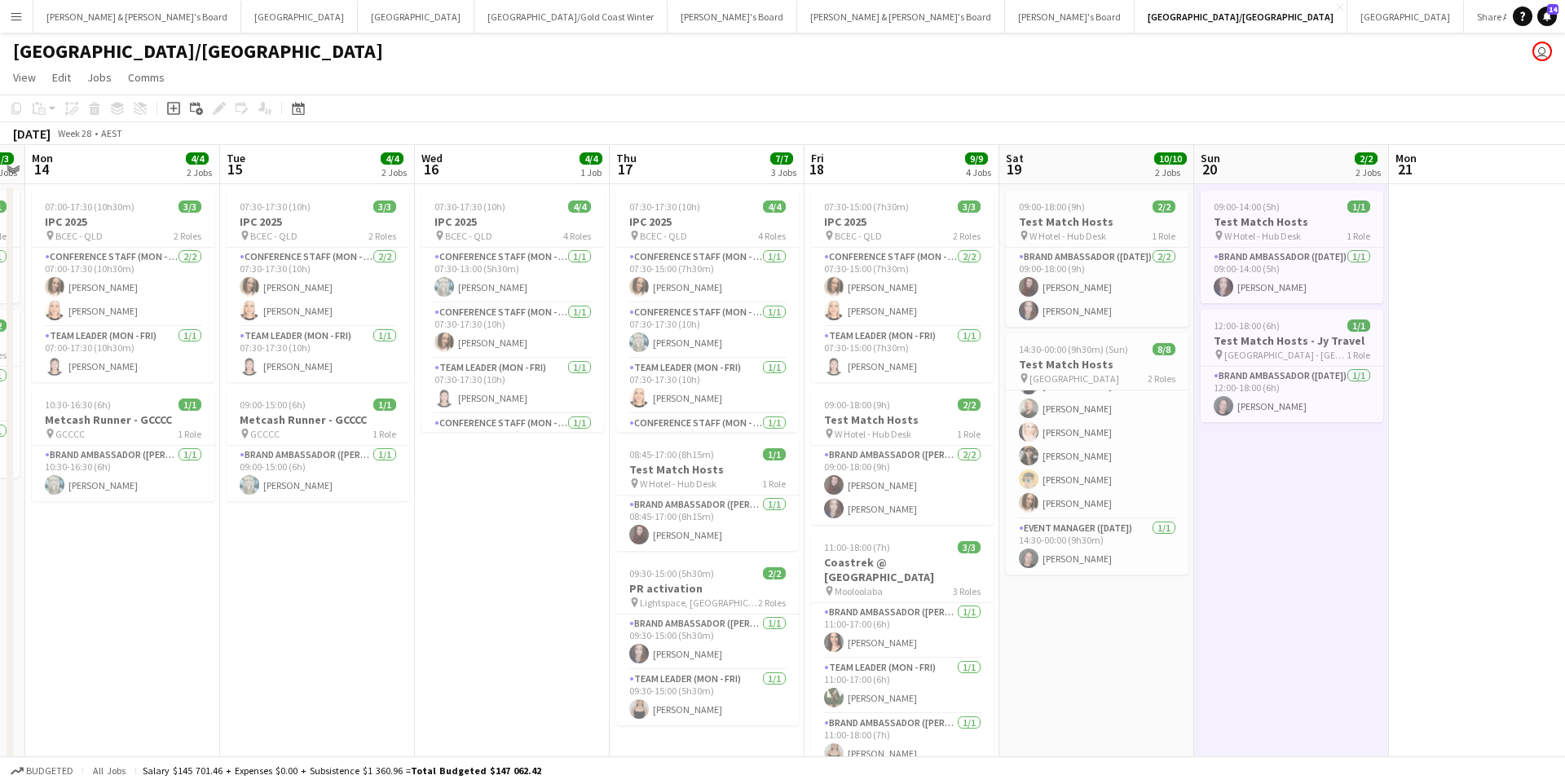
scroll to position [0, 0]
click at [100, 21] on button "[PERSON_NAME] & [PERSON_NAME]'s Board Close" at bounding box center [138, 16] width 208 height 32
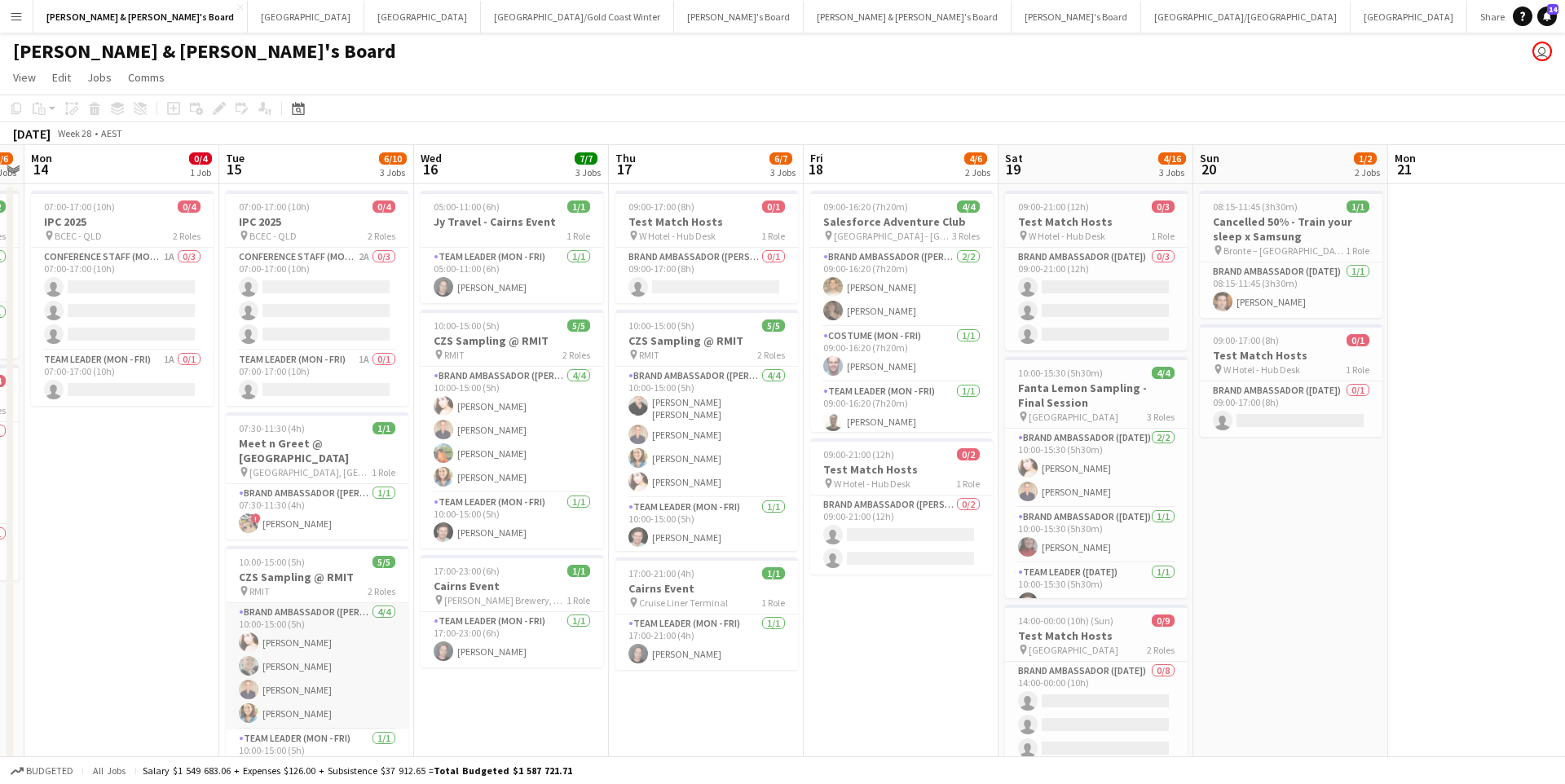
scroll to position [0, 565]
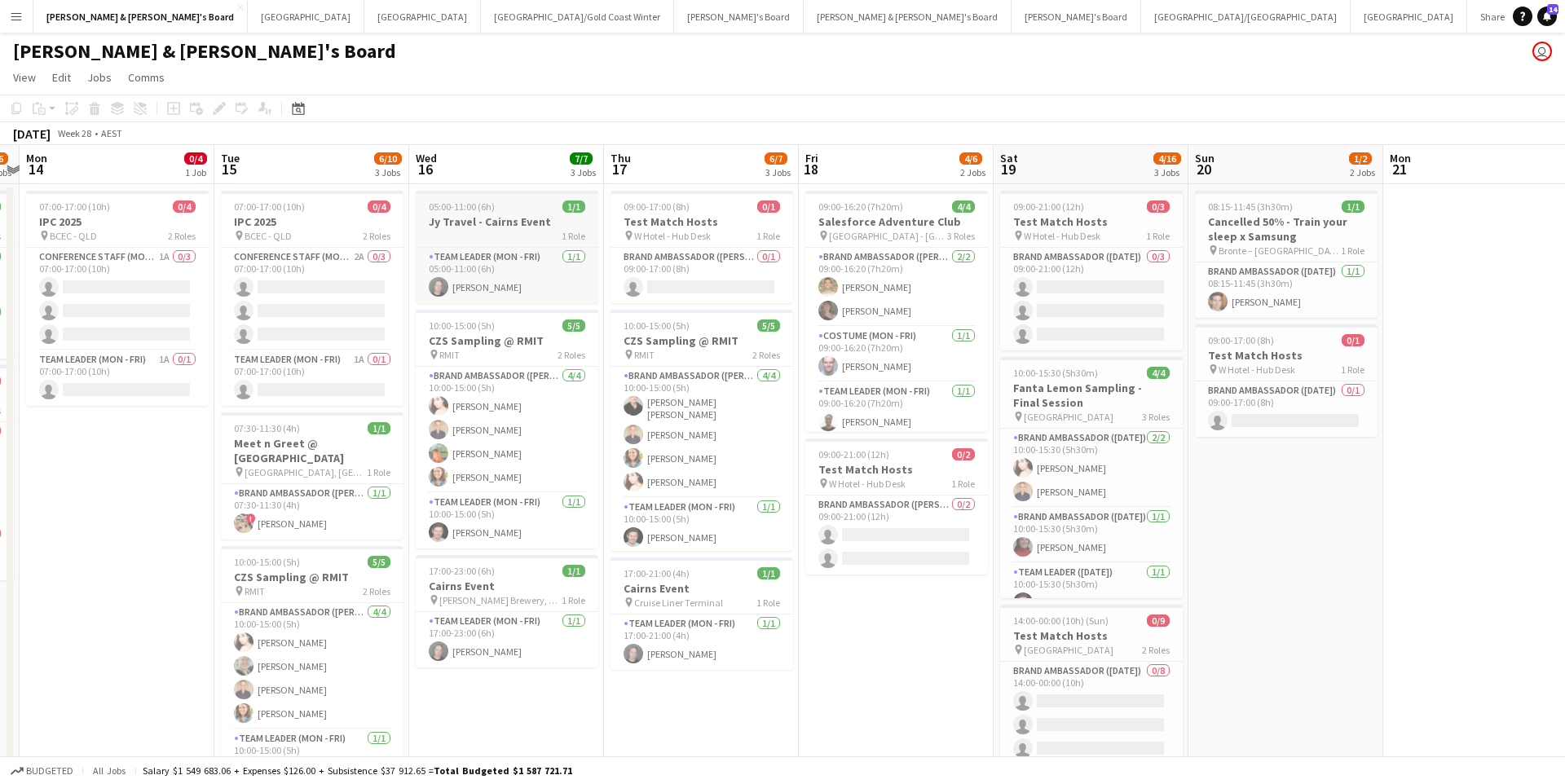
click at [503, 208] on div "05:00-11:00 (6h) 1/1" at bounding box center [507, 206] width 183 height 13
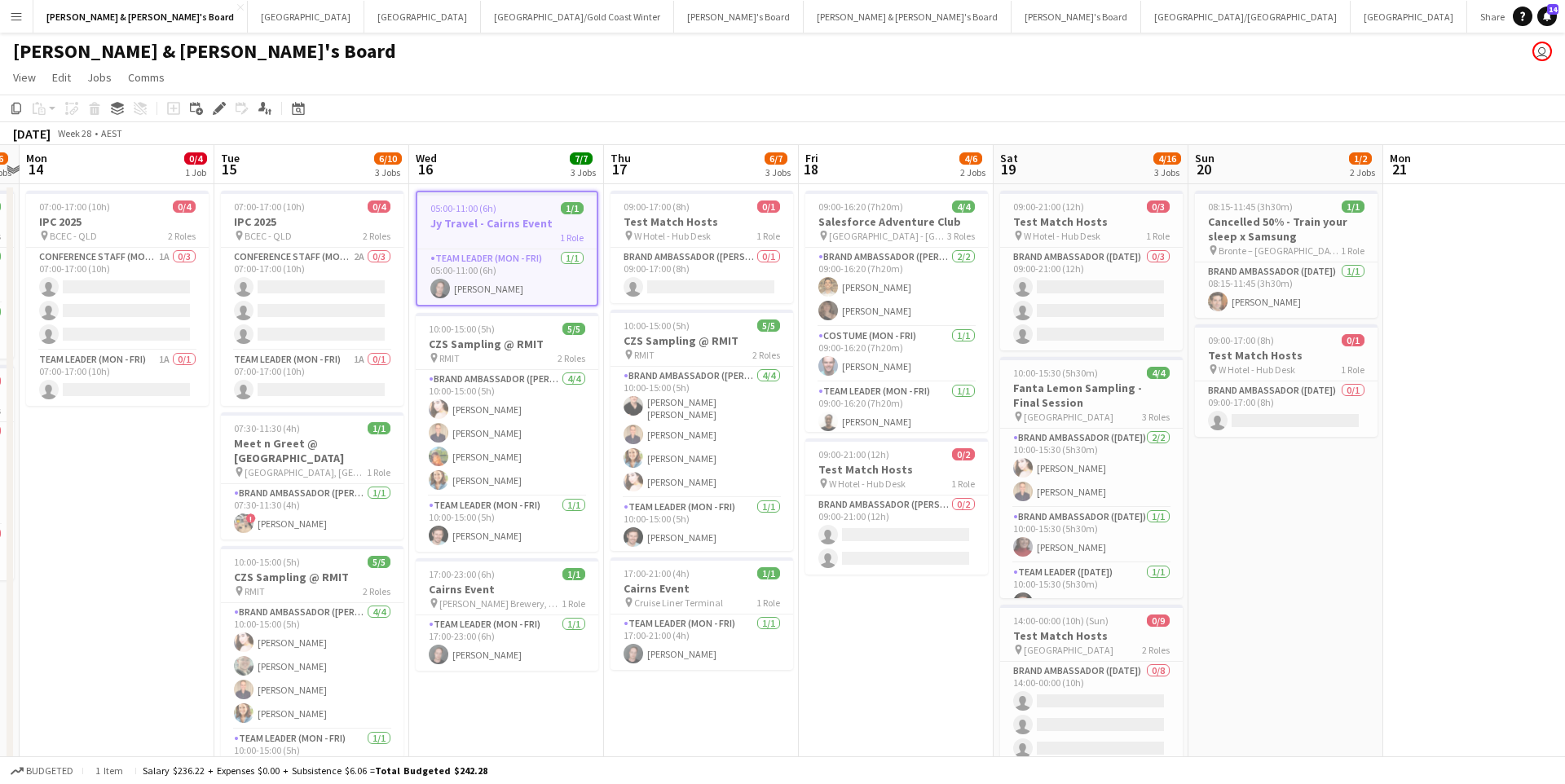
click at [862, 661] on app-date-cell "09:00-16:20 (7h20m) 4/4 Salesforce Adventure Club pin Salesforce Tower - NSW 3 …" at bounding box center [896, 581] width 195 height 795
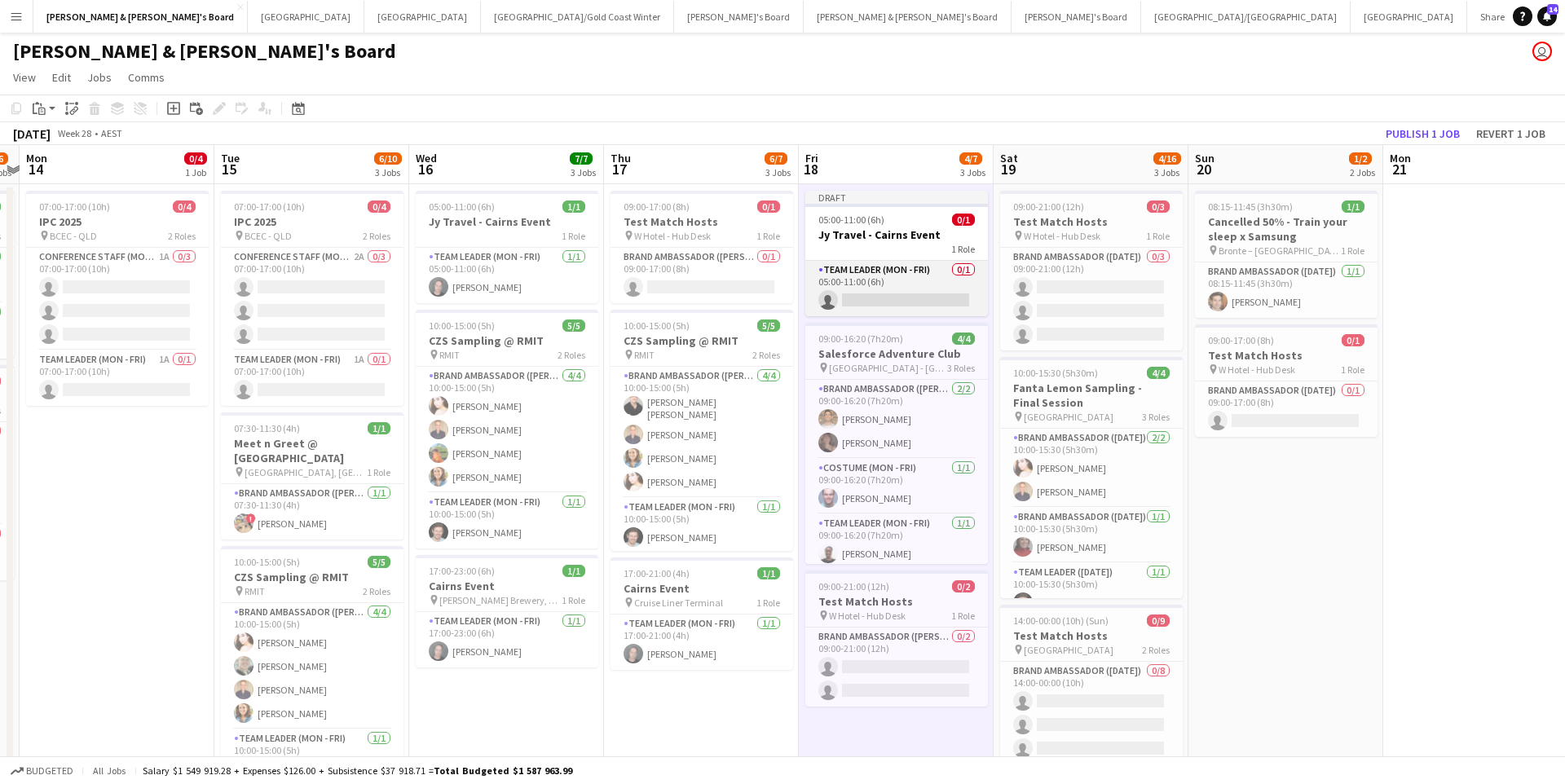
click at [913, 291] on app-card-role "Team Leader (Mon - Fri) 0/1 05:00-11:00 (6h) single-neutral-actions" at bounding box center [897, 288] width 183 height 55
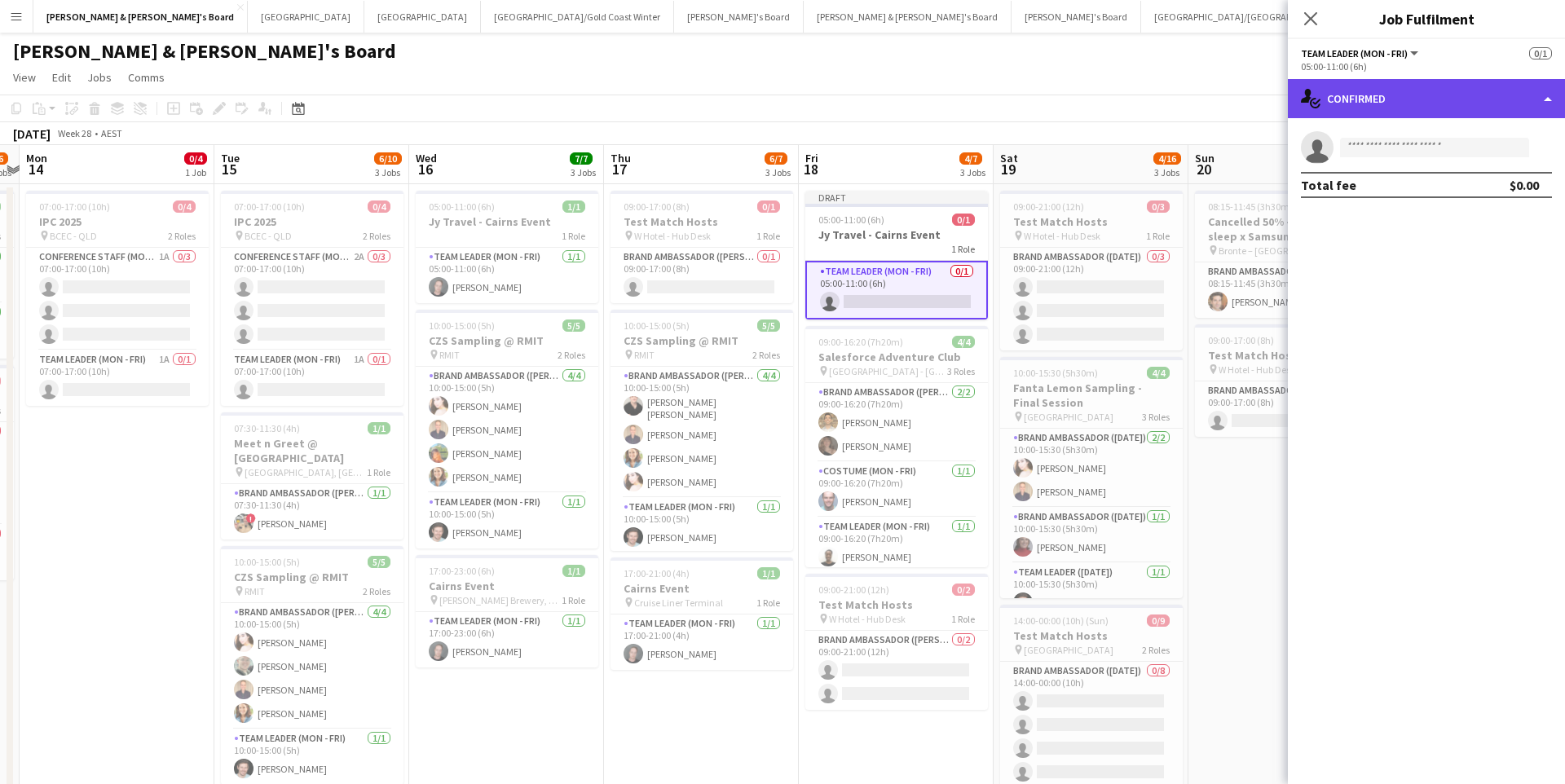
click at [1466, 91] on div "single-neutral-actions-check-2 Confirmed" at bounding box center [1426, 98] width 277 height 39
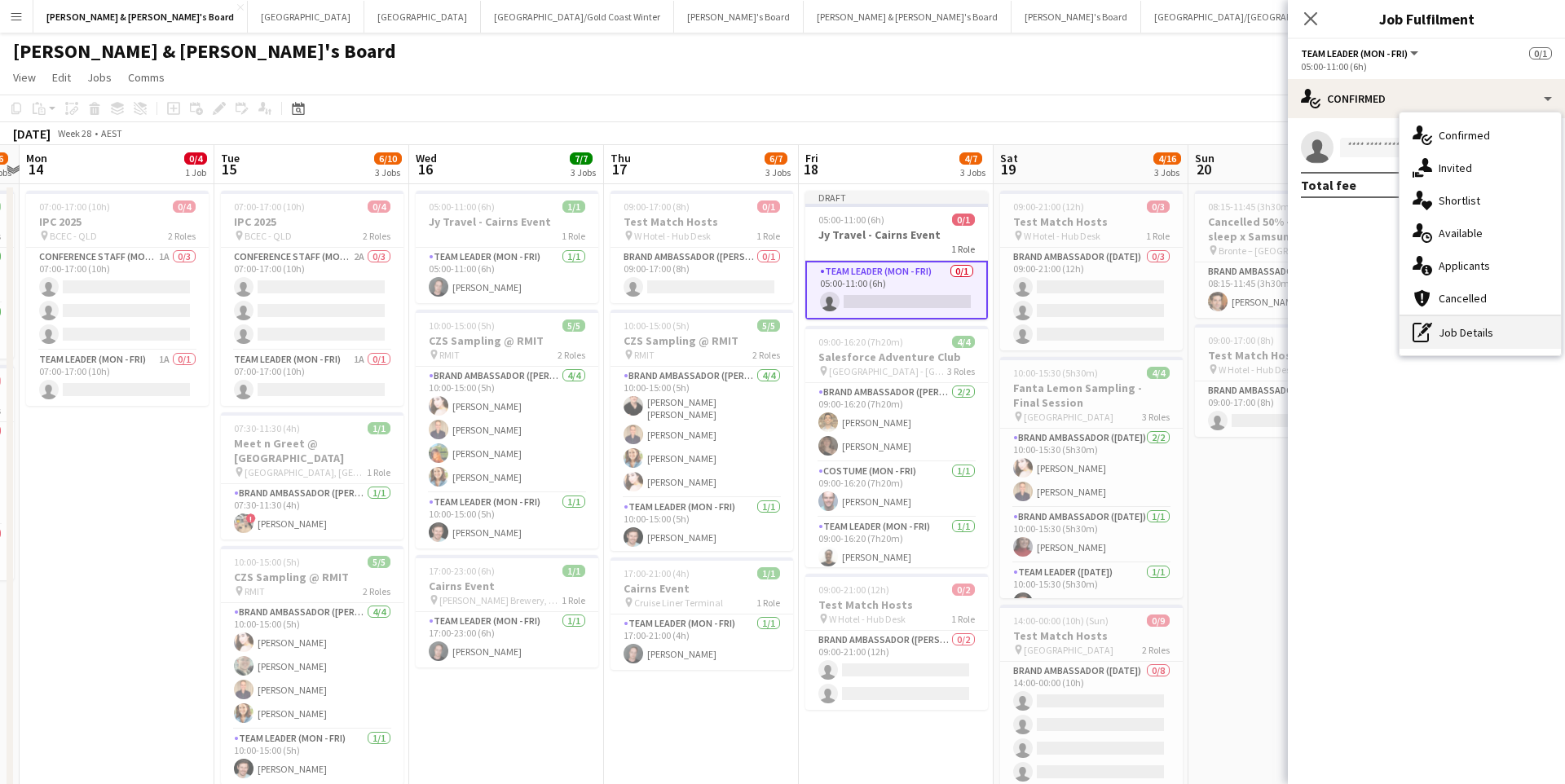
click at [1459, 331] on div "pen-write Job Details" at bounding box center [1480, 332] width 161 height 33
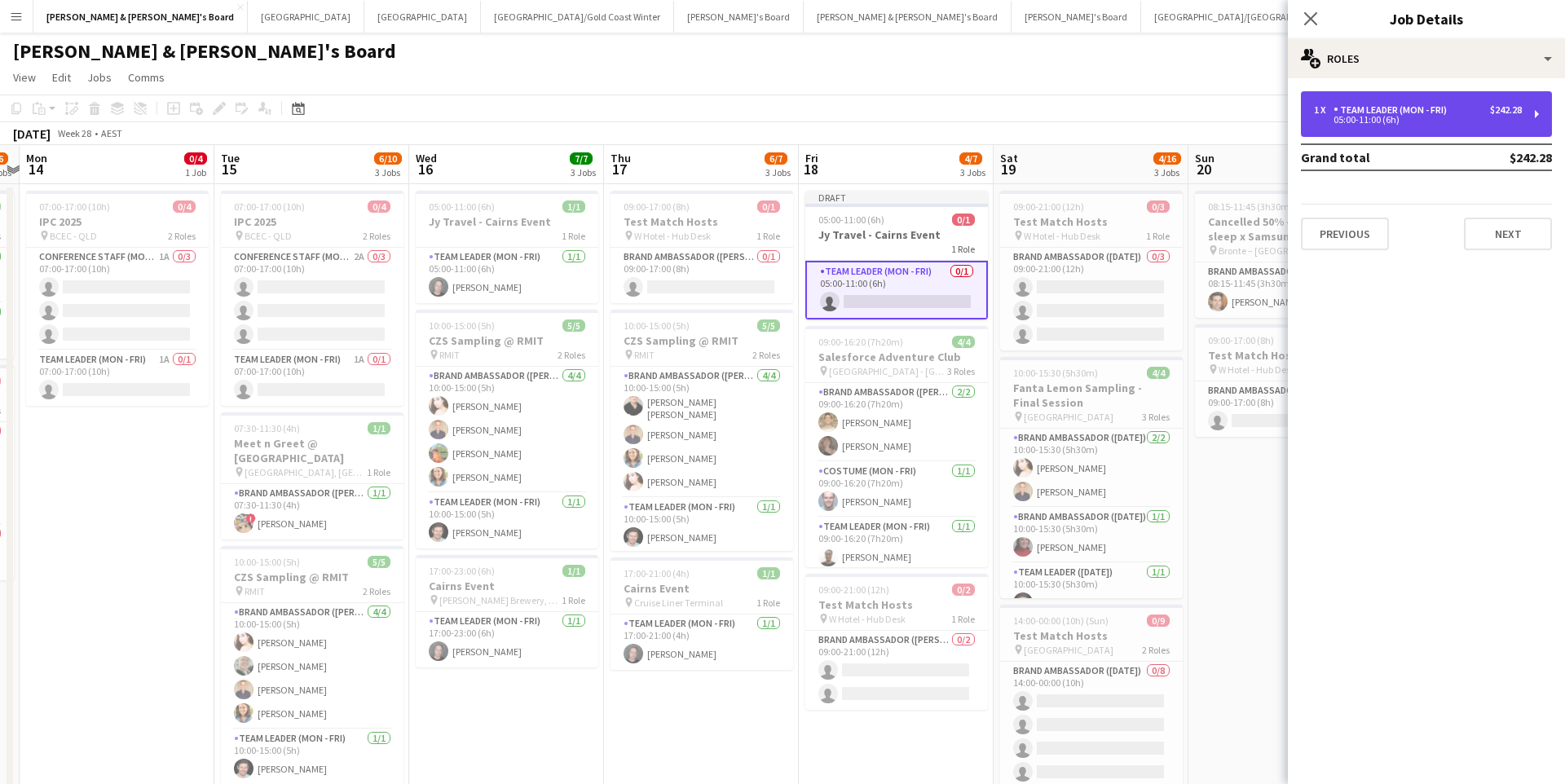
click at [1418, 120] on div "05:00-11:00 (6h)" at bounding box center [1418, 120] width 208 height 8
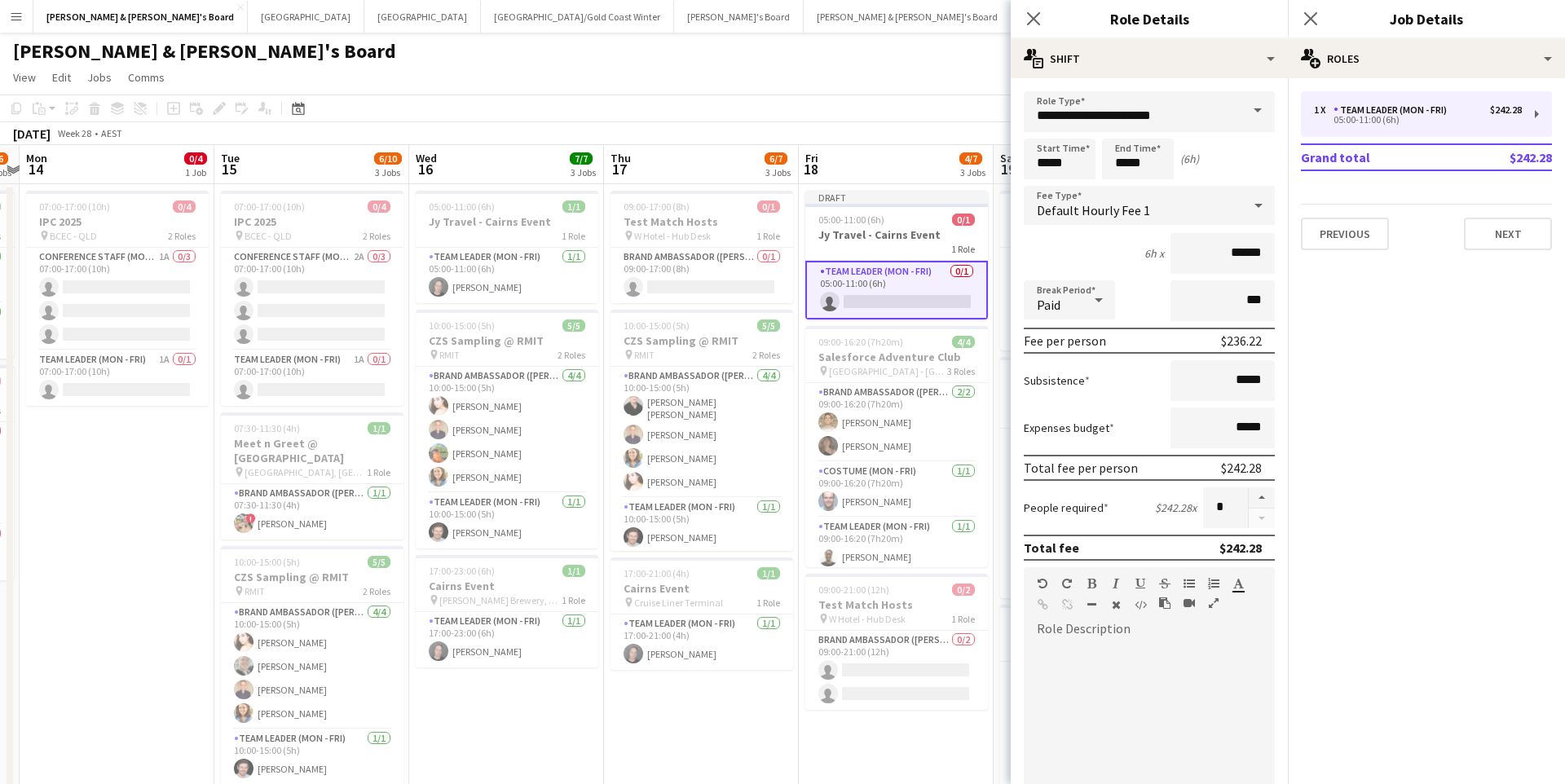
click at [1252, 119] on span at bounding box center [1258, 110] width 34 height 39
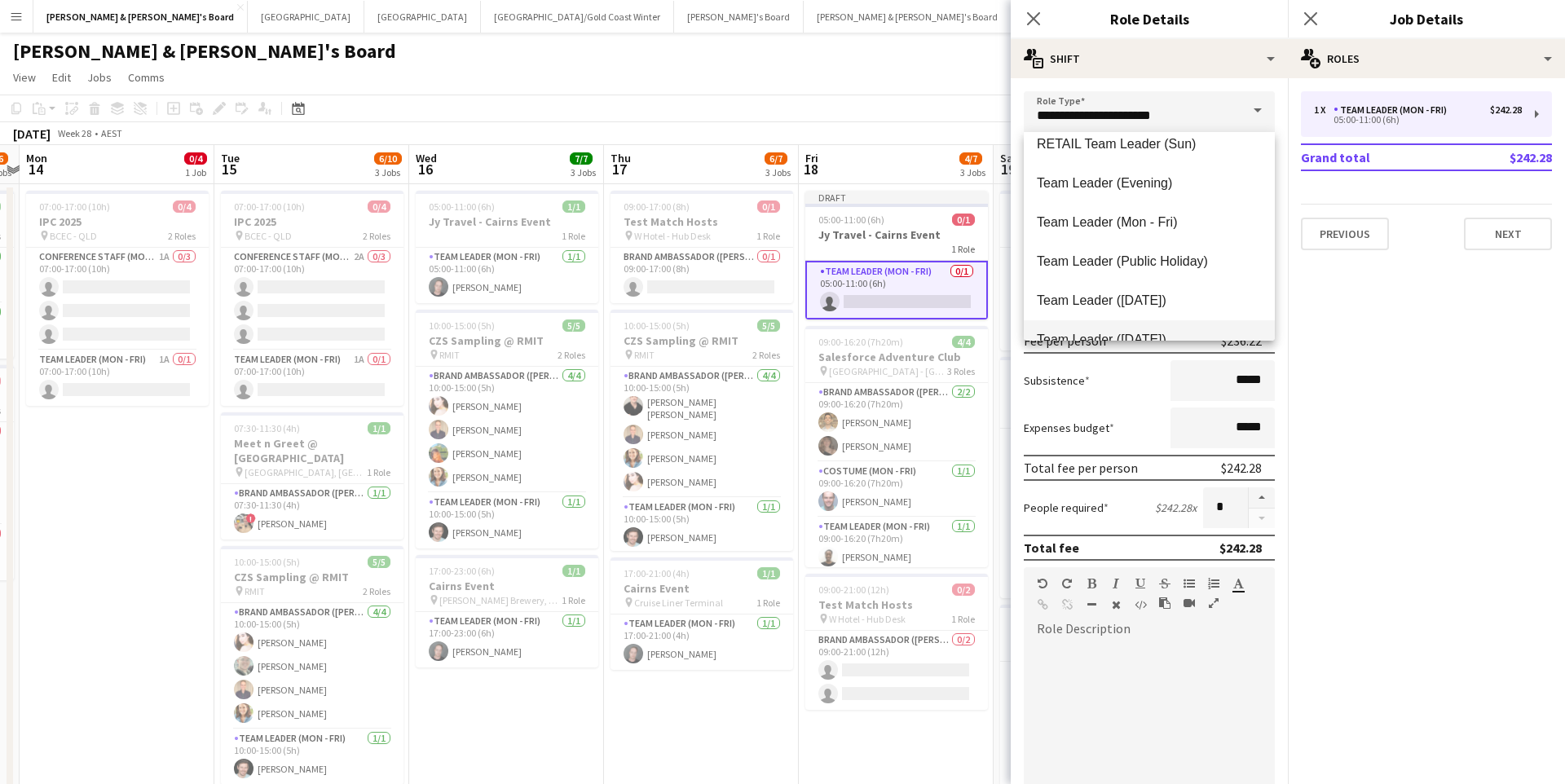
scroll to position [1568, 0]
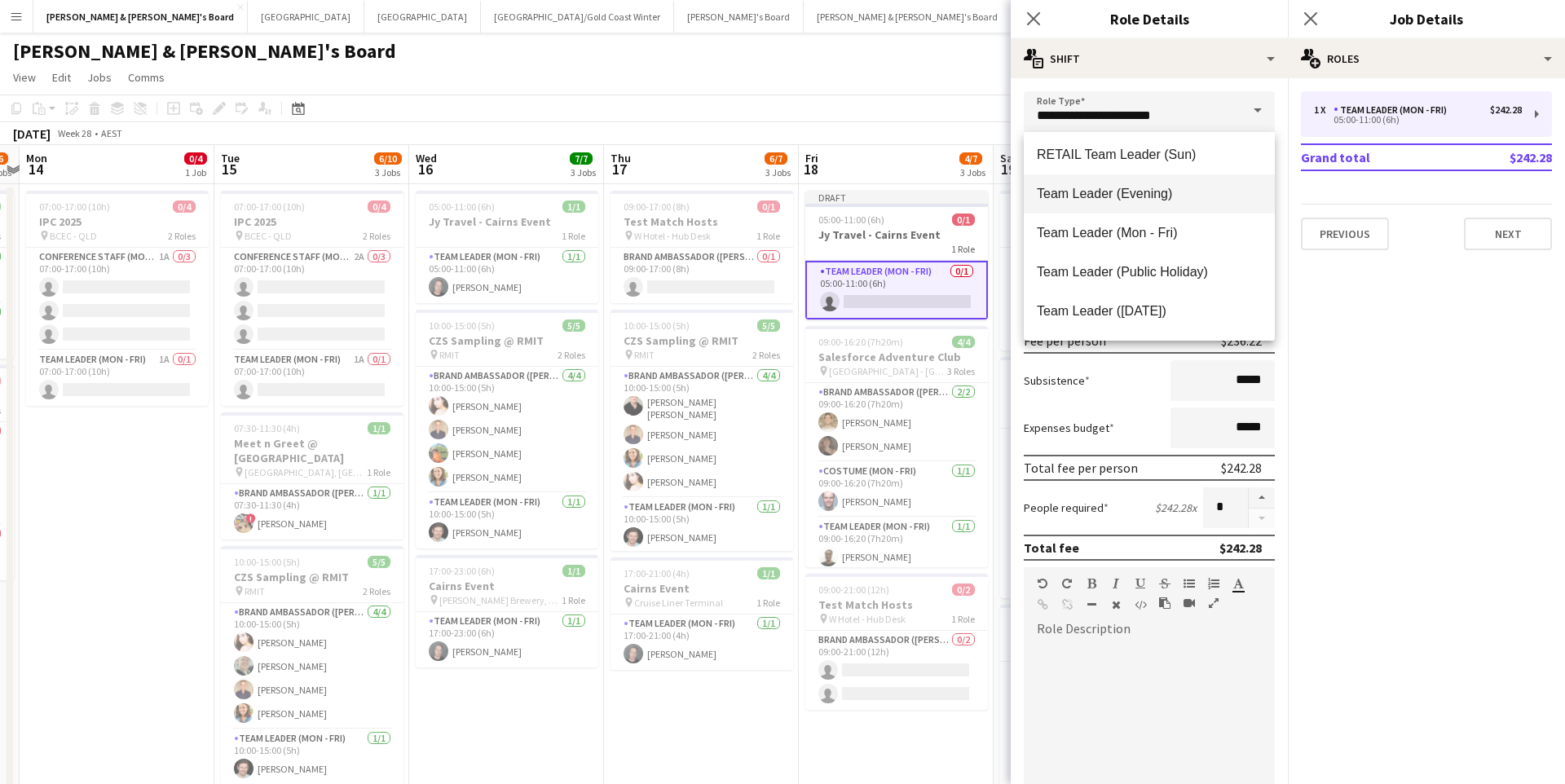
click at [1138, 177] on mat-option "Team Leader (Evening)" at bounding box center [1149, 194] width 251 height 39
type input "**********"
type input "******"
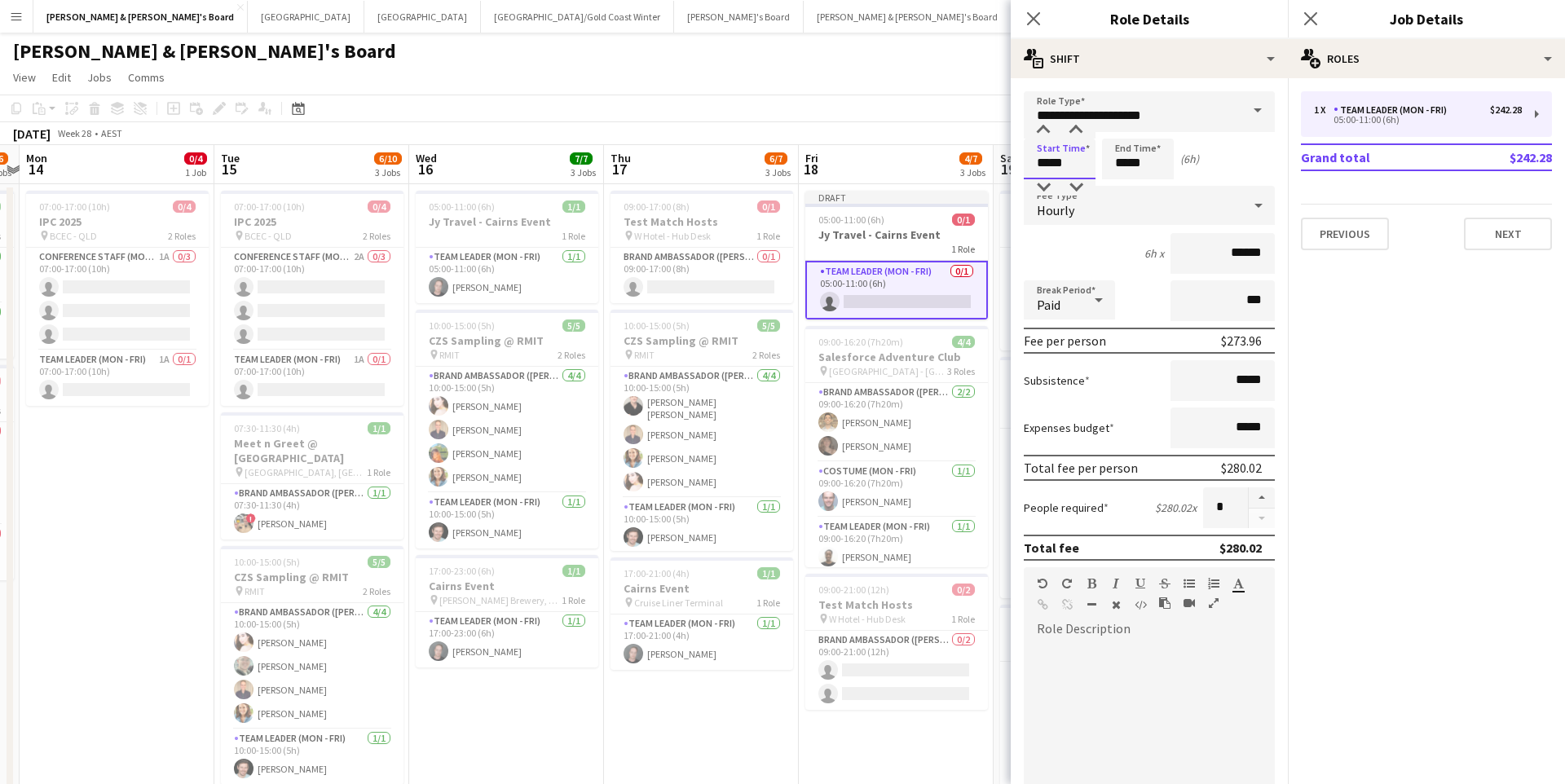
click at [1050, 162] on input "*****" at bounding box center [1060, 158] width 72 height 41
click at [1046, 126] on div at bounding box center [1043, 130] width 33 height 16
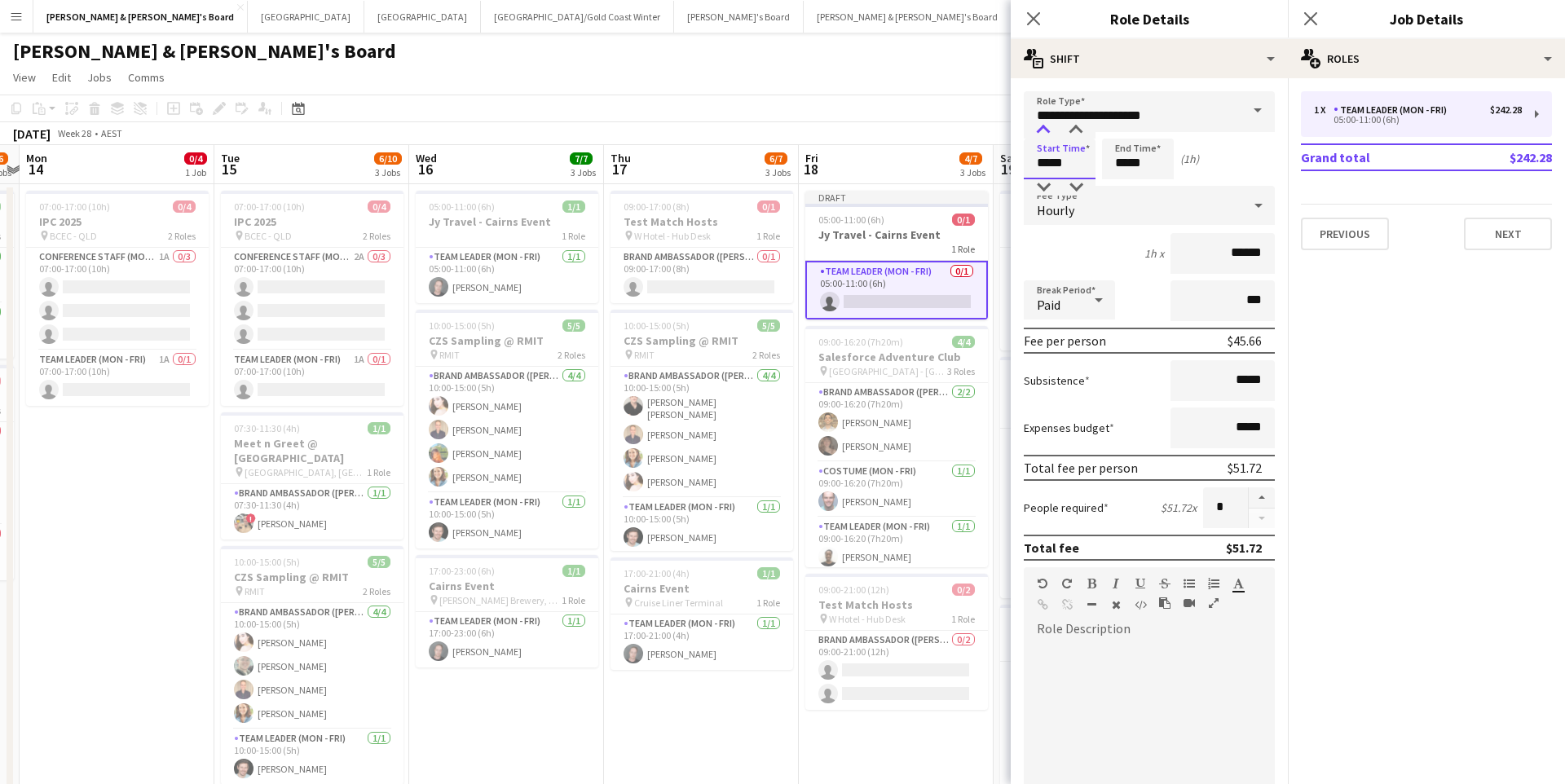
click at [1046, 126] on div at bounding box center [1043, 130] width 33 height 16
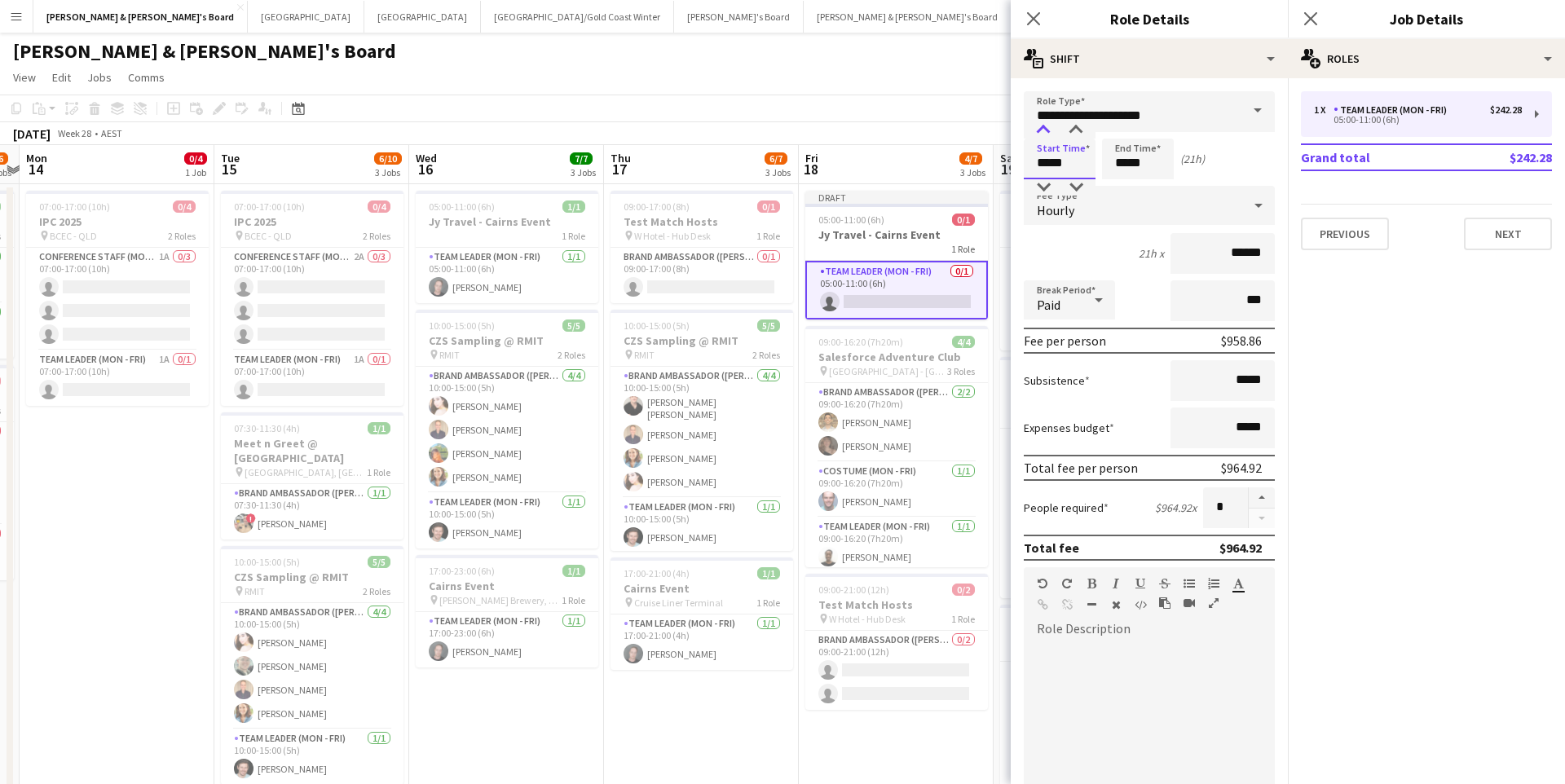
click at [1046, 126] on div at bounding box center [1043, 130] width 33 height 16
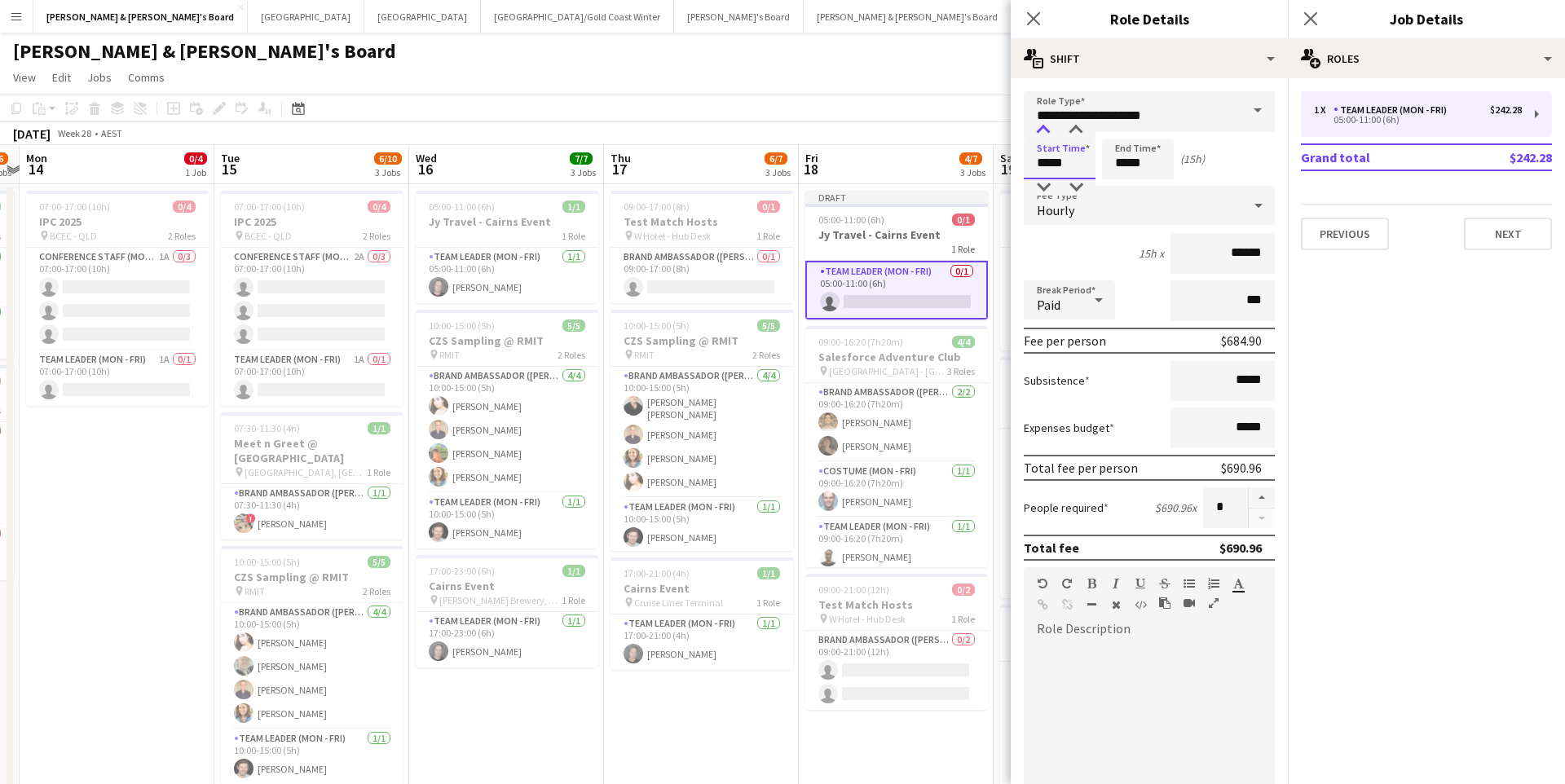
click at [1046, 126] on div at bounding box center [1043, 130] width 33 height 16
type input "*****"
click at [1046, 126] on div at bounding box center [1043, 130] width 33 height 16
click at [1128, 151] on input "*****" at bounding box center [1138, 158] width 72 height 41
click at [1122, 185] on div at bounding box center [1122, 187] width 33 height 16
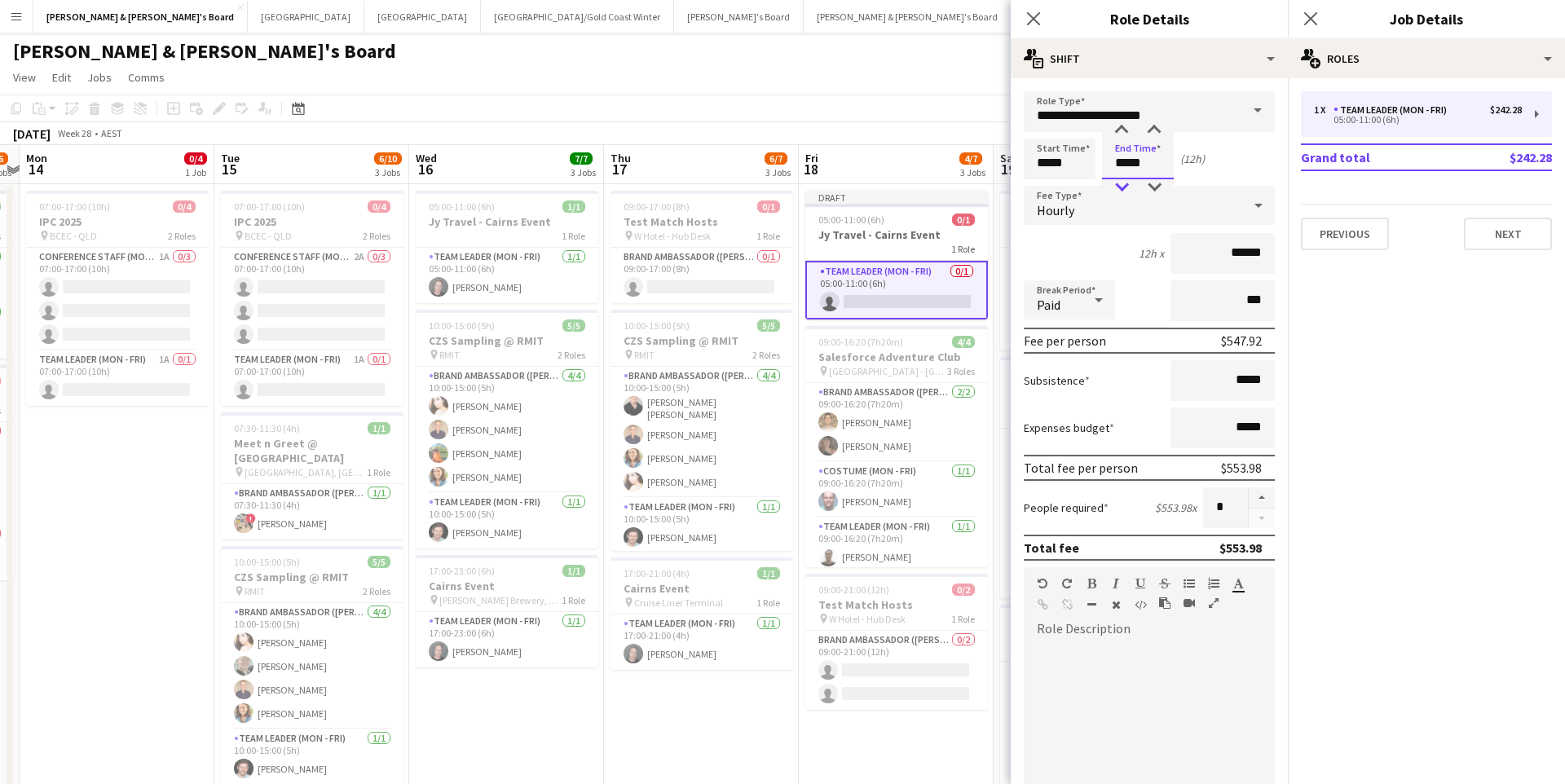
click at [1122, 185] on div at bounding box center [1122, 187] width 33 height 16
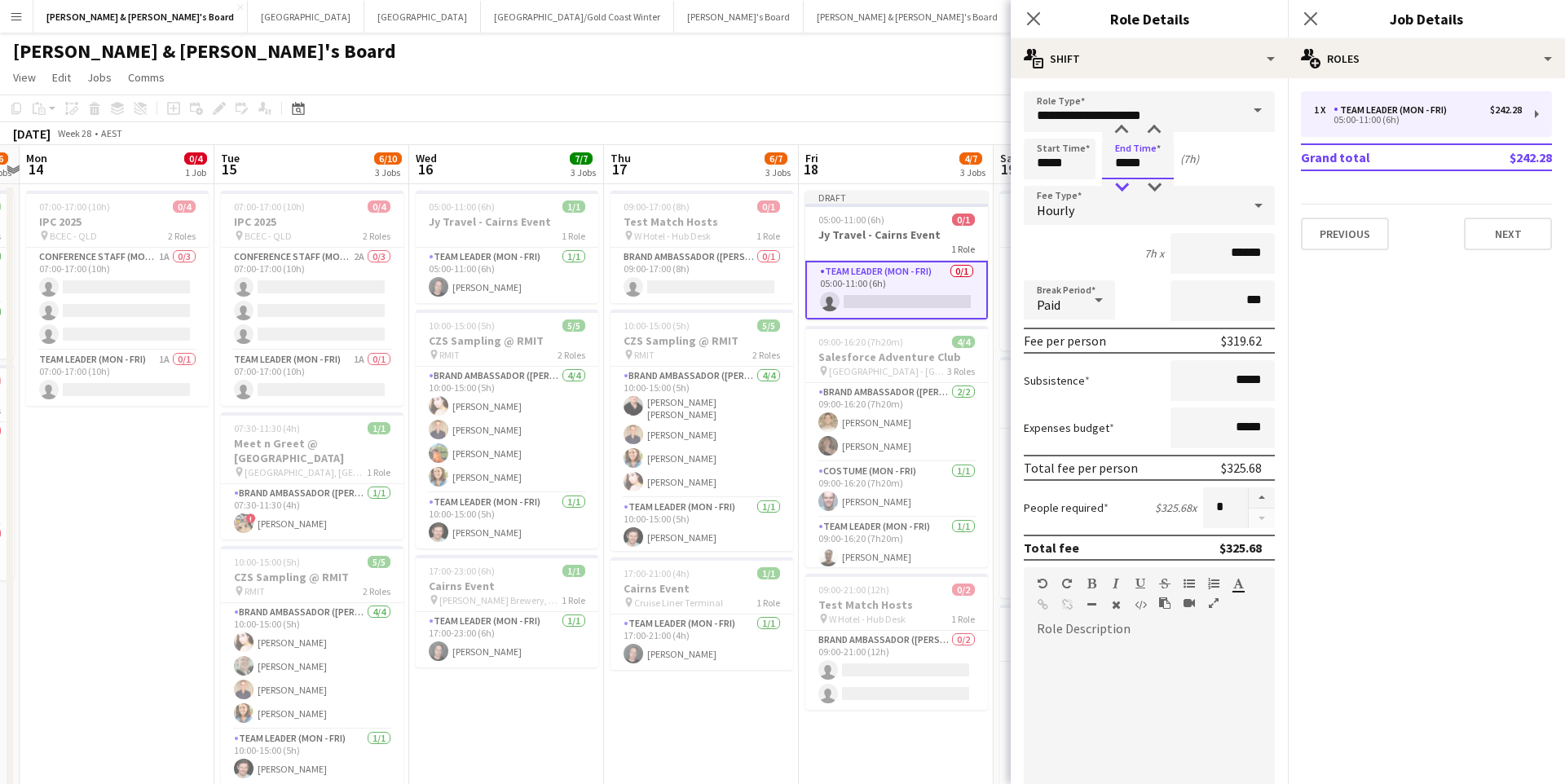
click at [1122, 185] on div at bounding box center [1122, 187] width 33 height 16
type input "*****"
click at [1124, 131] on div at bounding box center [1122, 130] width 33 height 16
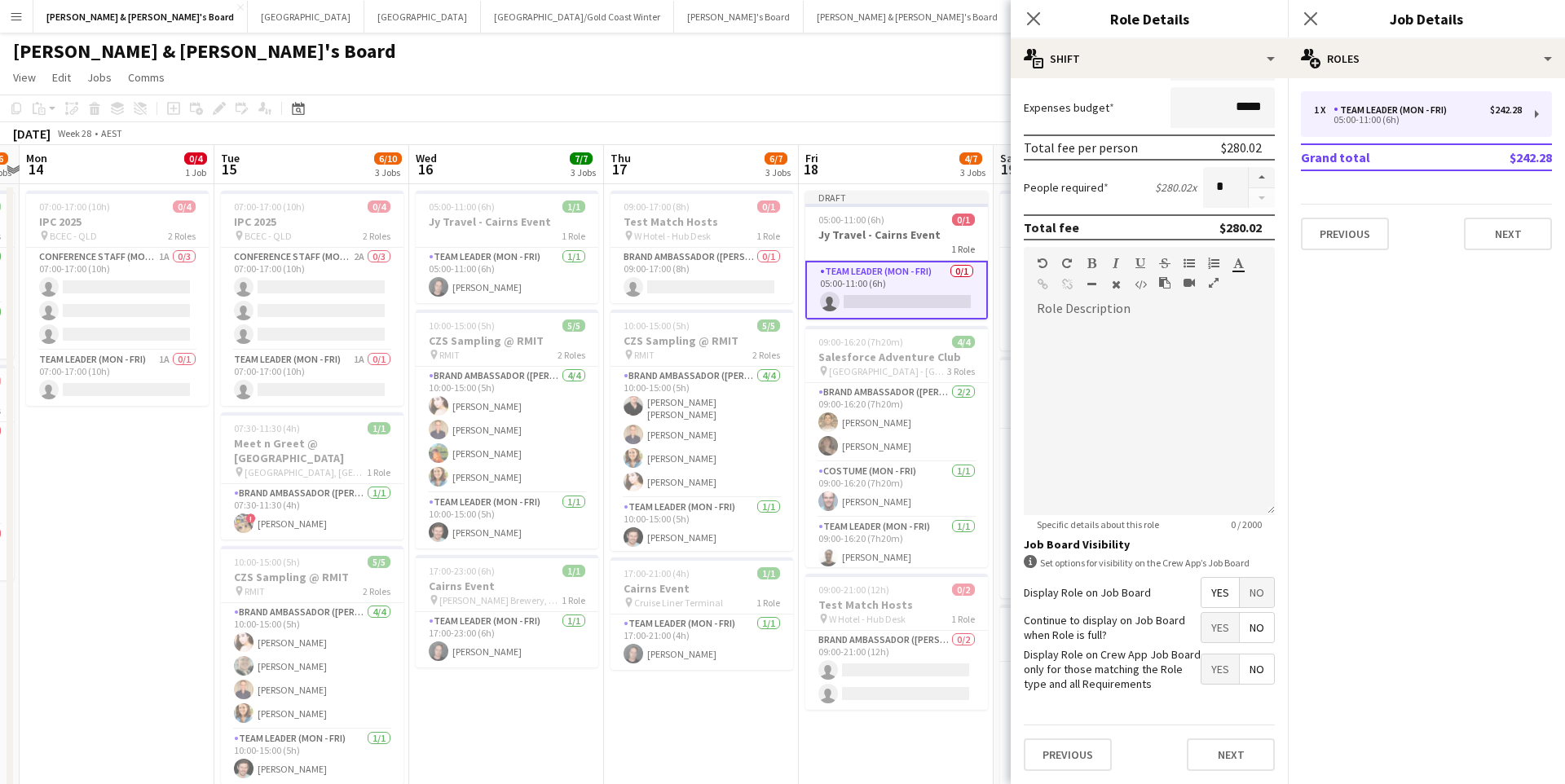
scroll to position [320, 0]
click at [1204, 724] on button "Next" at bounding box center [1231, 755] width 88 height 33
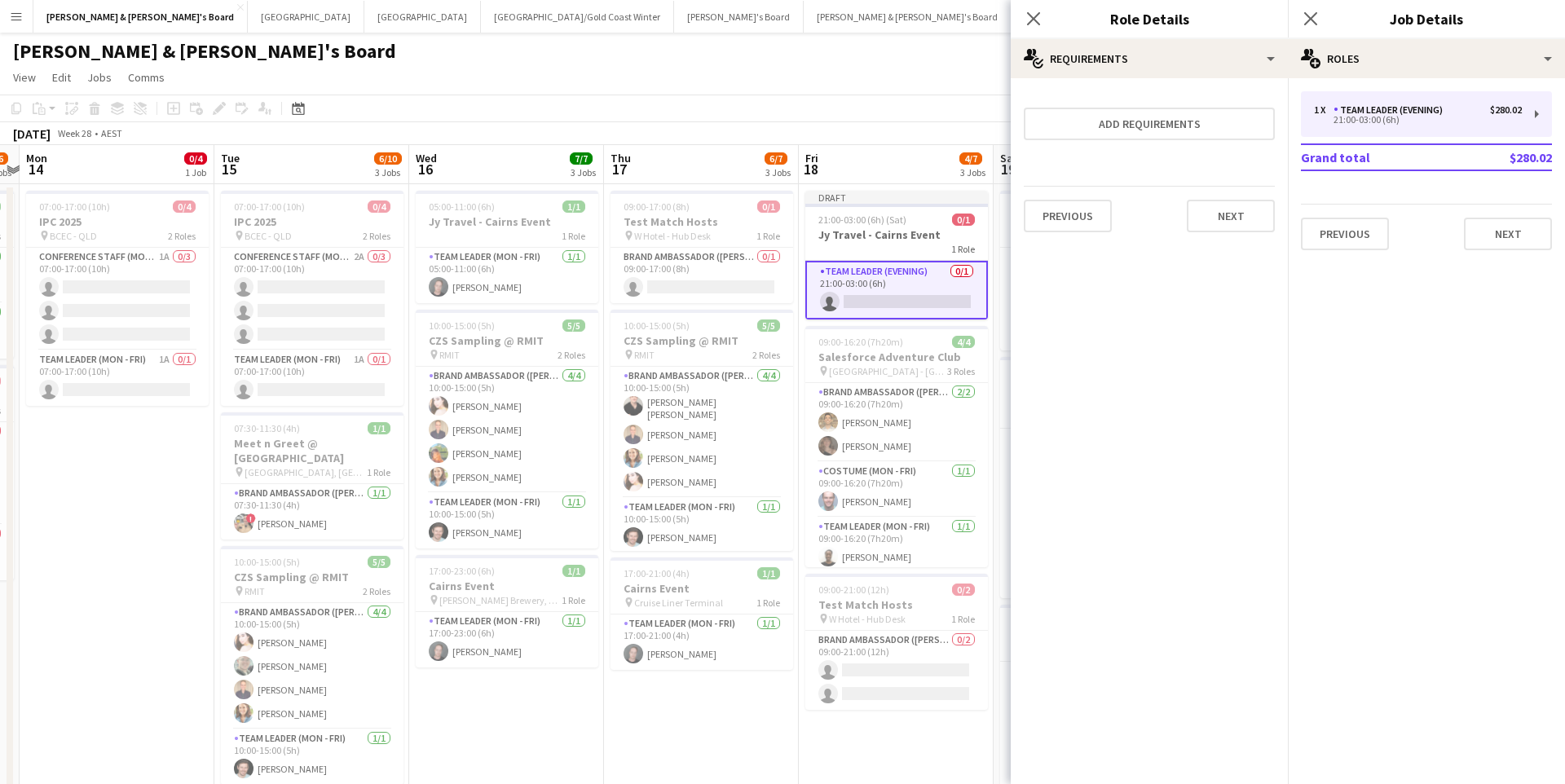
click at [665, 718] on app-date-cell "09:00-17:00 (8h) 0/1 Test Match Hosts pin W Hotel - Hub Desk 1 Role Brand Ambas…" at bounding box center [701, 581] width 195 height 795
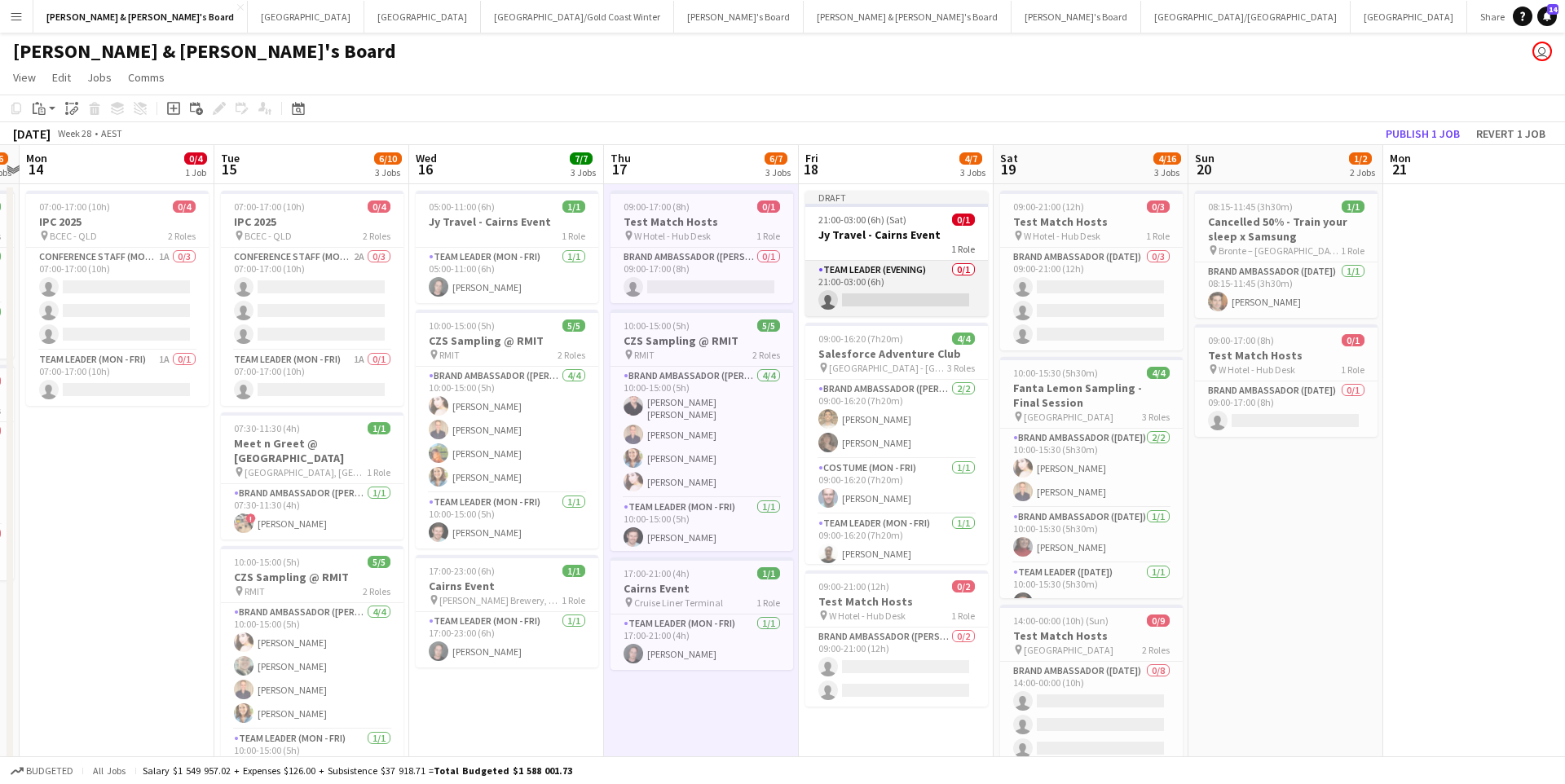
click at [892, 297] on app-card-role "Team Leader (Evening) 0/1 21:00-03:00 (6h) single-neutral-actions" at bounding box center [897, 288] width 183 height 55
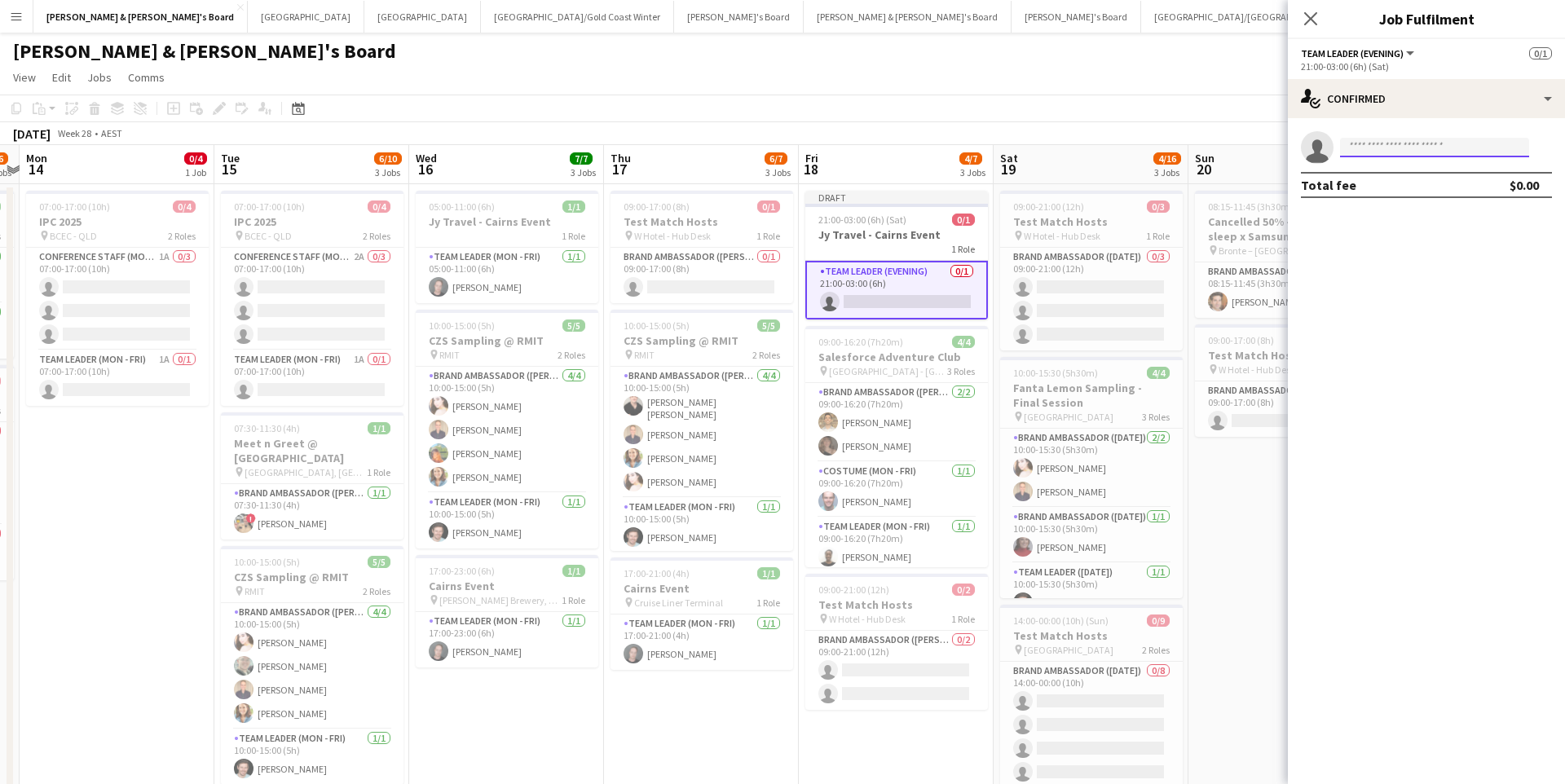
click at [1431, 152] on input at bounding box center [1435, 148] width 189 height 20
type input "********"
click at [1435, 192] on span "[PHONE_NUMBER]" at bounding box center [1435, 197] width 163 height 13
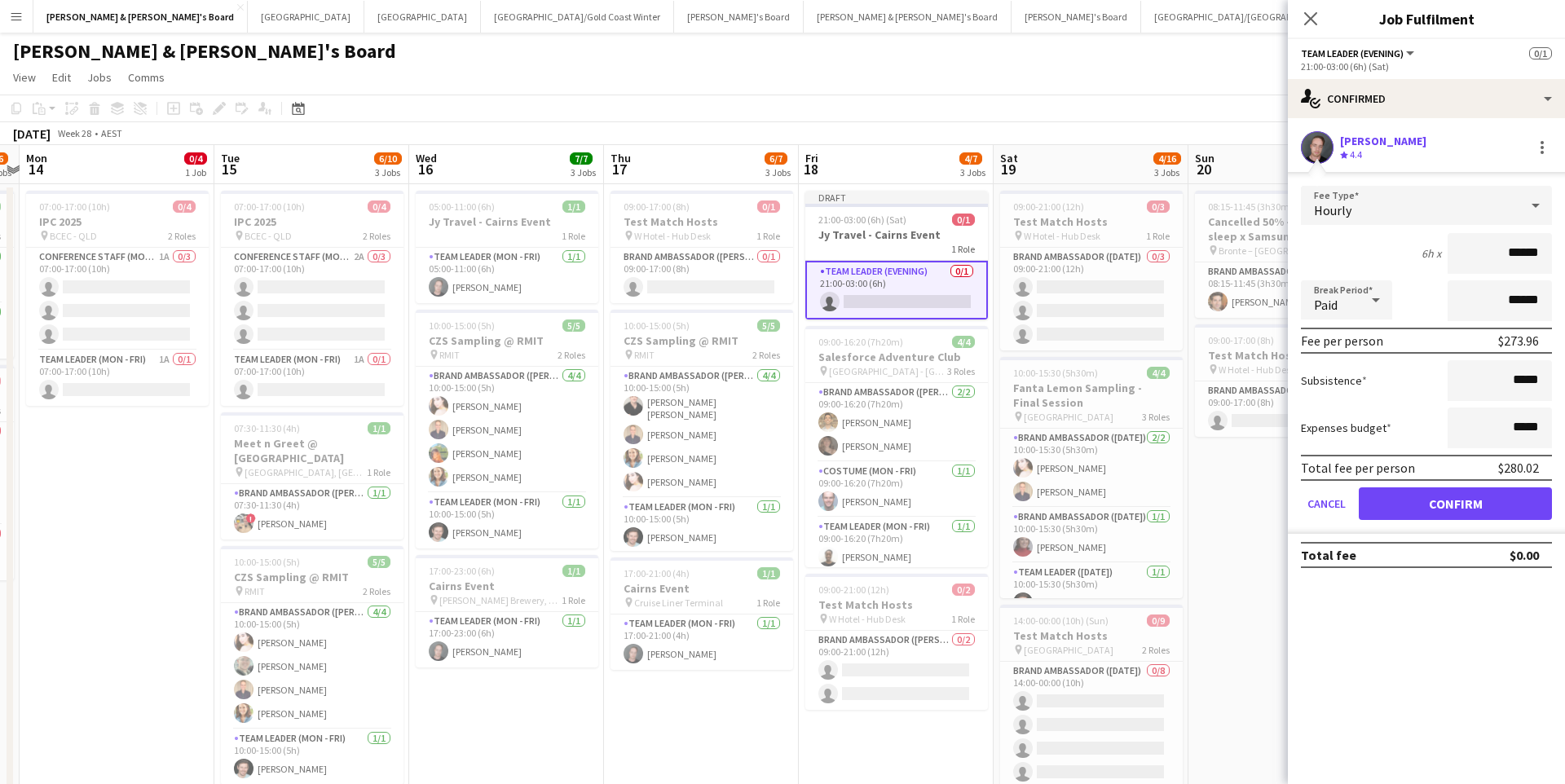
click at [1394, 515] on button "Confirm" at bounding box center [1455, 503] width 193 height 33
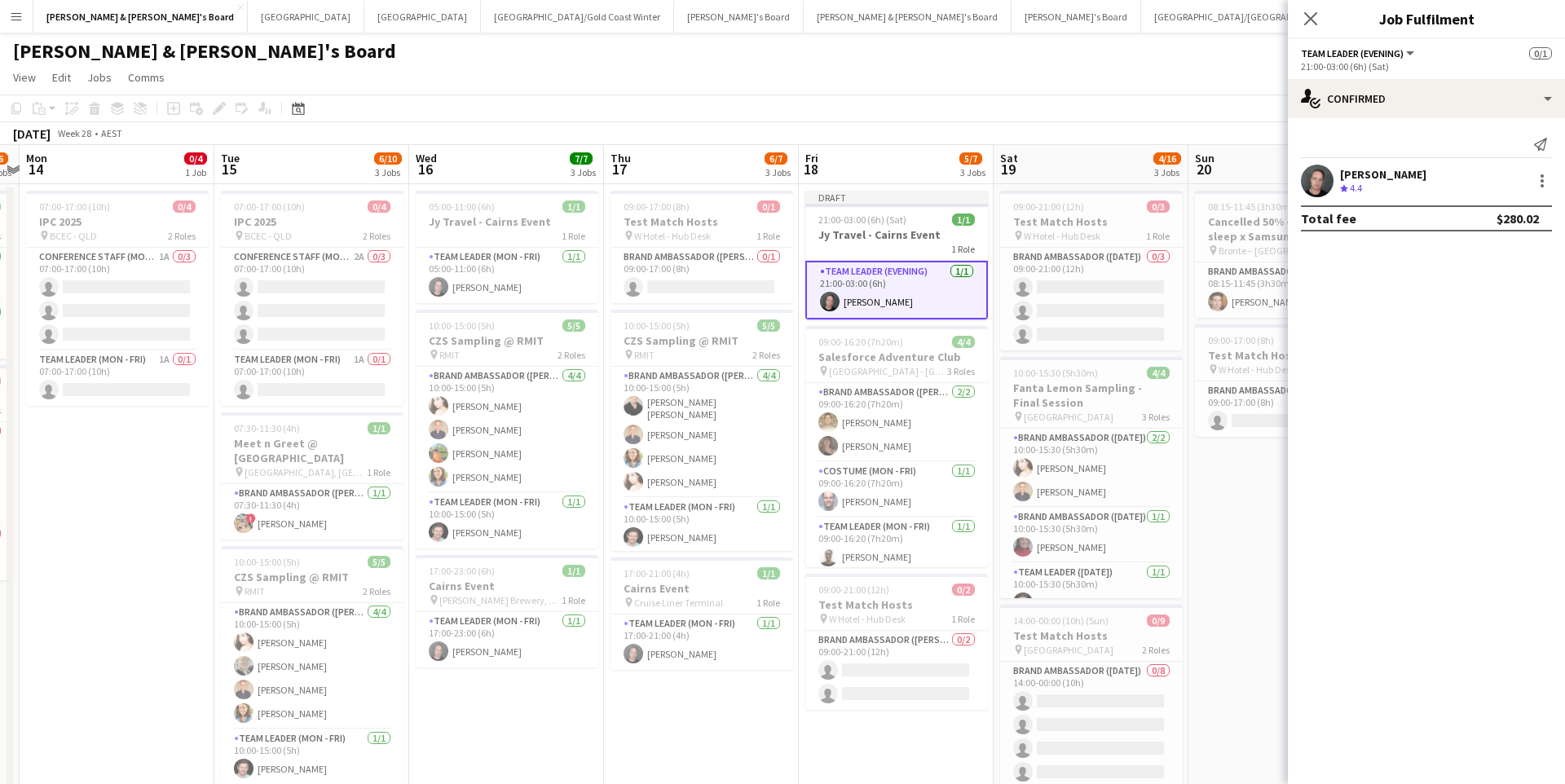
click at [1215, 526] on app-date-cell "08:15-11:45 (3h30m) 1/1 Cancelled 50% - Train your sleep x Samsung pin Bronte –…" at bounding box center [1285, 581] width 195 height 795
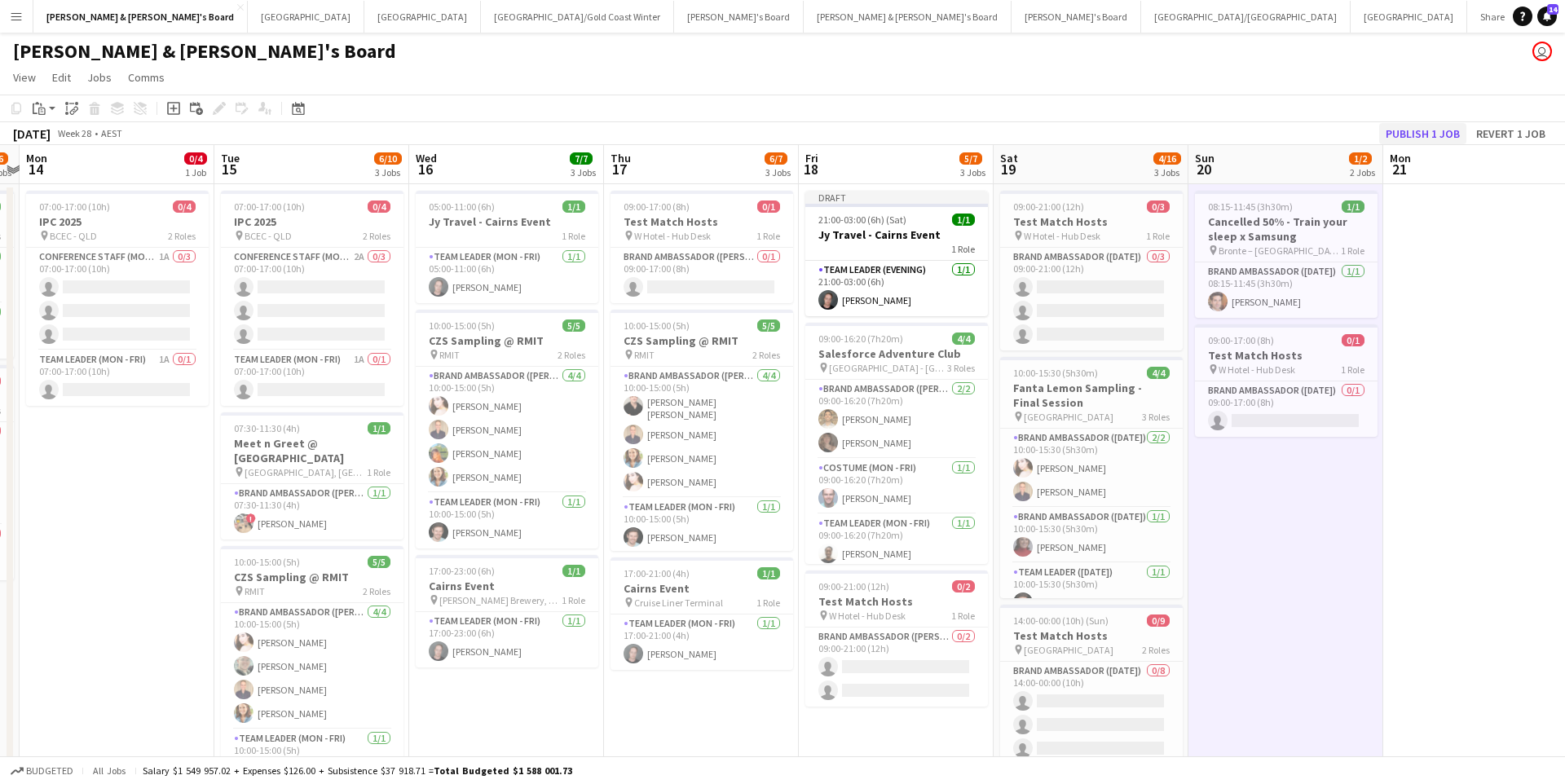
click at [1428, 135] on button "Publish 1 job" at bounding box center [1423, 133] width 87 height 21
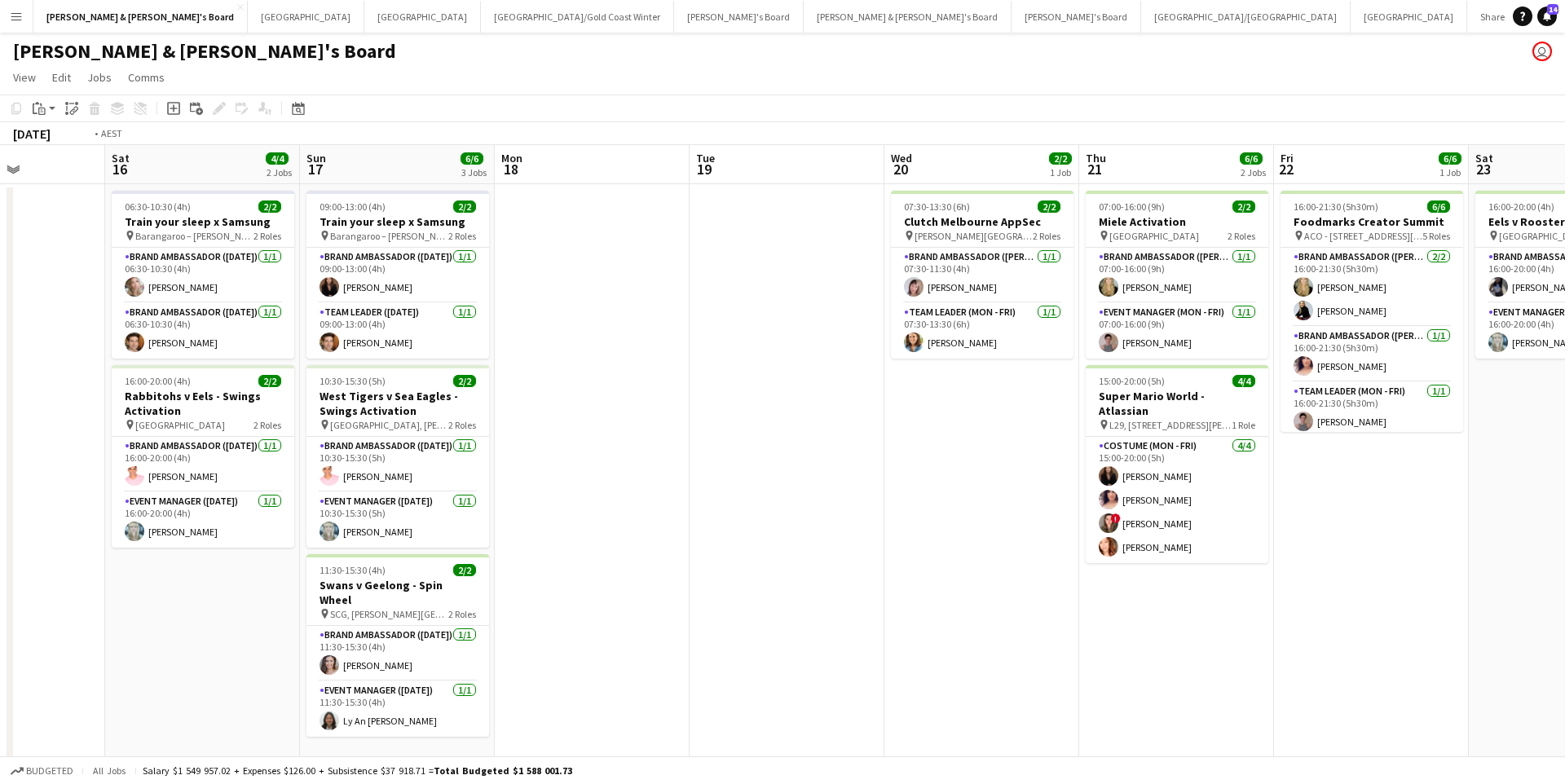
scroll to position [0, 515]
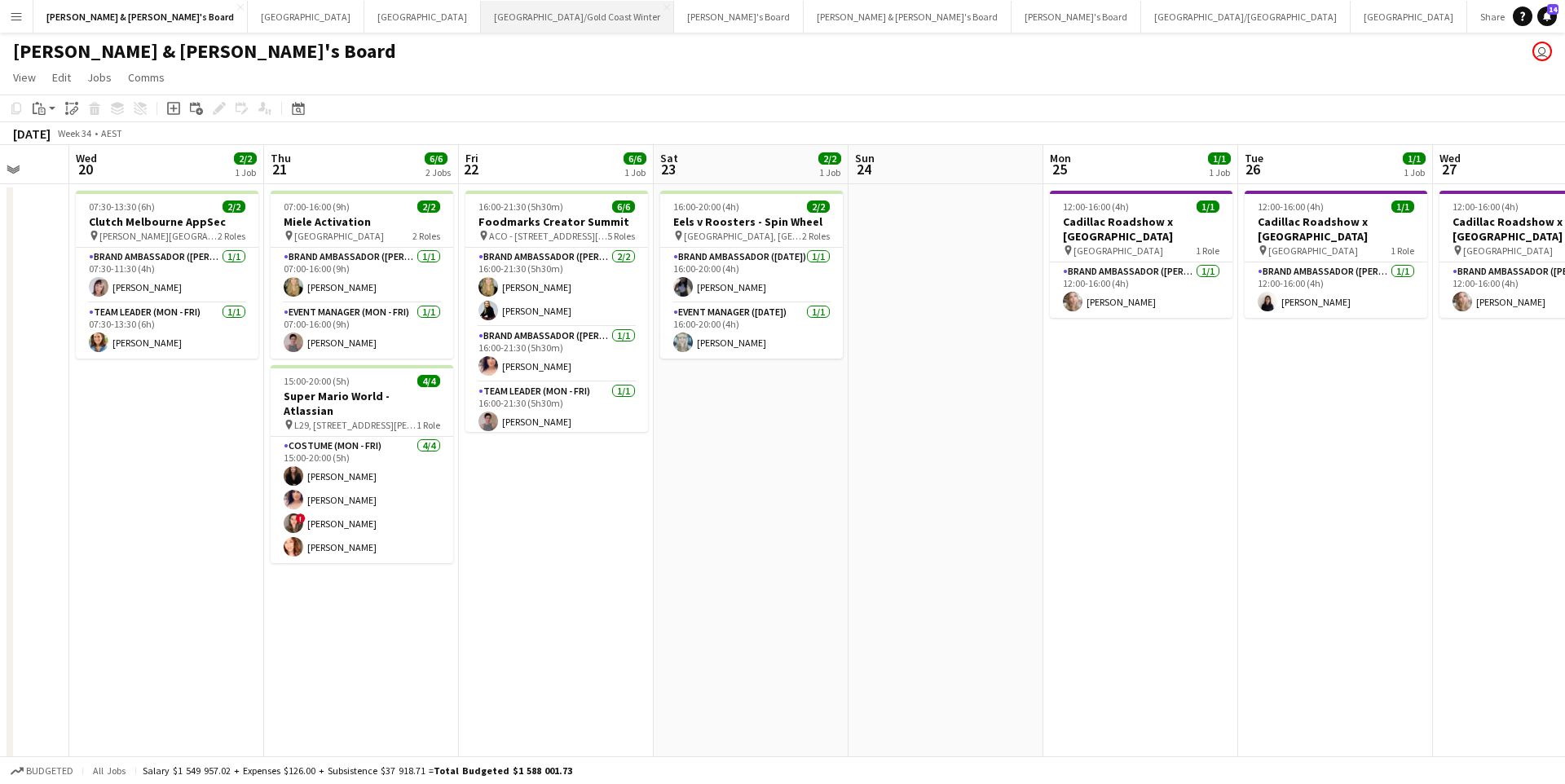
click at [481, 12] on button "[GEOGRAPHIC_DATA]/[GEOGRAPHIC_DATA] Winter Close" at bounding box center [577, 16] width 193 height 32
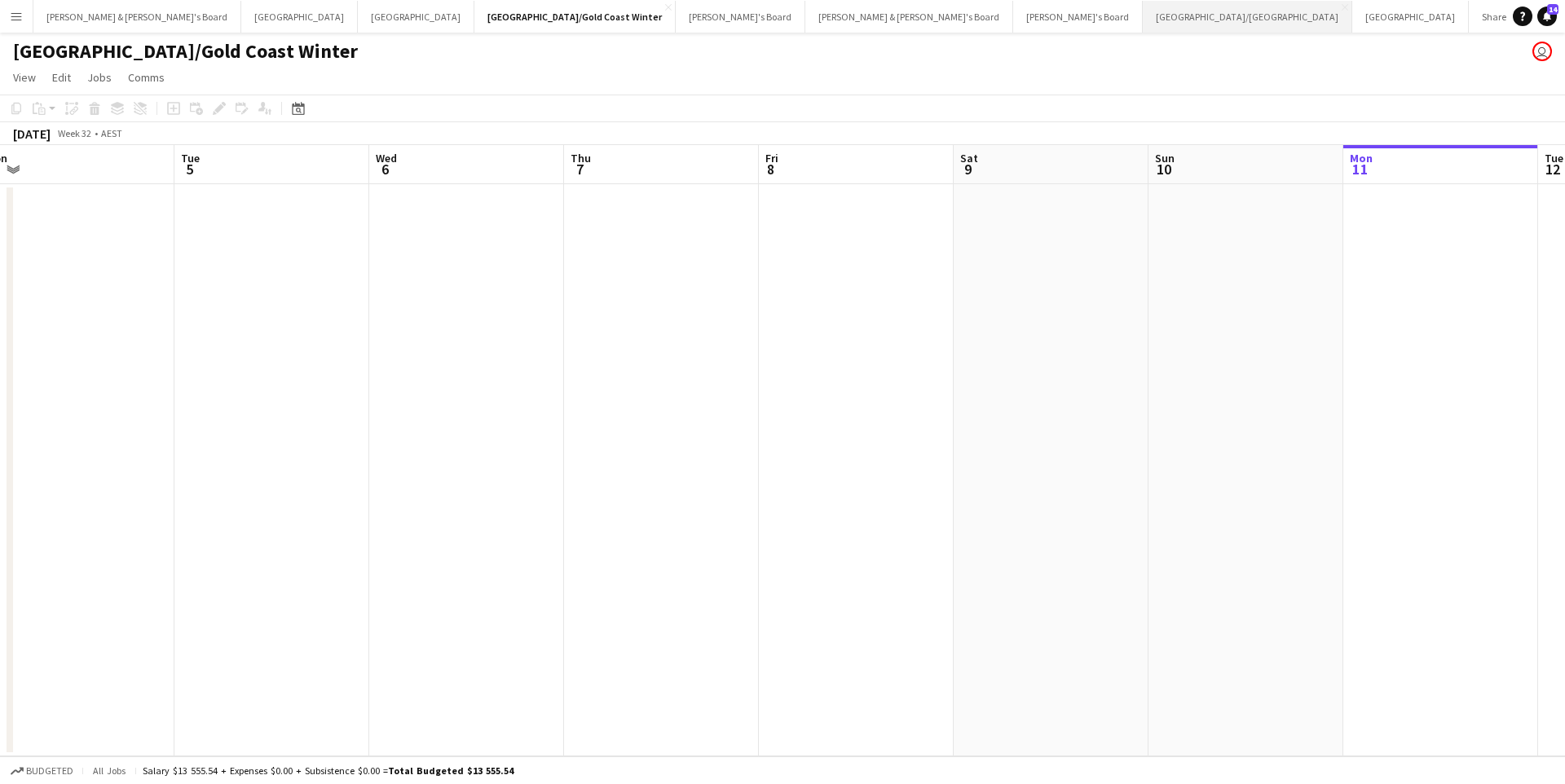
click at [1143, 19] on button "[GEOGRAPHIC_DATA]/[GEOGRAPHIC_DATA] Close" at bounding box center [1247, 16] width 209 height 32
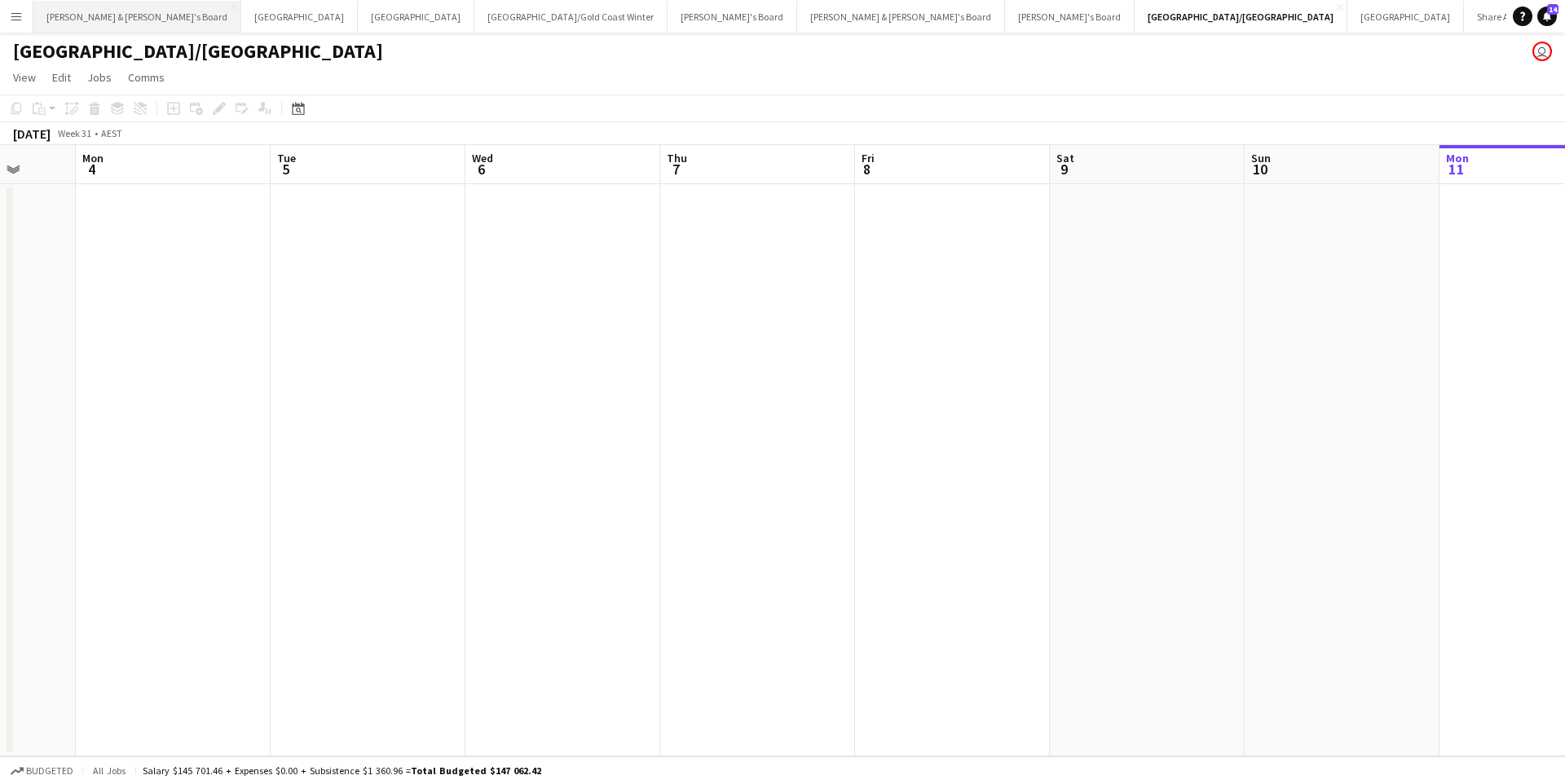
click at [120, 21] on button "[PERSON_NAME] & [PERSON_NAME]'s Board Close" at bounding box center [138, 16] width 208 height 32
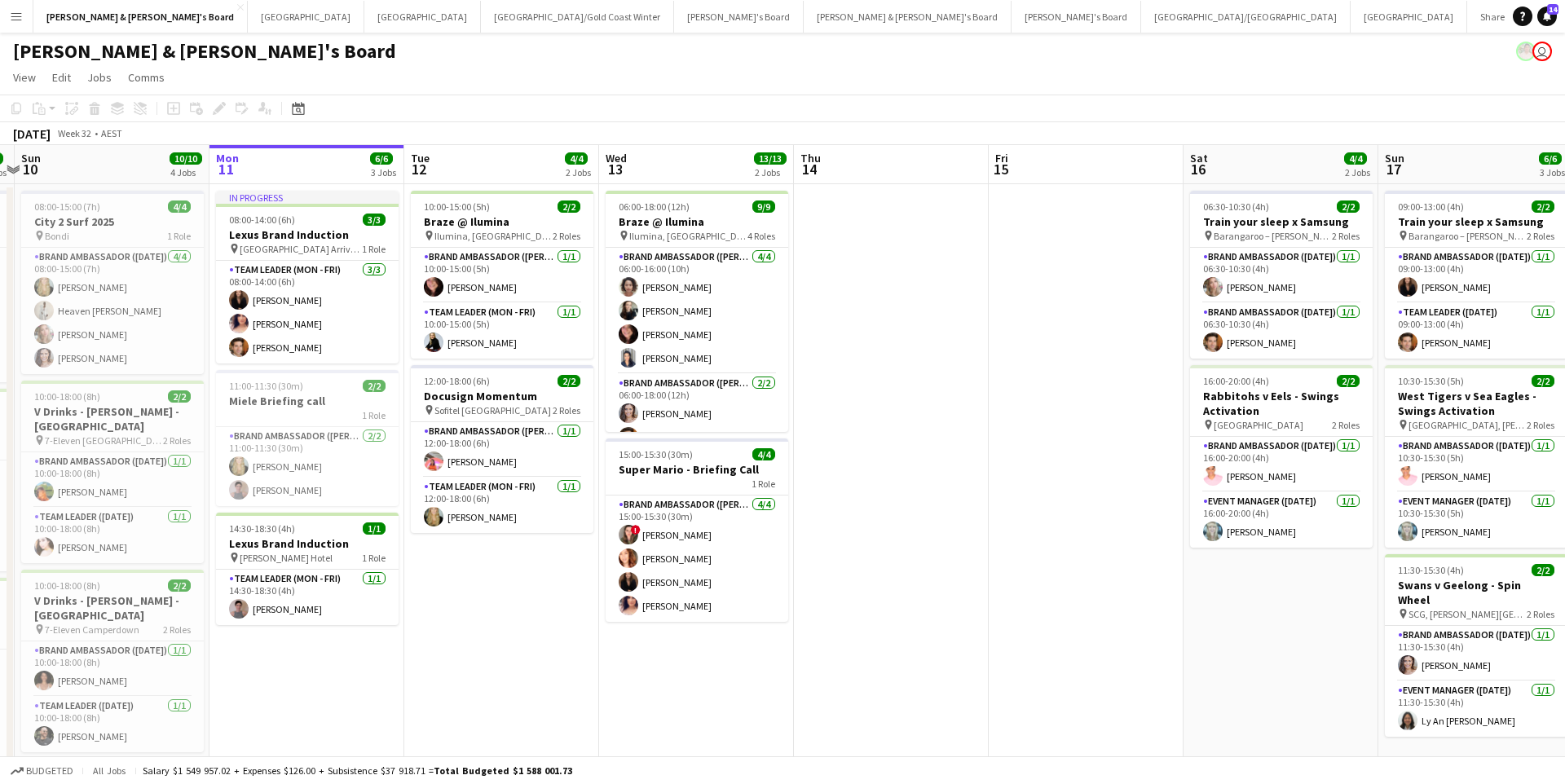
click at [1046, 606] on app-date-cell at bounding box center [1086, 581] width 195 height 795
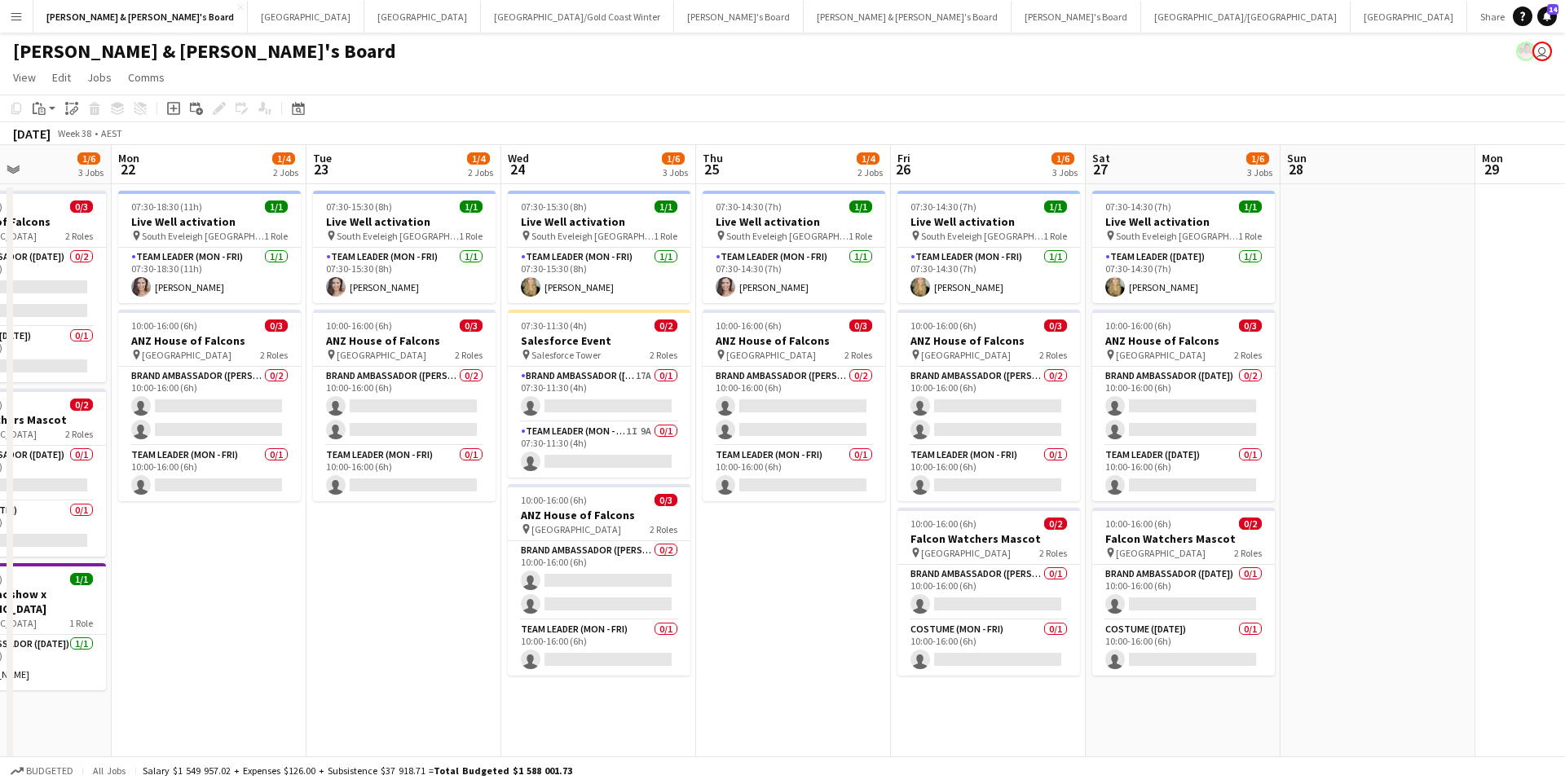
scroll to position [0, 467]
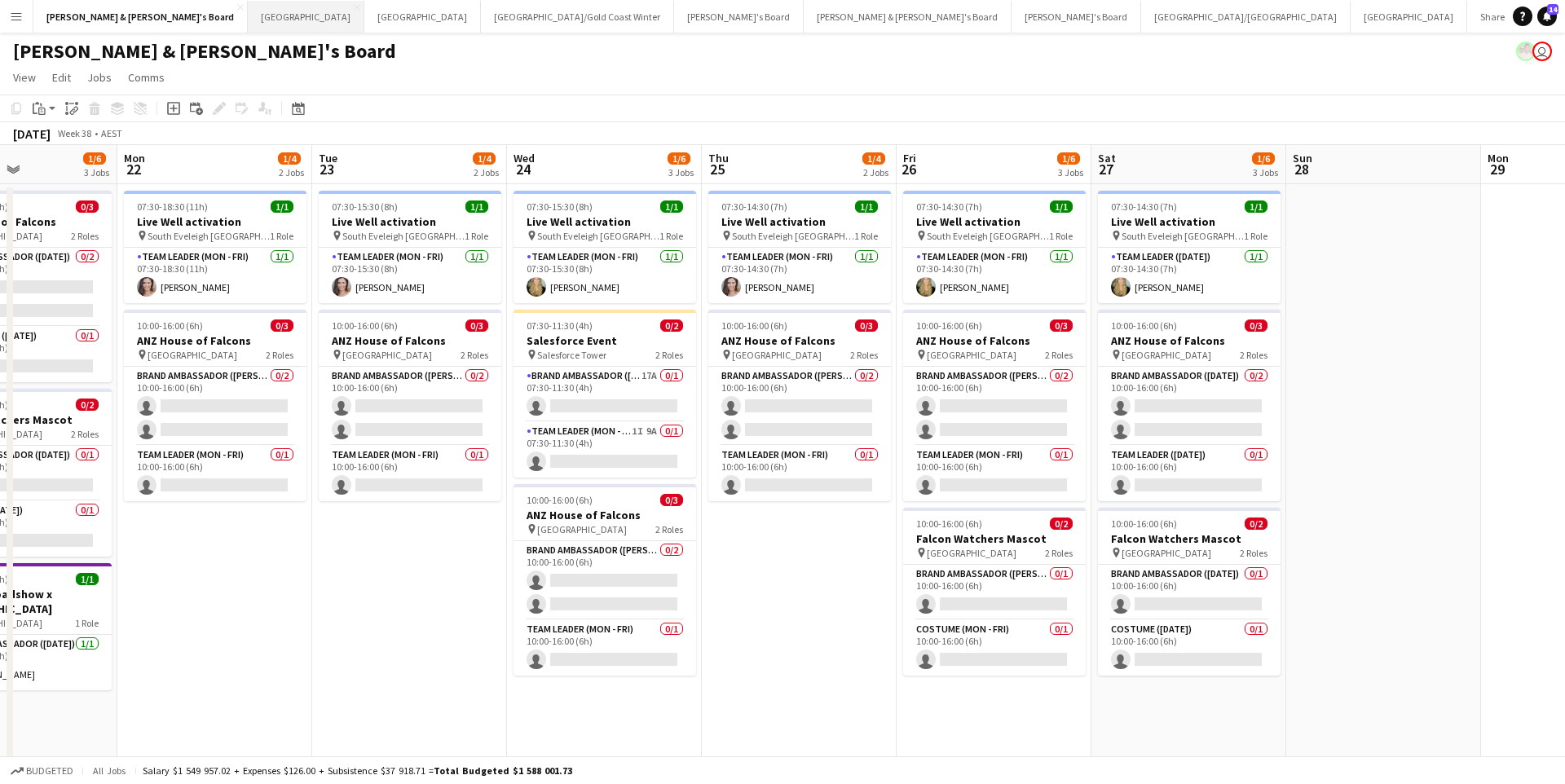
click at [248, 14] on button "Sydney Close" at bounding box center [306, 16] width 117 height 32
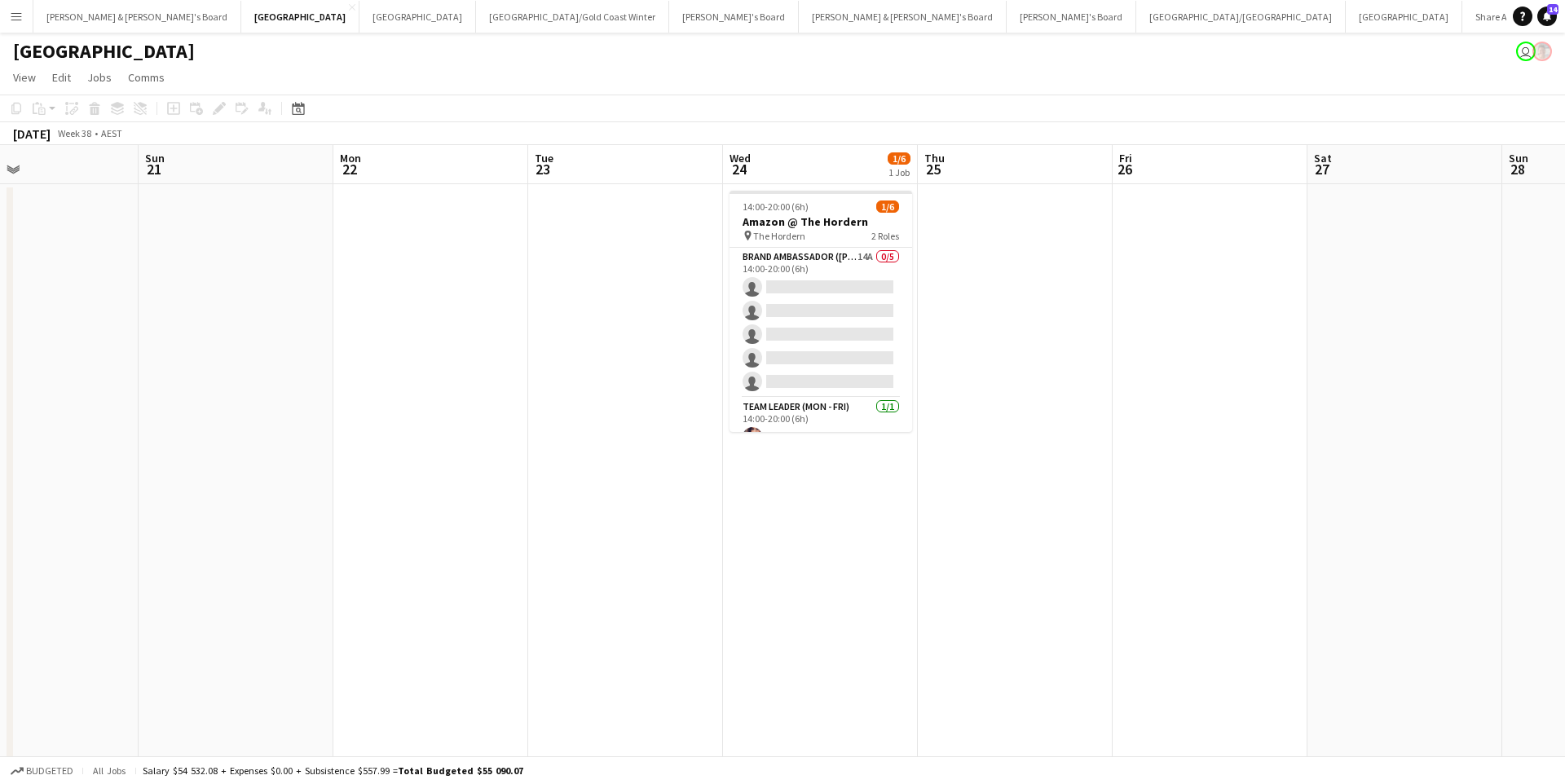
scroll to position [0, 670]
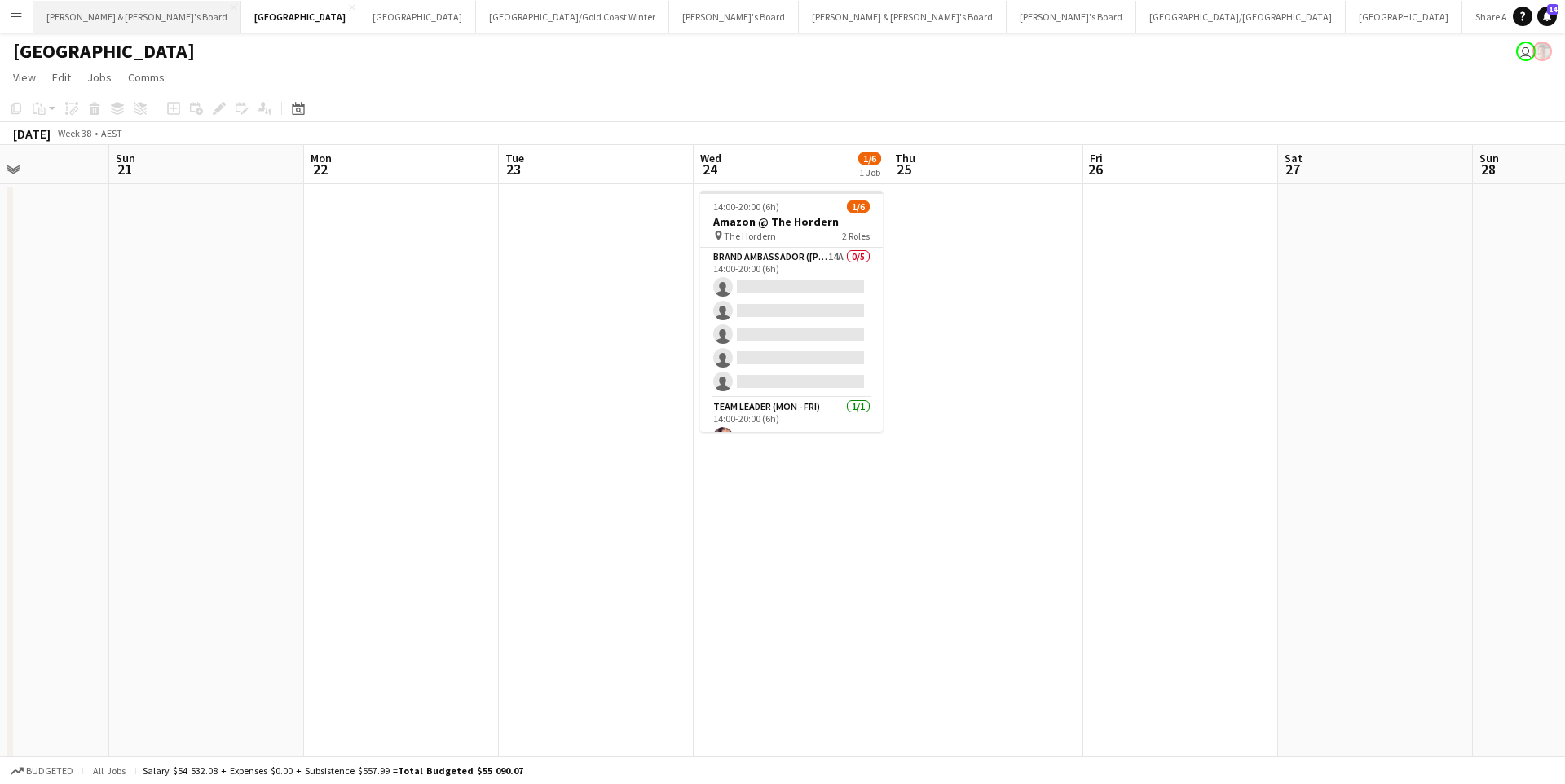
click at [101, 14] on button "[PERSON_NAME] & [PERSON_NAME]'s Board Close" at bounding box center [138, 16] width 208 height 32
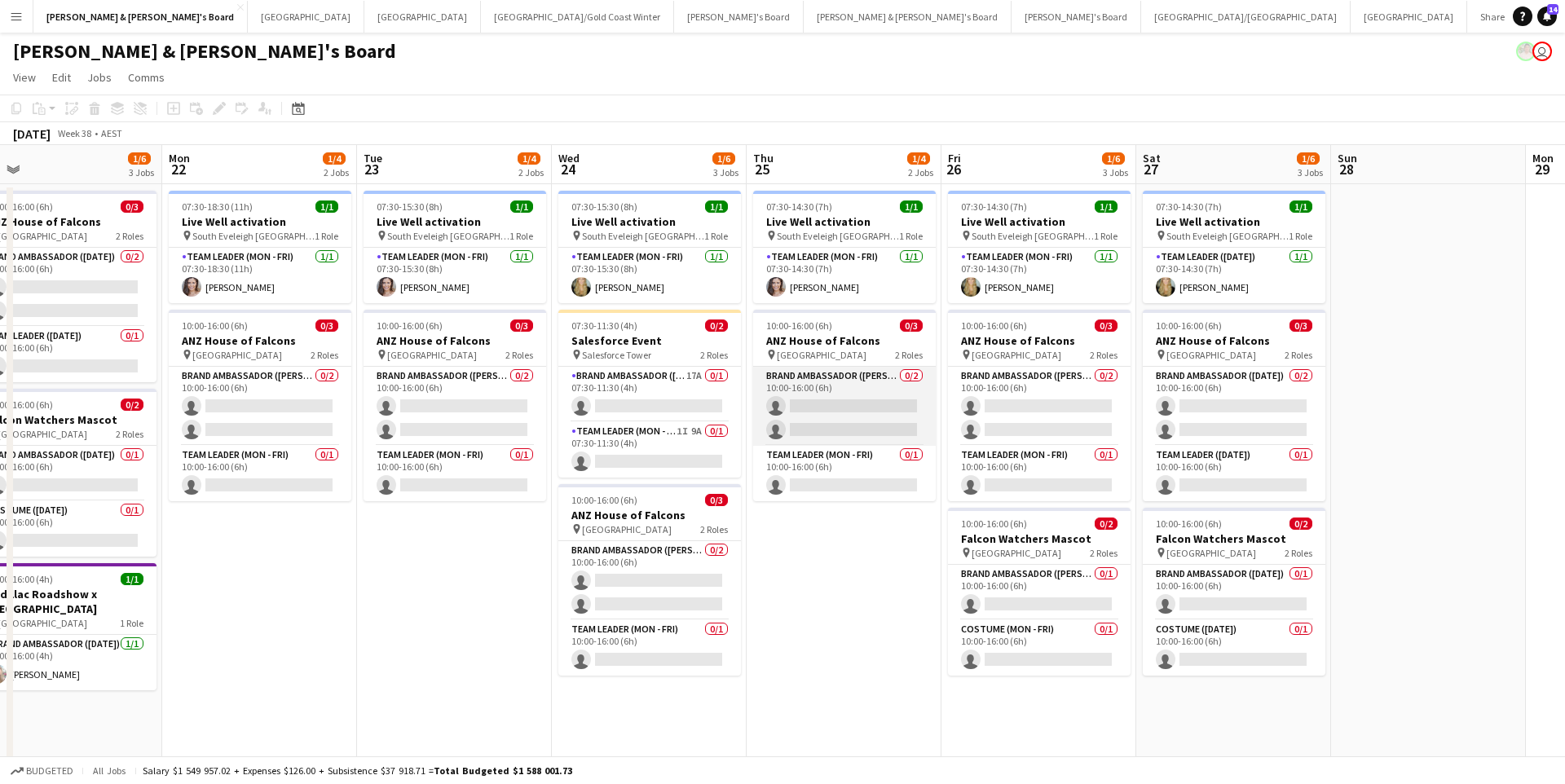
scroll to position [0, 616]
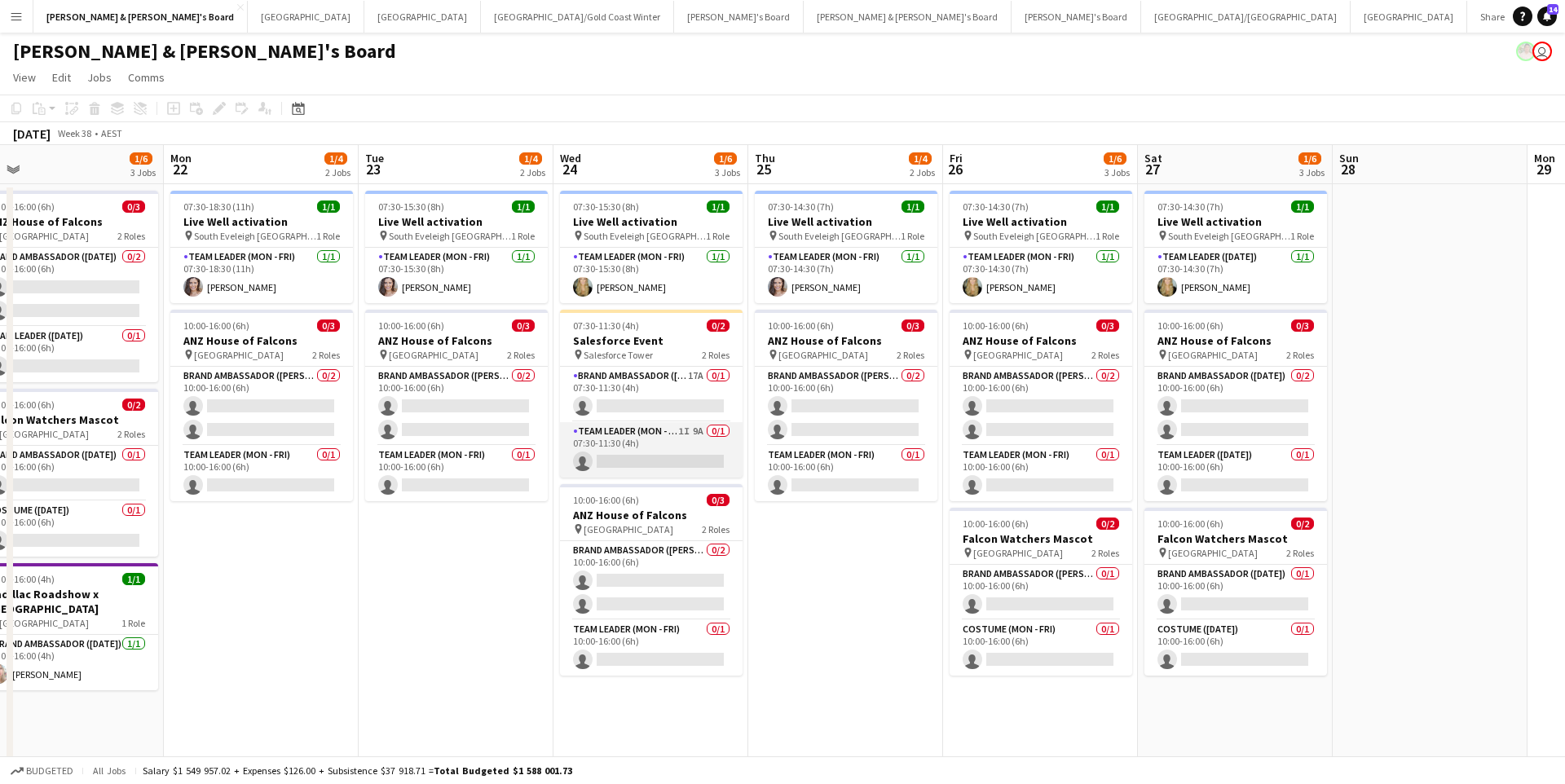
click at [659, 452] on app-card-role "Team Leader (Mon - Fri) 1I 9A 0/1 07:30-11:30 (4h) single-neutral-actions" at bounding box center [651, 449] width 183 height 55
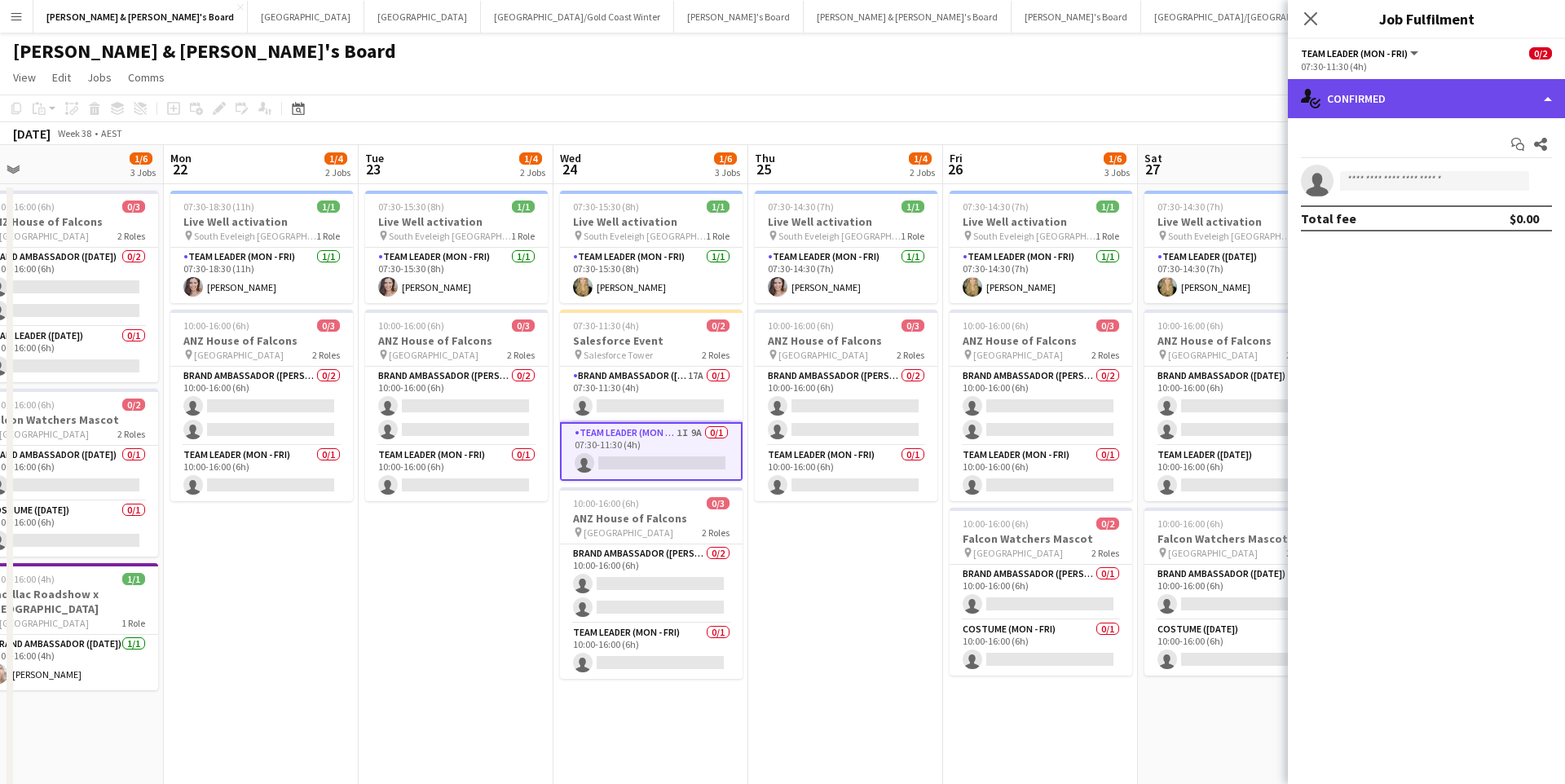
click at [1416, 94] on div "single-neutral-actions-check-2 Confirmed" at bounding box center [1426, 98] width 277 height 39
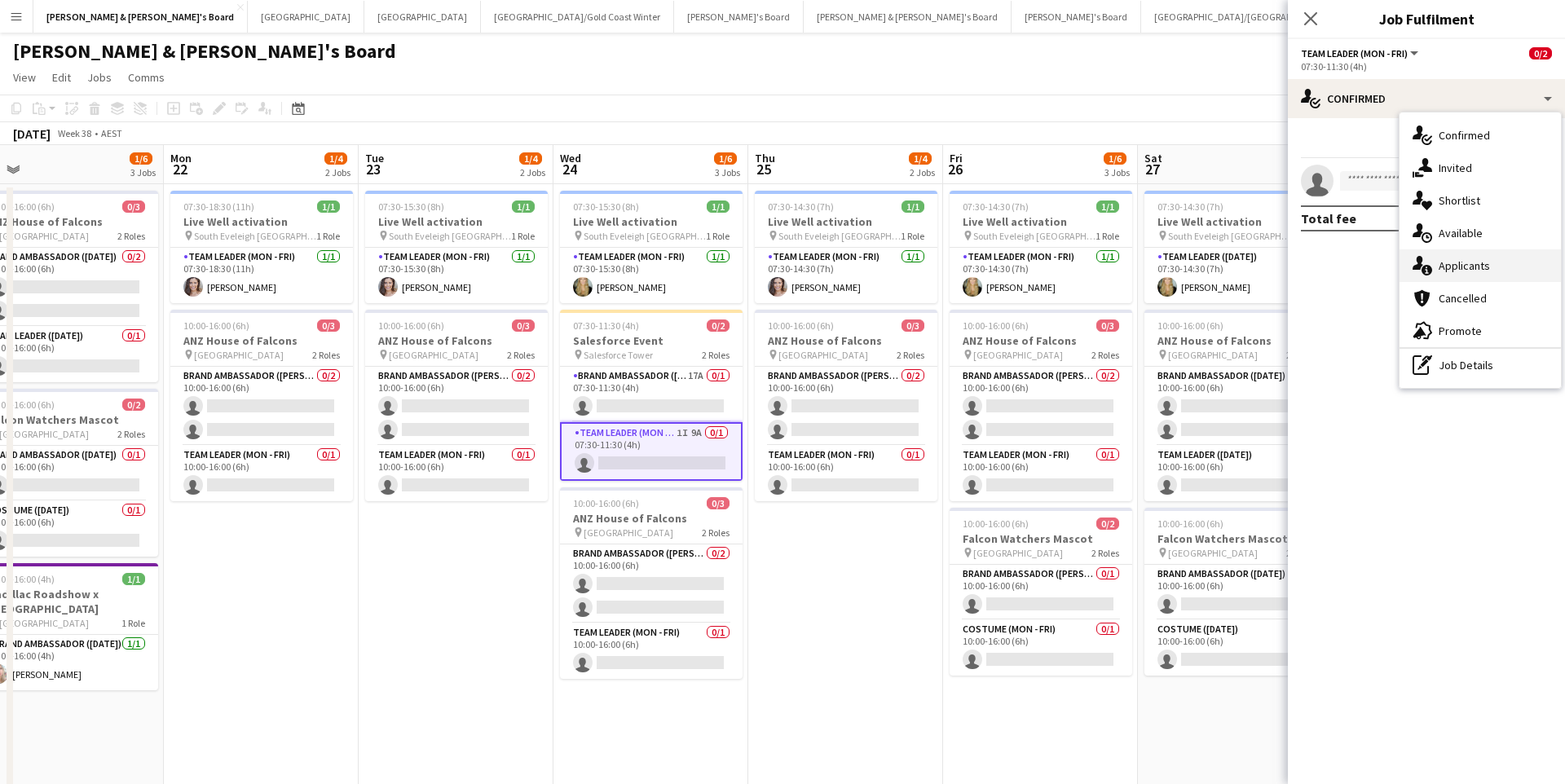
click at [1483, 269] on div "single-neutral-actions-information Applicants" at bounding box center [1480, 265] width 161 height 33
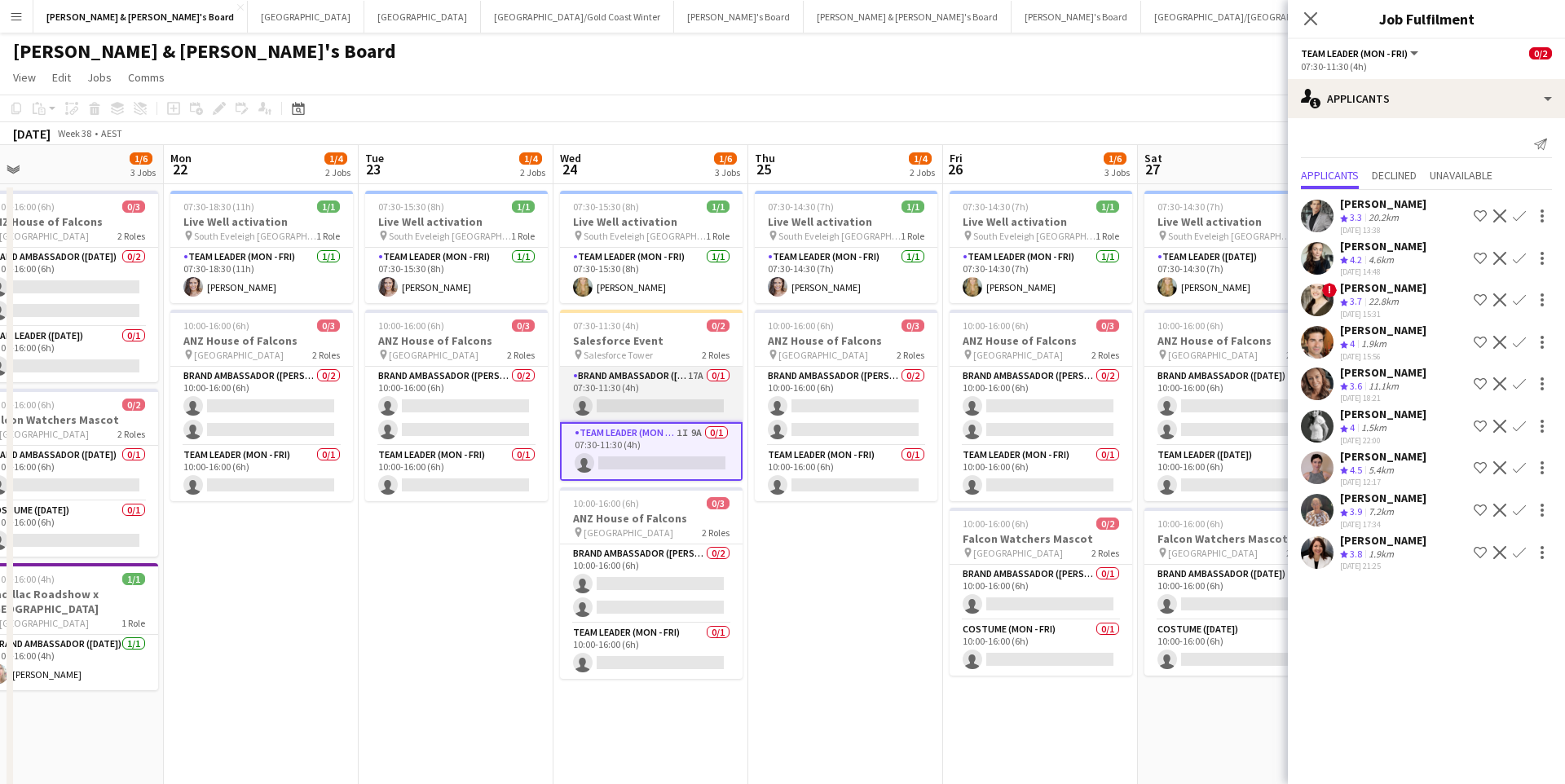
click at [670, 390] on app-card-role "Brand Ambassador (Mon - Fri) 17A 0/1 07:30-11:30 (4h) single-neutral-actions" at bounding box center [651, 394] width 183 height 55
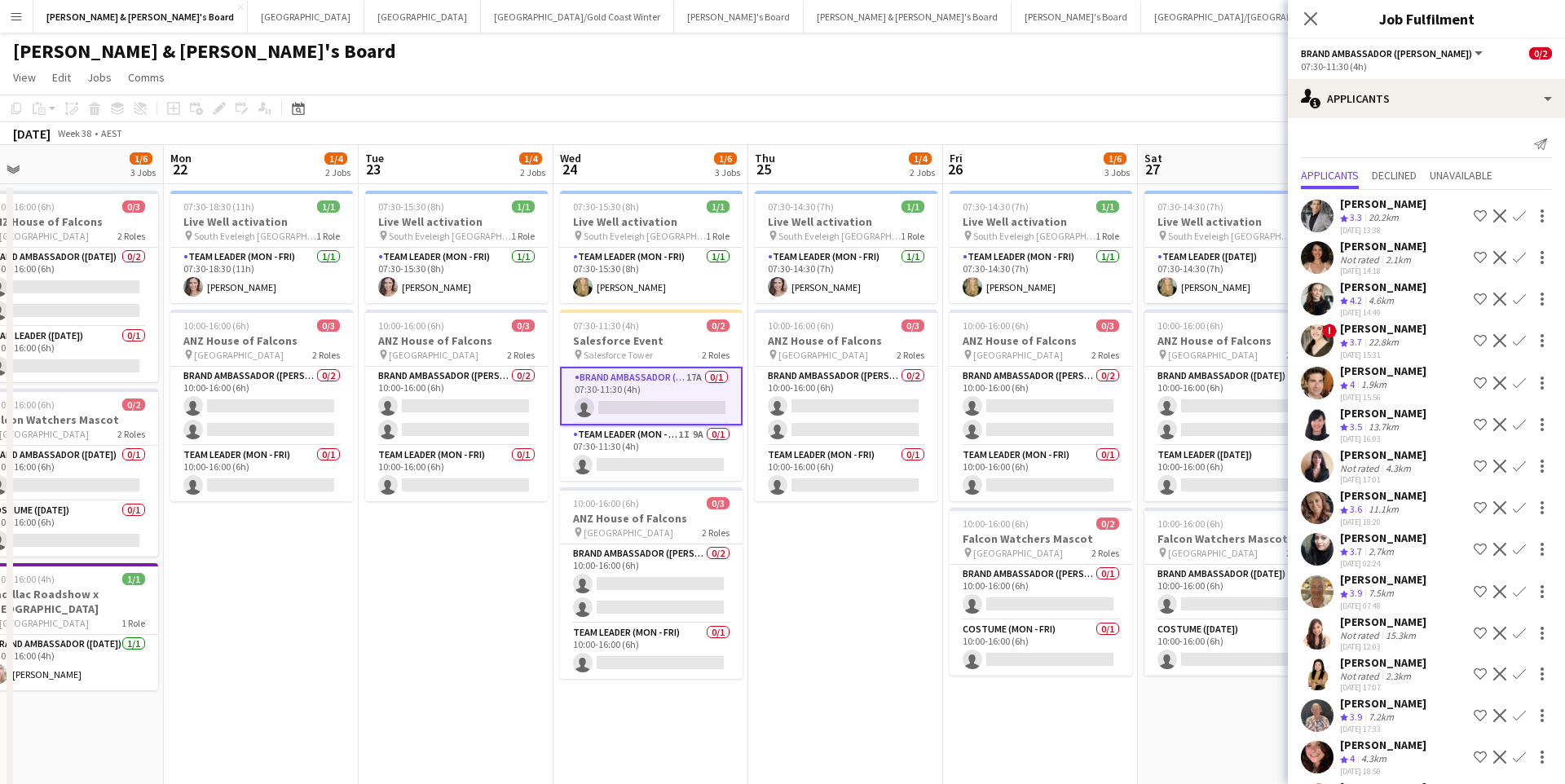
scroll to position [0, 0]
click at [660, 456] on app-card-role "Team Leader (Mon - Fri) 1I 9A 0/1 07:30-11:30 (4h) single-neutral-actions" at bounding box center [651, 453] width 183 height 55
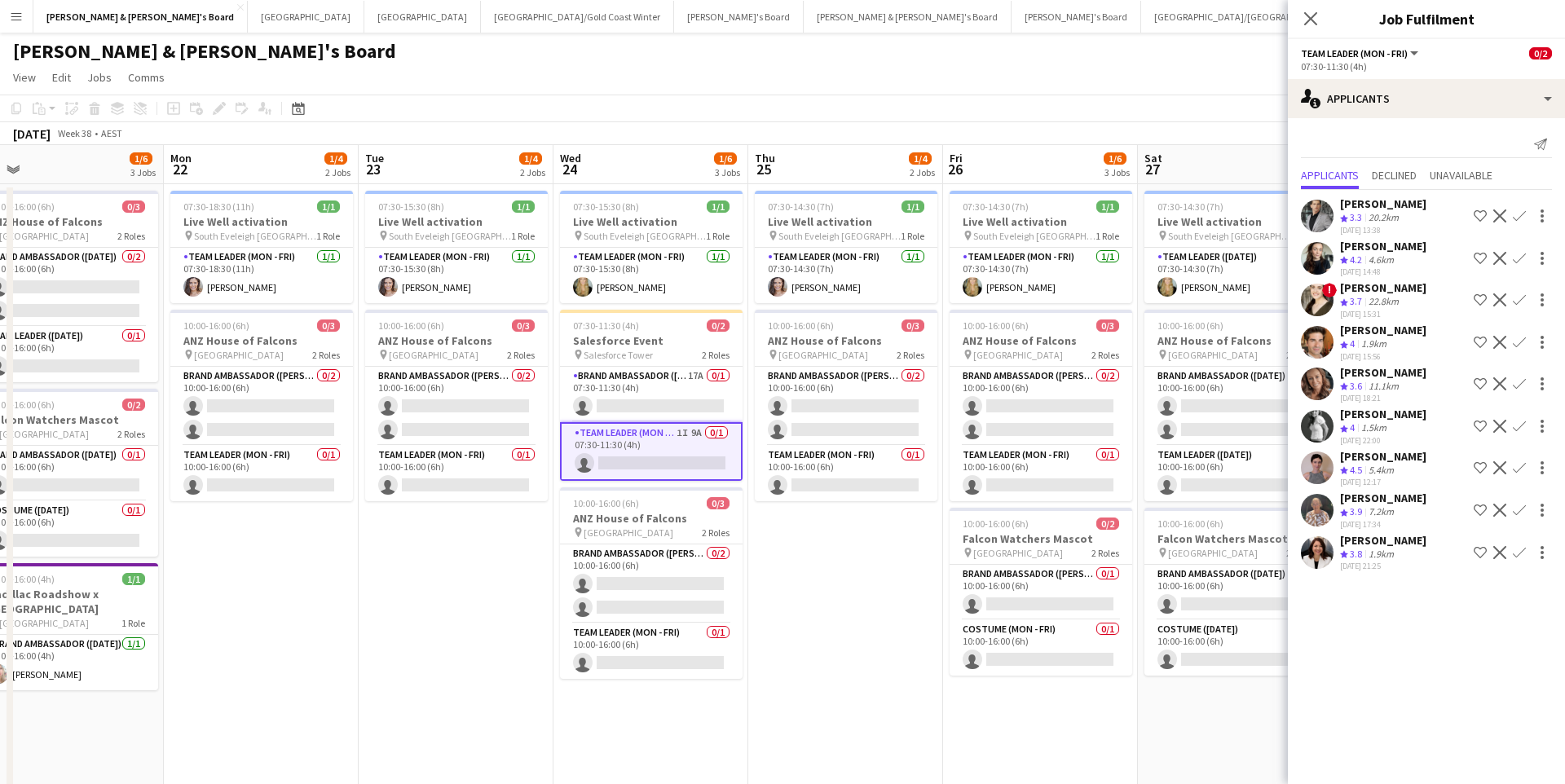
click at [1522, 467] on app-icon "Confirm" at bounding box center [1520, 467] width 13 height 13
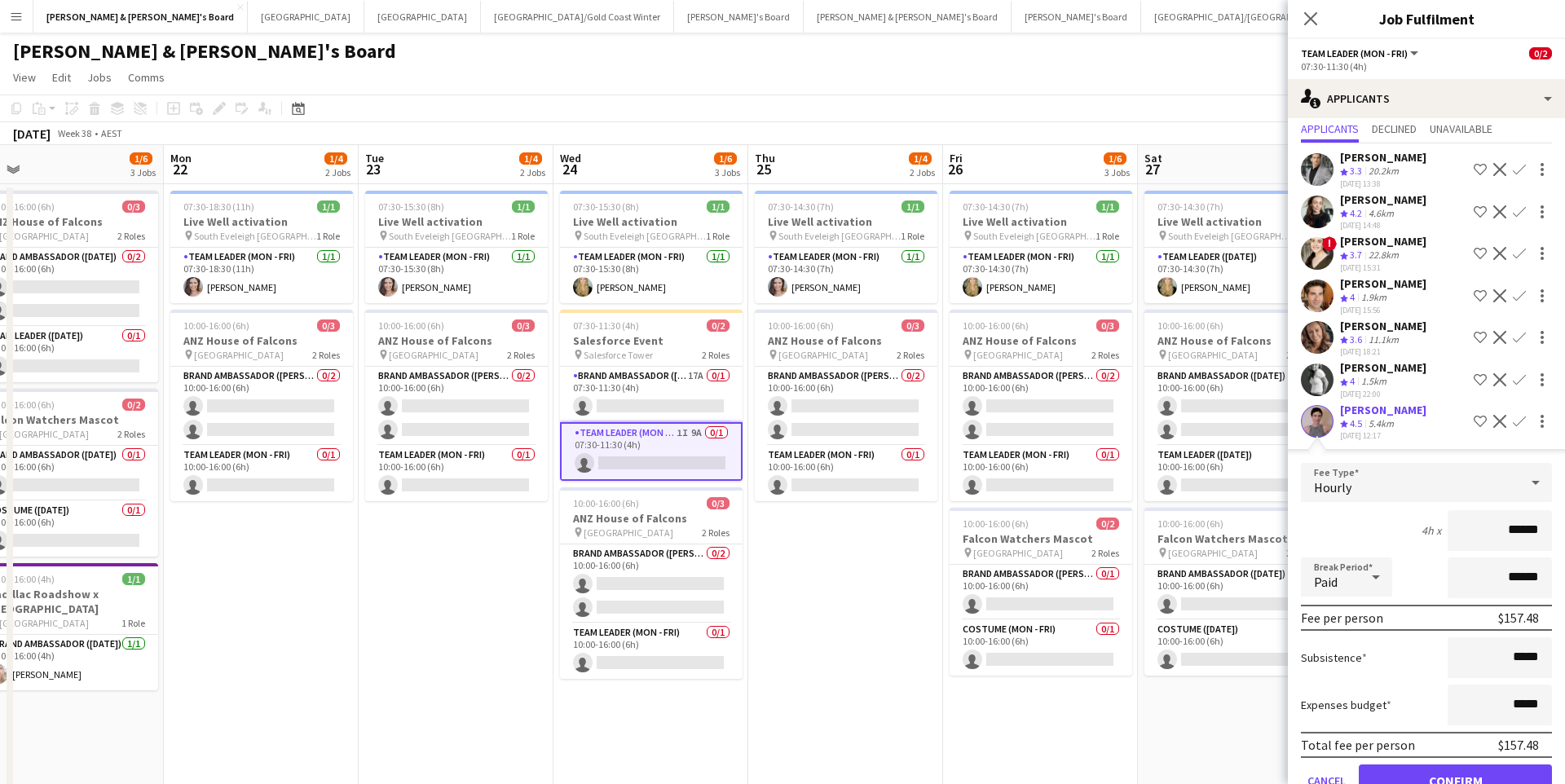
scroll to position [124, 0]
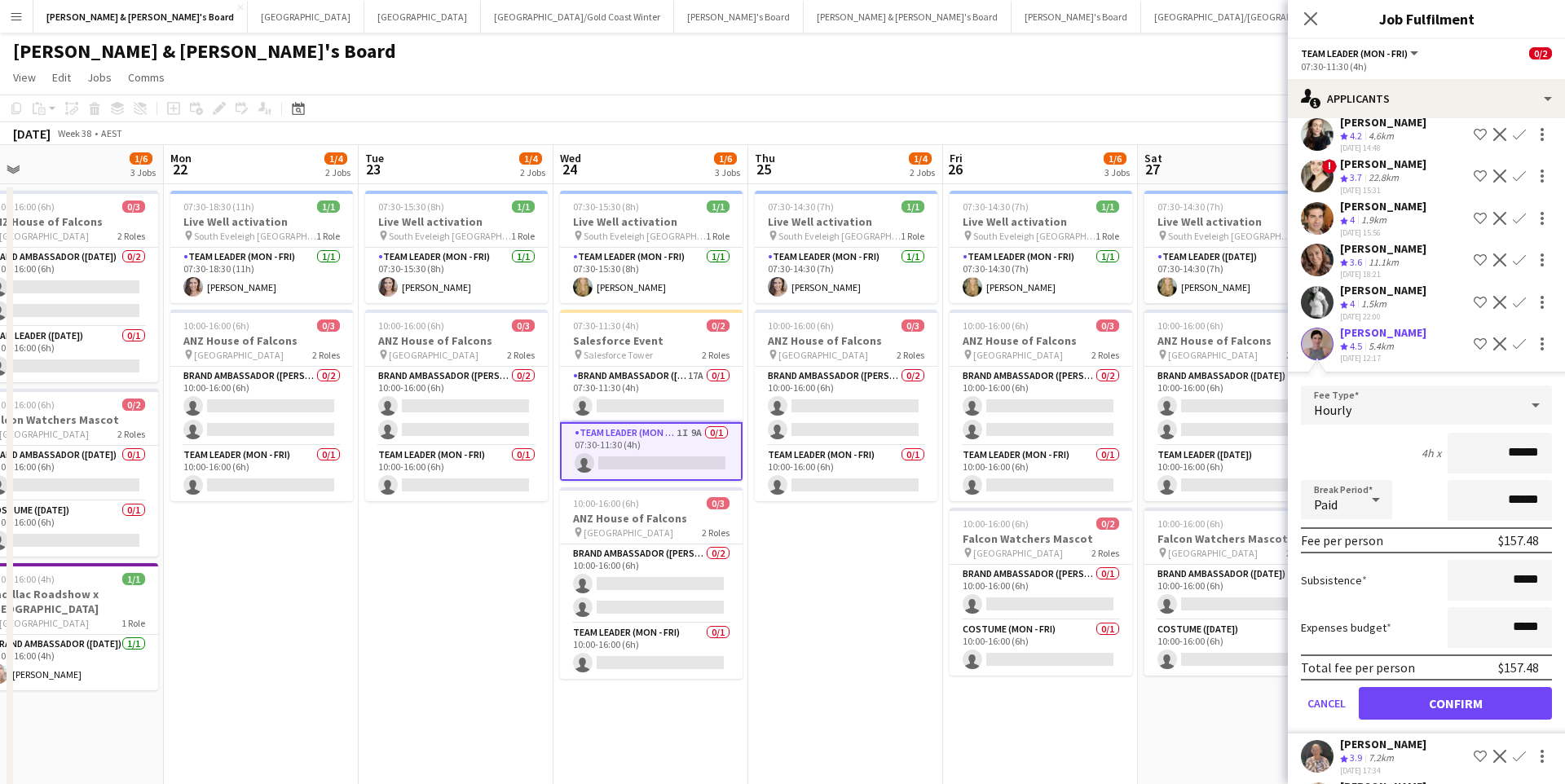
click at [1416, 704] on button "Confirm" at bounding box center [1455, 703] width 193 height 33
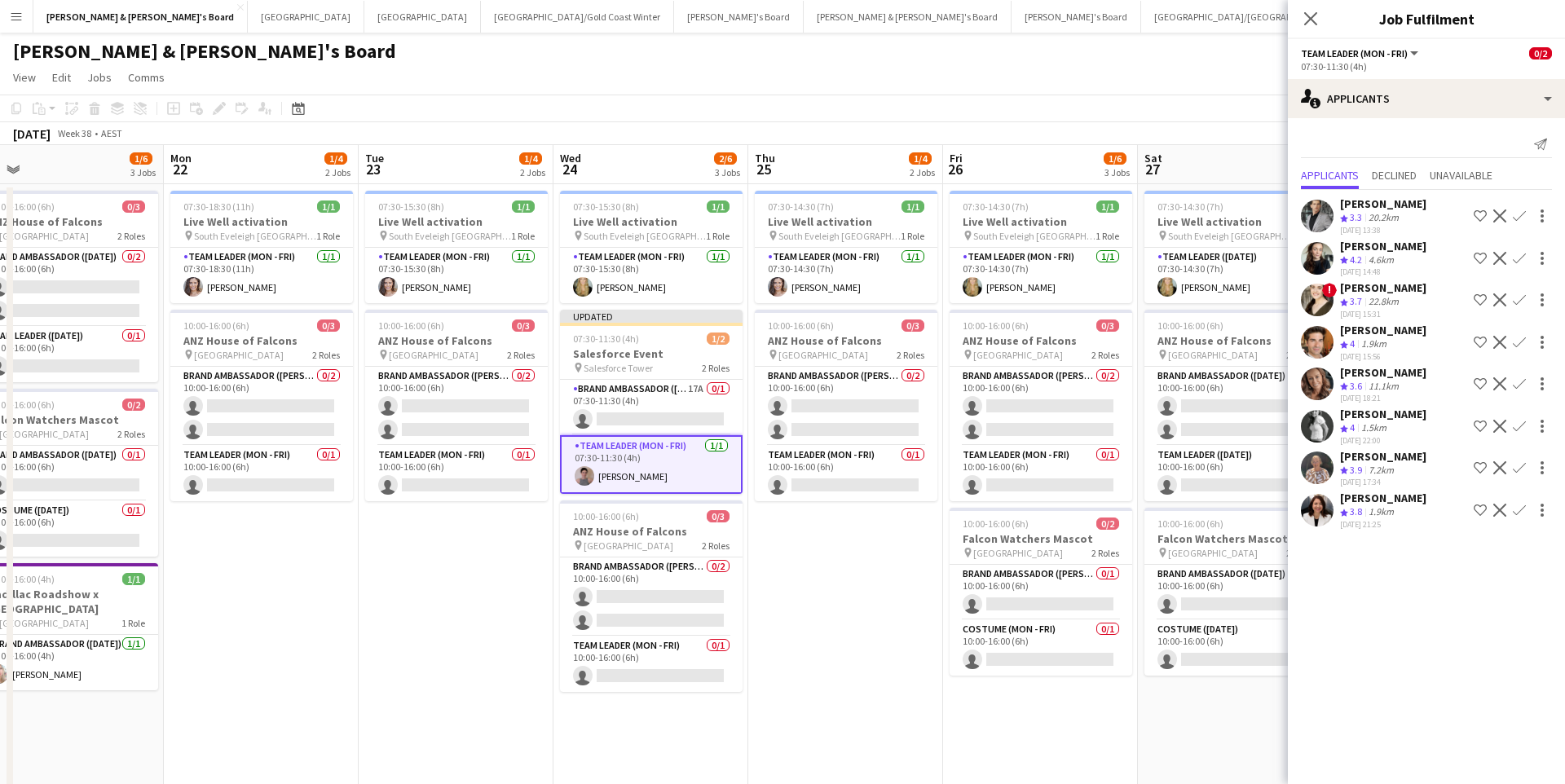
scroll to position [0, 0]
click at [680, 403] on app-card-role "Brand Ambassador (Mon - Fri) 17A 0/1 07:30-11:30 (4h) single-neutral-actions" at bounding box center [651, 406] width 183 height 55
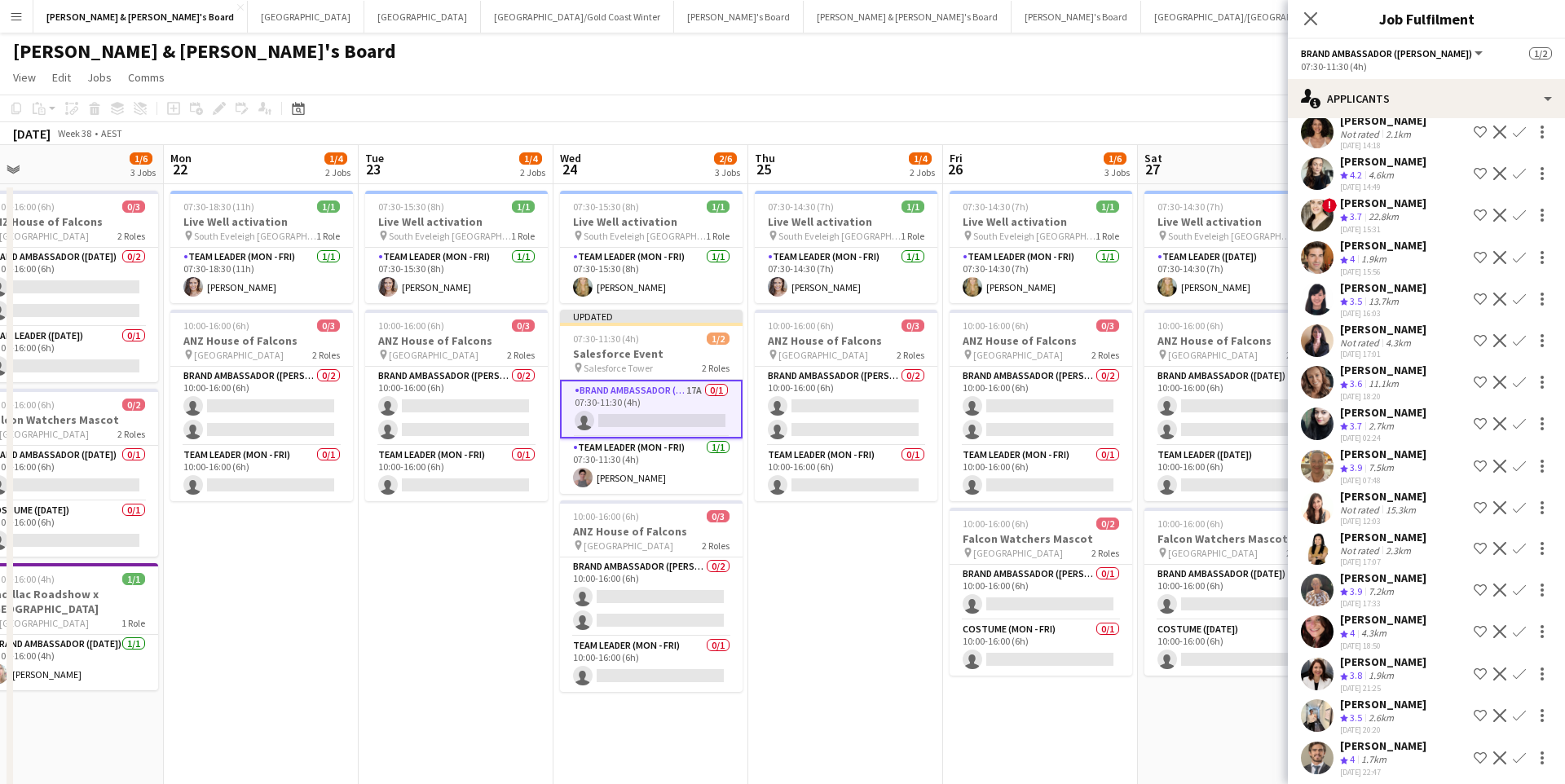
scroll to position [124, 0]
click at [1519, 682] on app-icon "Confirm" at bounding box center [1520, 675] width 13 height 13
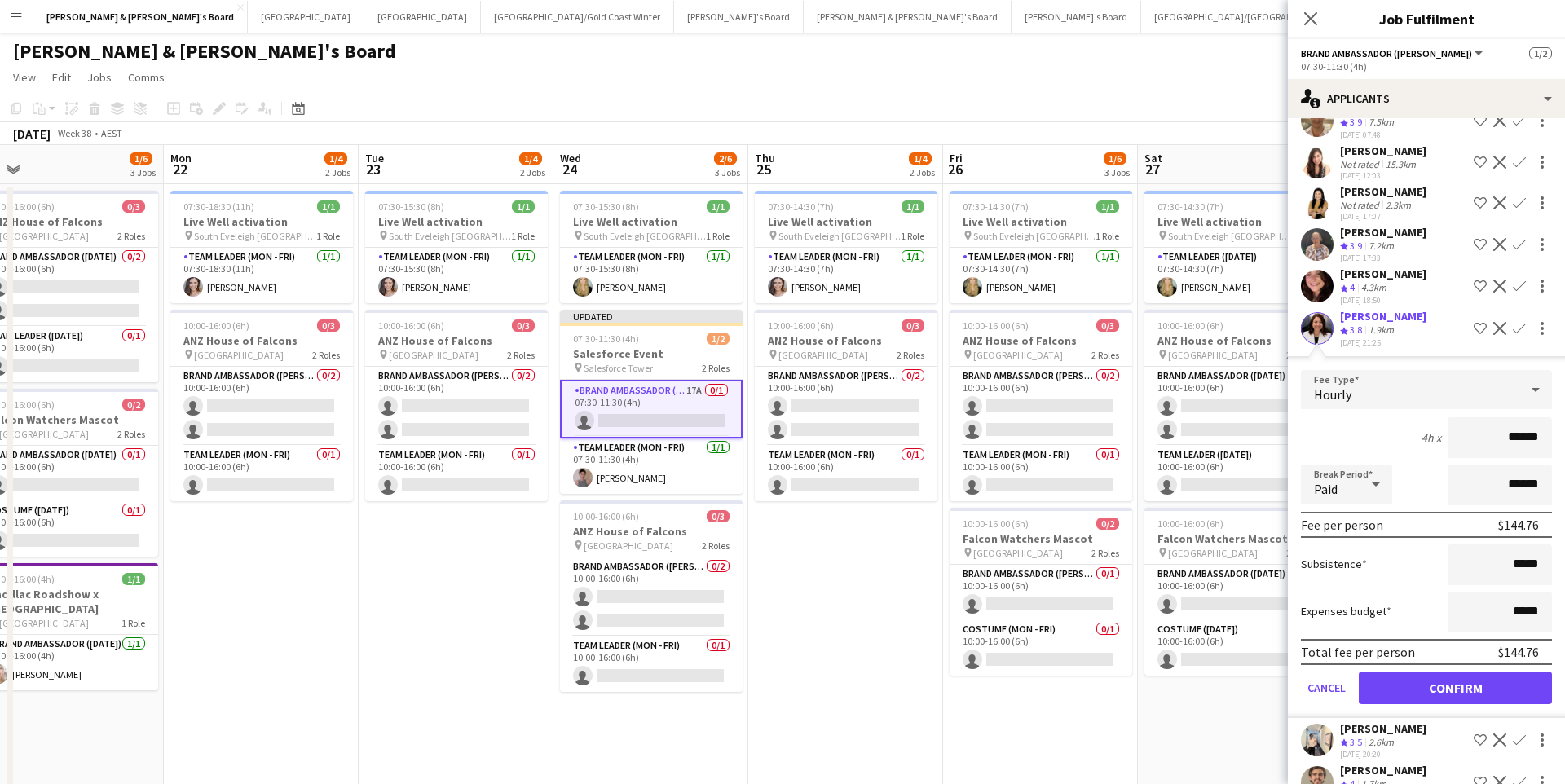
click at [1431, 700] on button "Confirm" at bounding box center [1455, 688] width 193 height 33
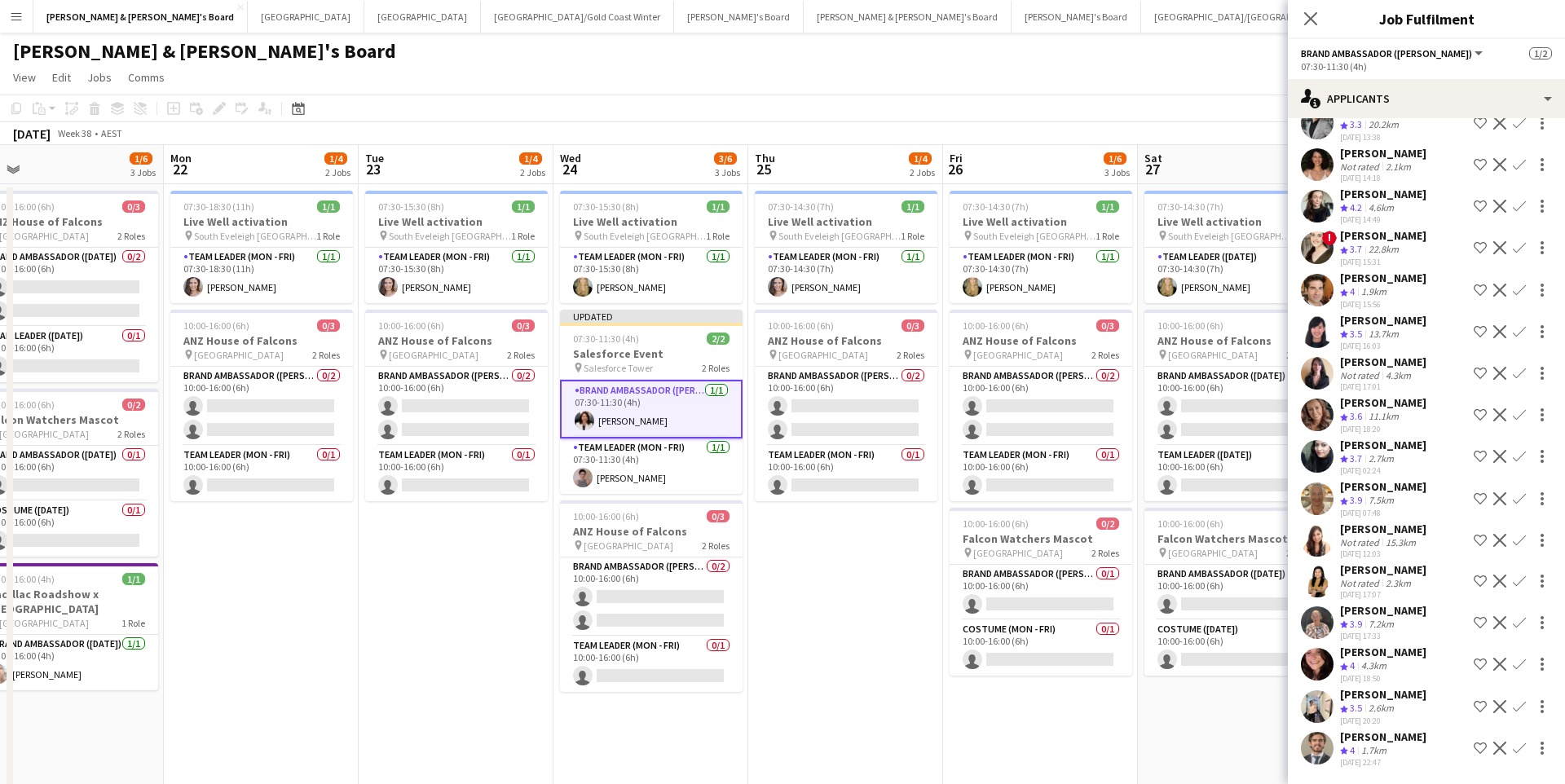
scroll to position [108, 0]
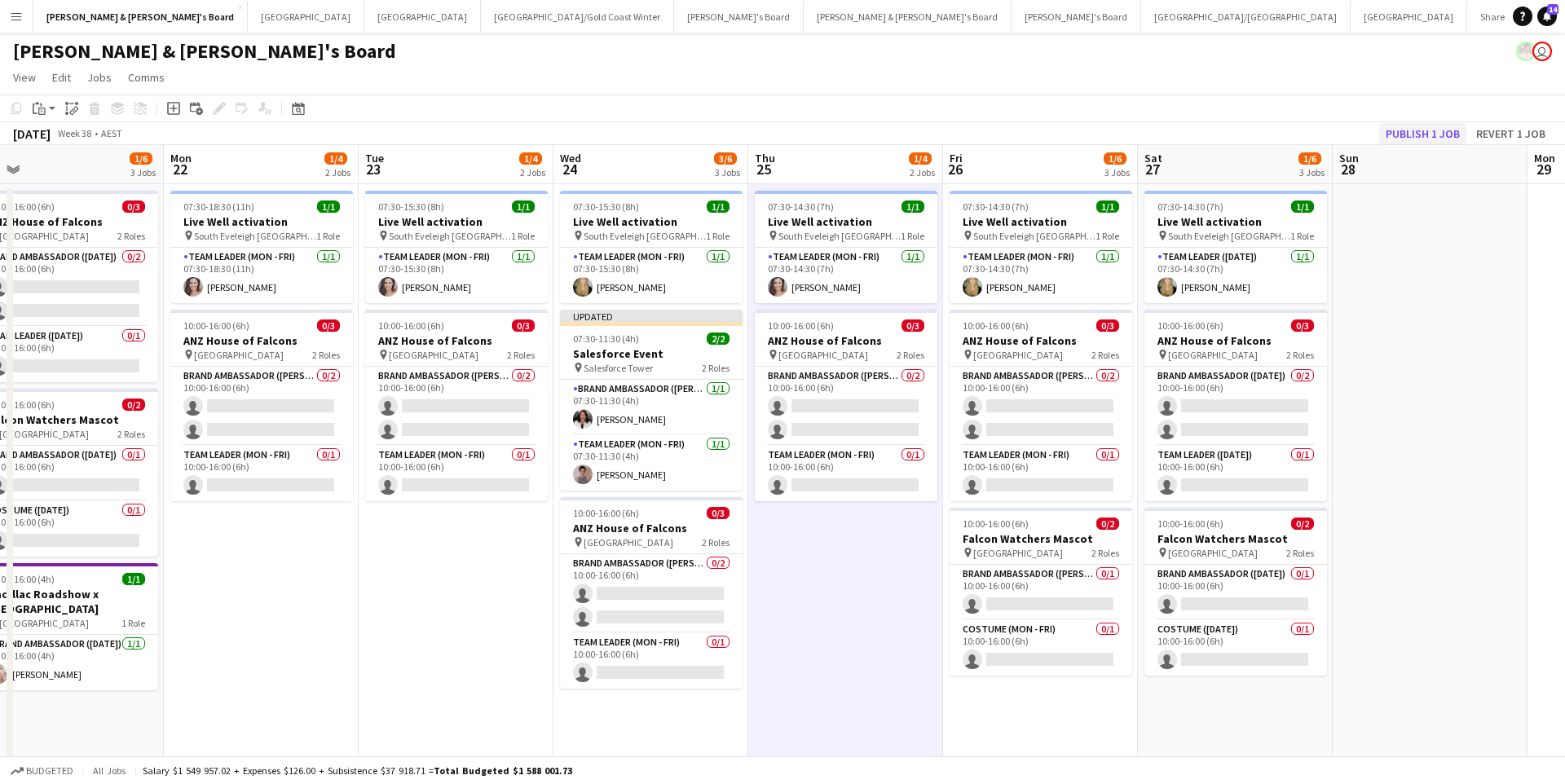
click at [1418, 135] on button "Publish 1 job" at bounding box center [1423, 133] width 87 height 21
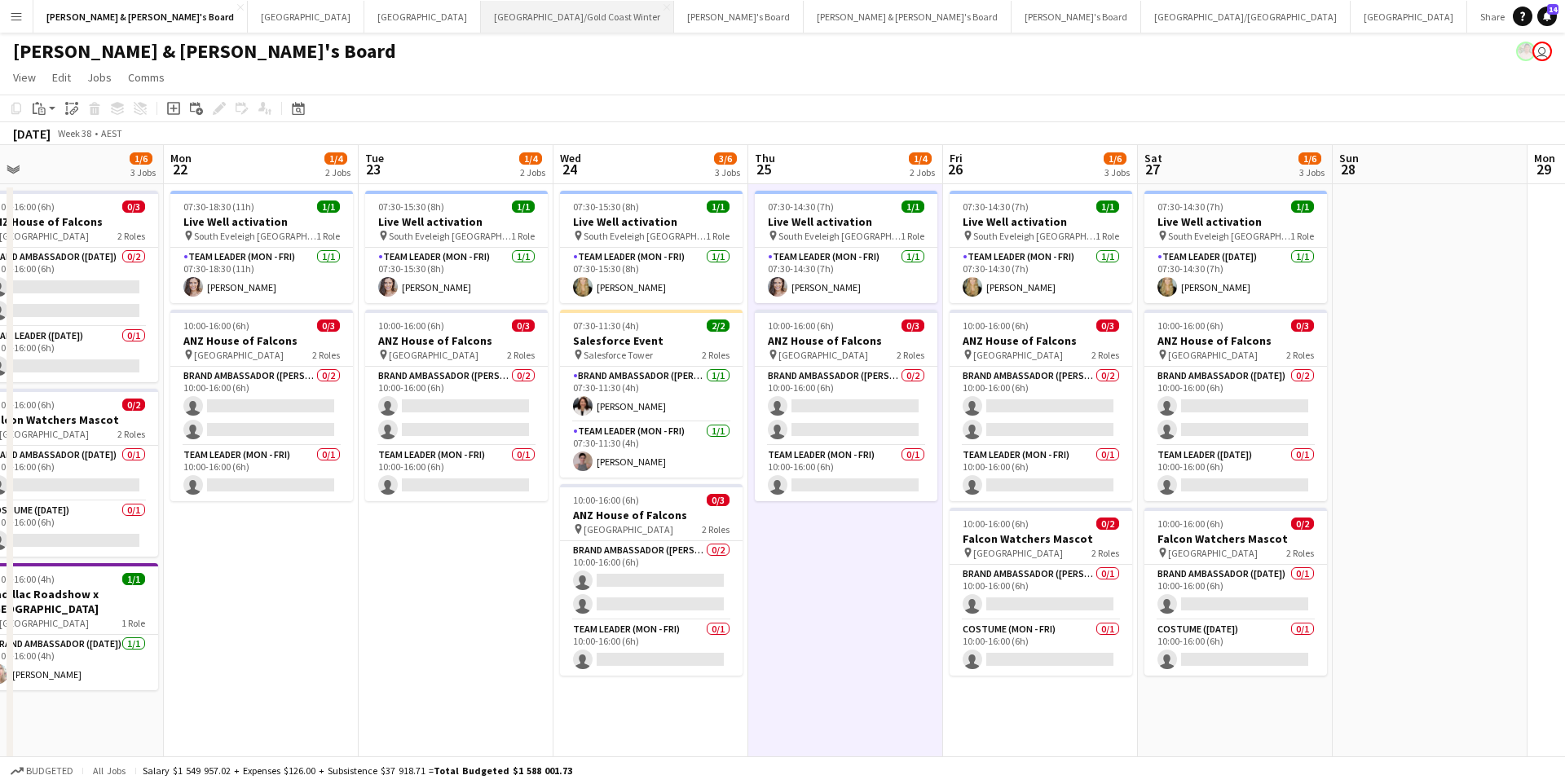
click at [481, 13] on button "[GEOGRAPHIC_DATA]/[GEOGRAPHIC_DATA] Winter Close" at bounding box center [577, 16] width 193 height 32
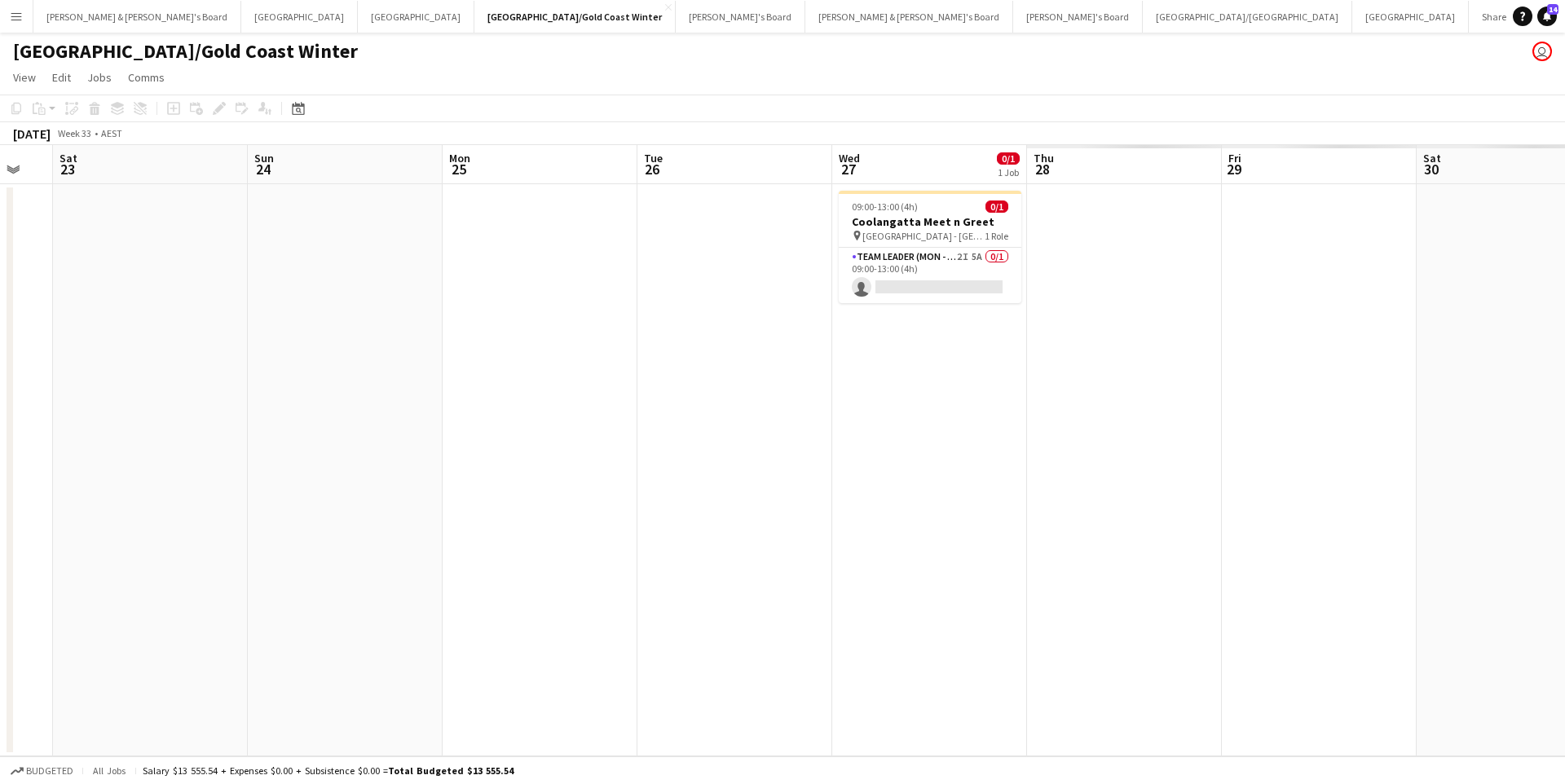
scroll to position [0, 545]
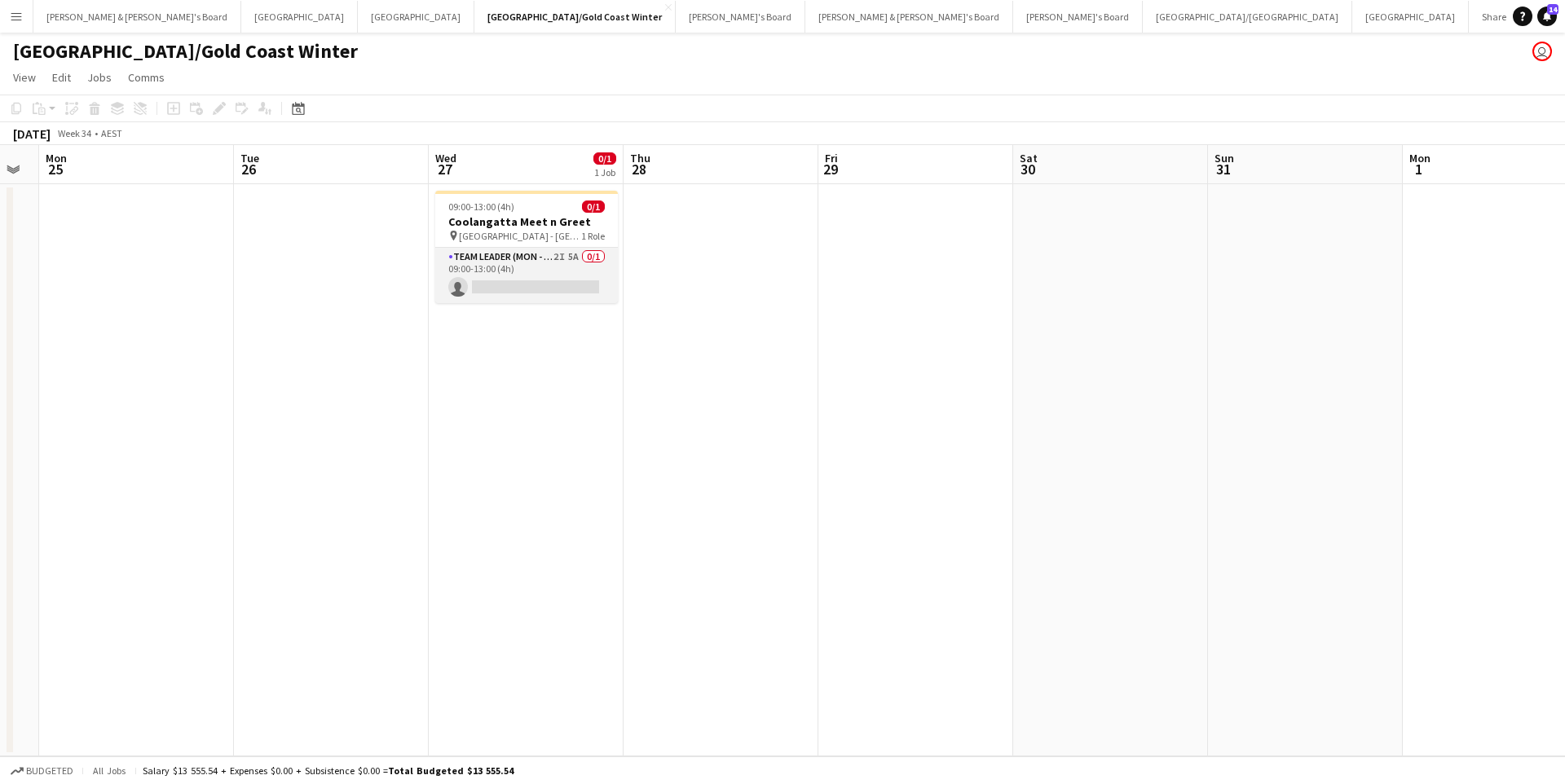
click at [568, 280] on app-card-role "Team Leader (Mon - Fri) 2I 5A 0/1 09:00-13:00 (4h) single-neutral-actions" at bounding box center [527, 275] width 183 height 55
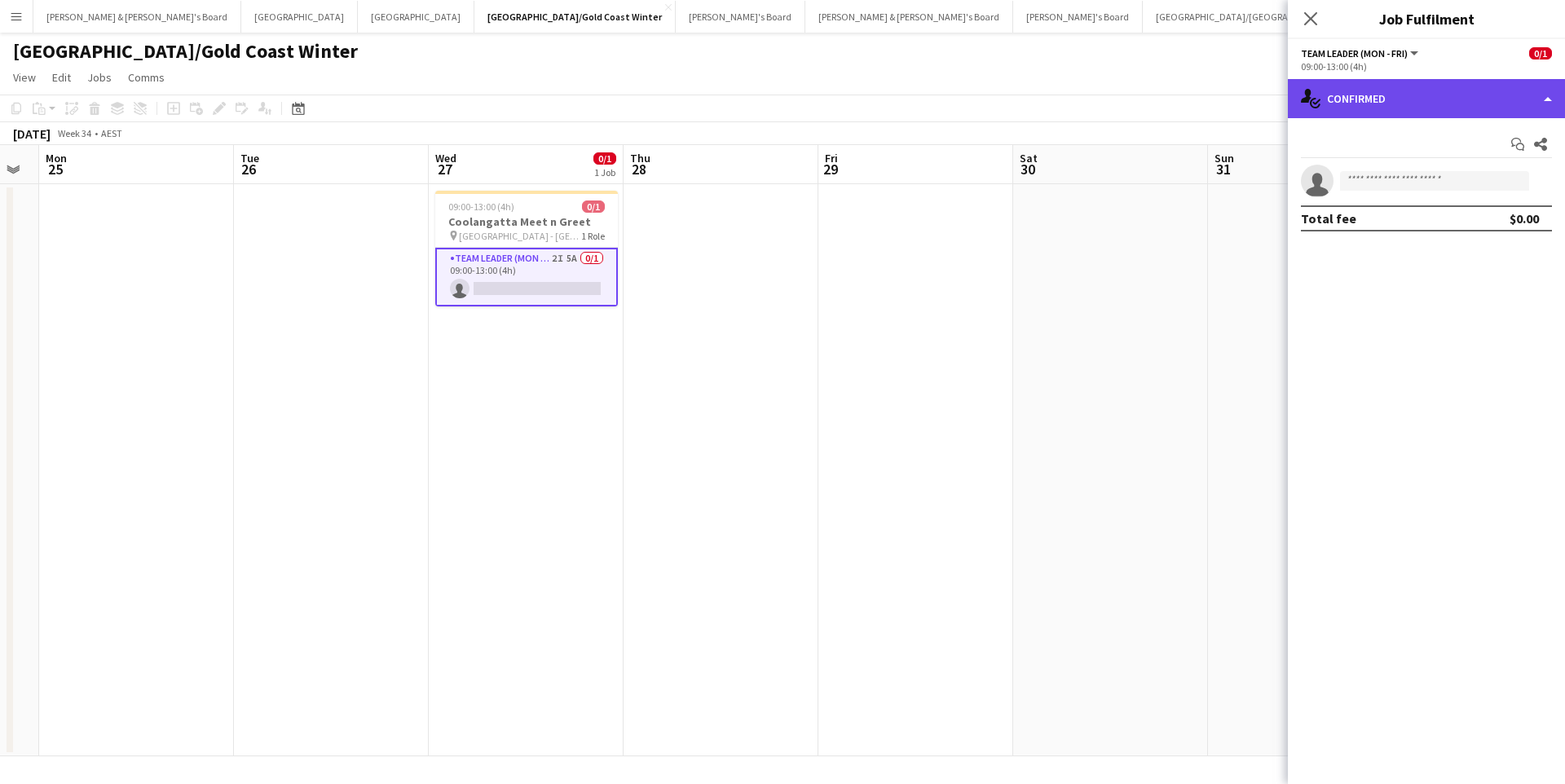
click at [1401, 96] on div "single-neutral-actions-check-2 Confirmed" at bounding box center [1426, 98] width 277 height 39
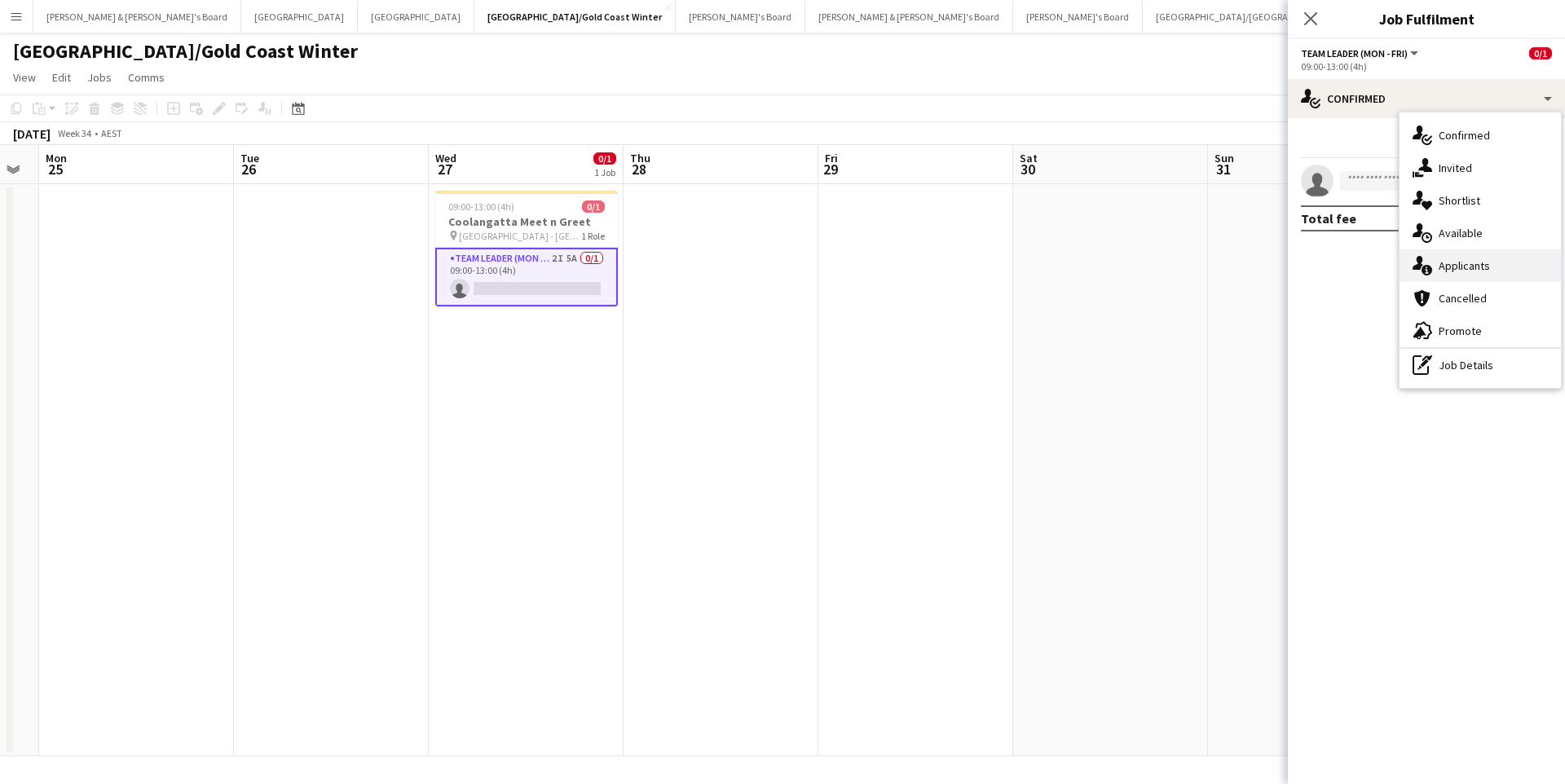
click at [1493, 265] on div "single-neutral-actions-information Applicants" at bounding box center [1480, 265] width 161 height 33
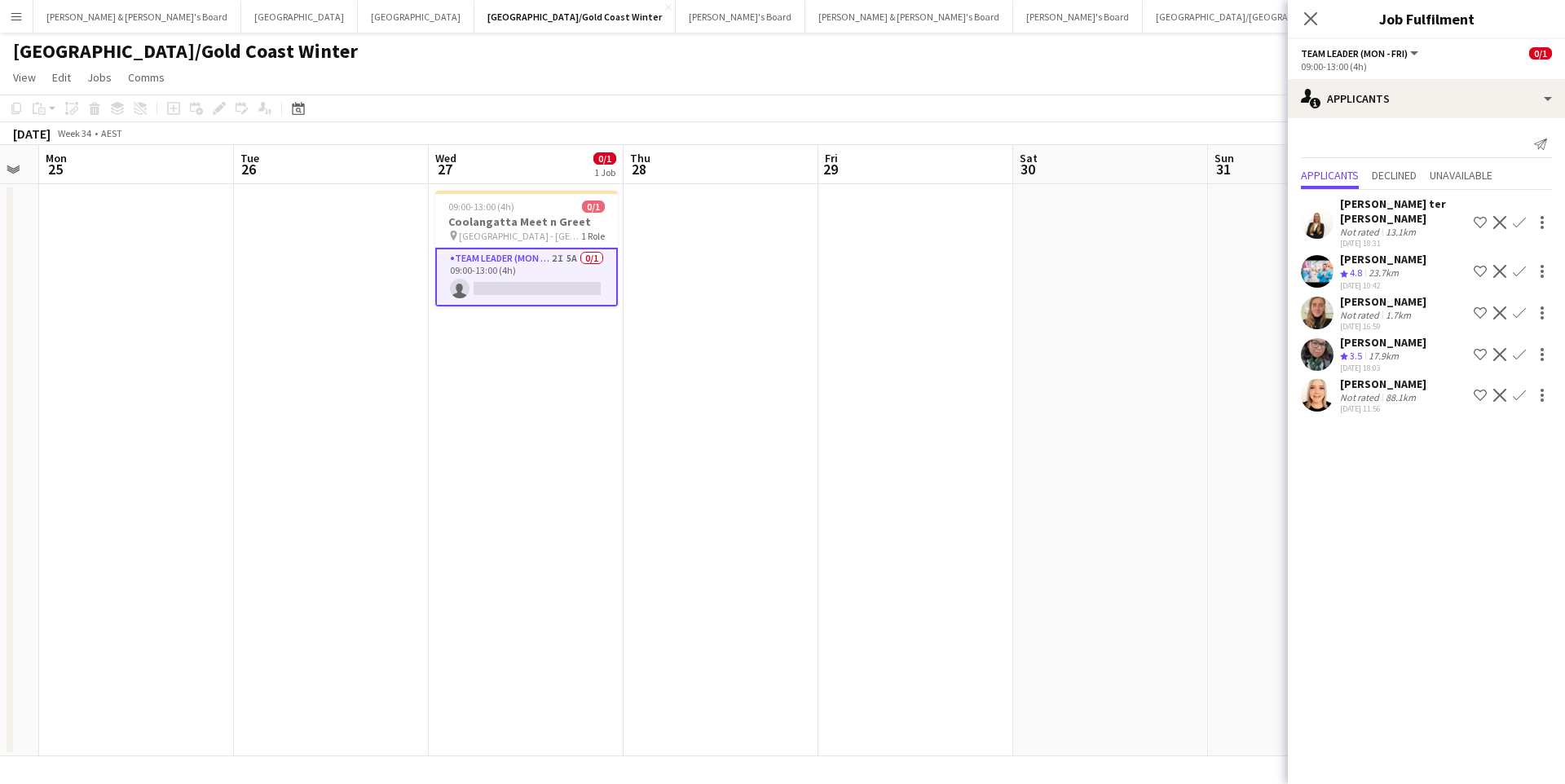
click at [1158, 636] on app-date-cell at bounding box center [1110, 470] width 195 height 572
